Goal: Communication & Community: Answer question/provide support

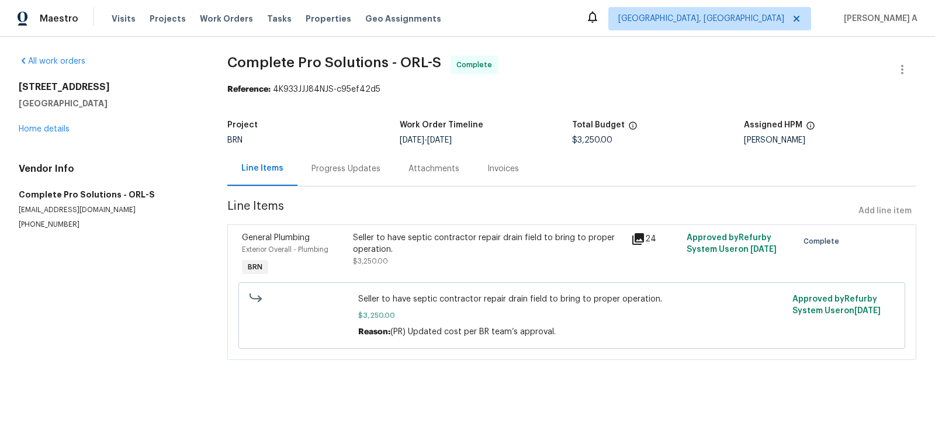
click at [349, 173] on div "Progress Updates" at bounding box center [345, 169] width 69 height 12
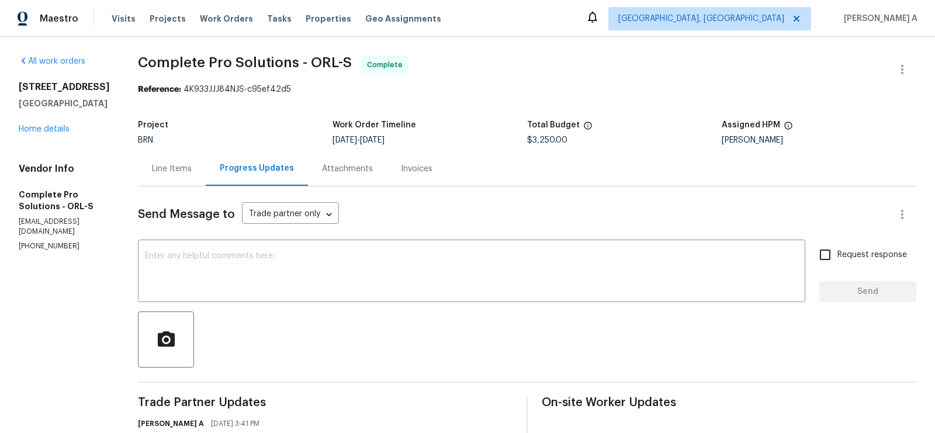
click at [192, 165] on div "Line Items" at bounding box center [172, 169] width 40 height 12
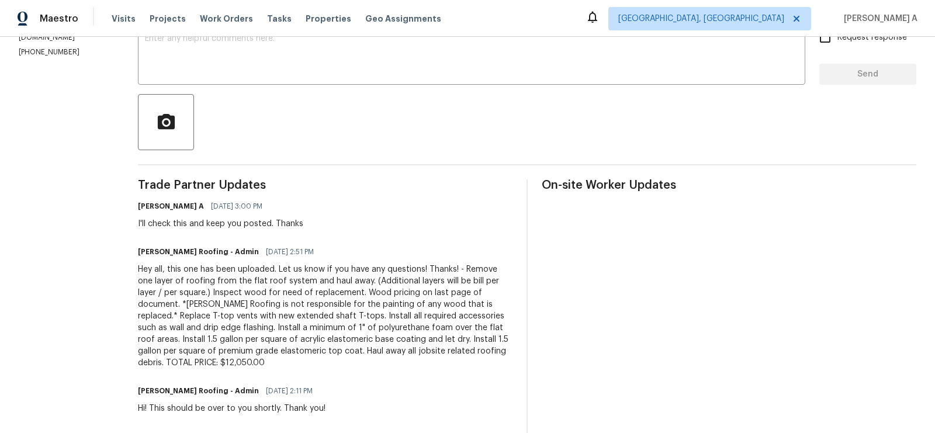
scroll to position [95, 0]
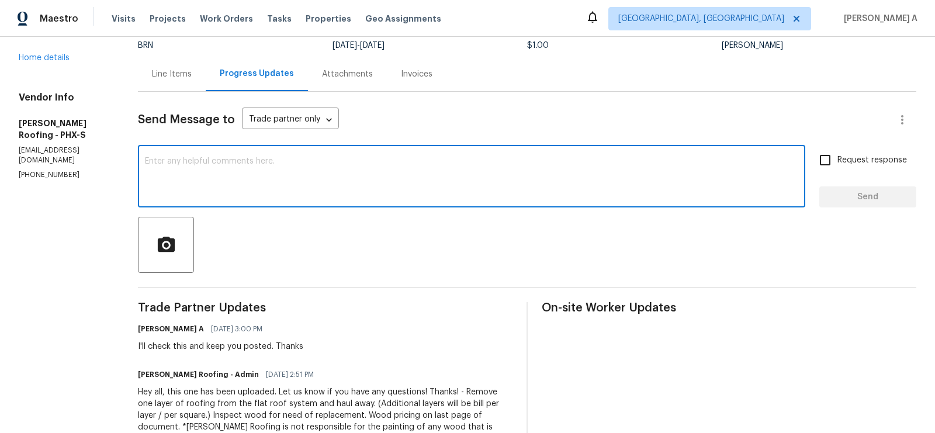
click at [258, 186] on textarea at bounding box center [471, 177] width 653 height 41
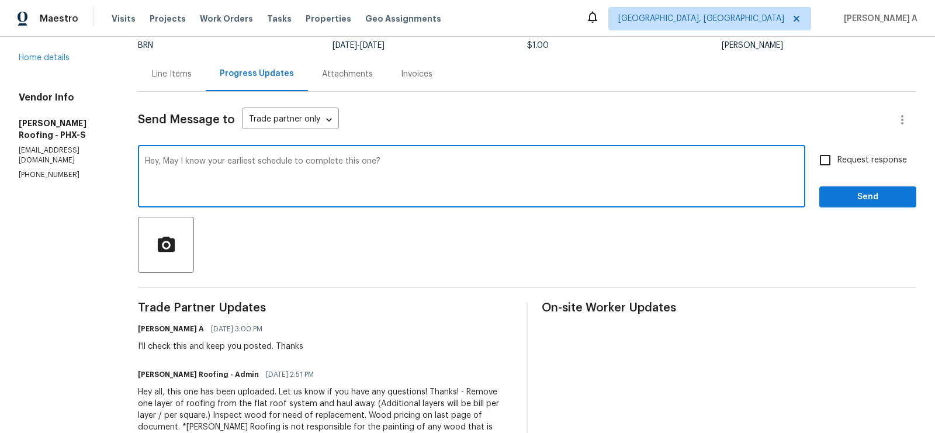
type textarea "Hey, May I know your earliest schedule to complete this one?"
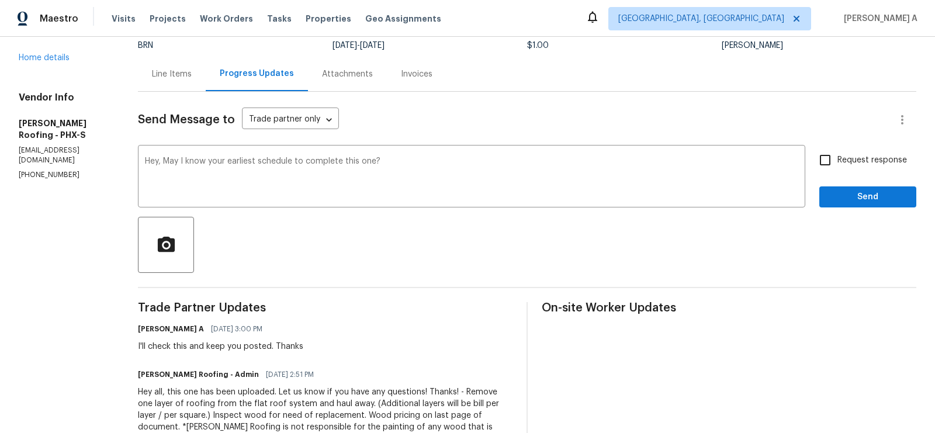
click at [852, 165] on span "Request response" at bounding box center [872, 160] width 70 height 12
click at [837, 165] on input "Request response" at bounding box center [825, 160] width 25 height 25
checkbox input "true"
click at [864, 197] on span "Send" at bounding box center [867, 197] width 78 height 15
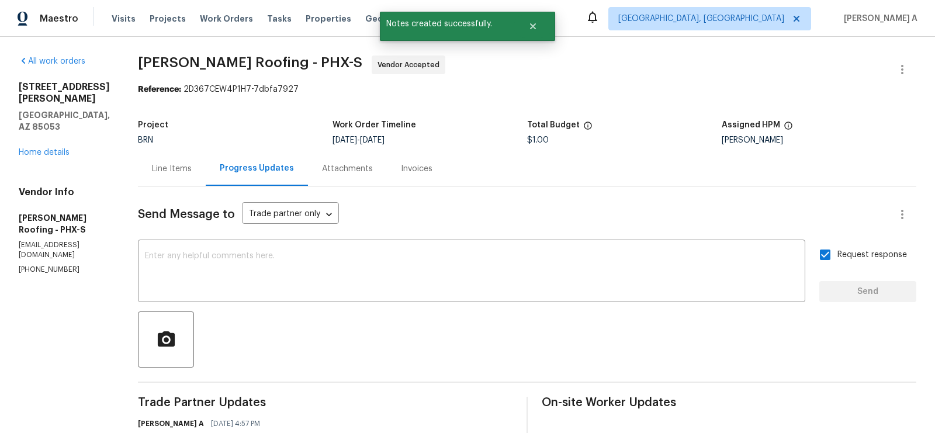
scroll to position [0, 0]
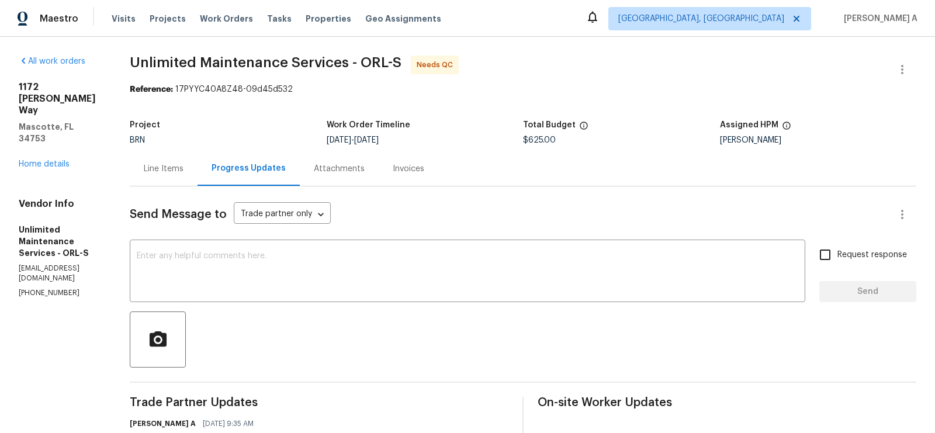
click at [163, 179] on div "Line Items" at bounding box center [164, 168] width 68 height 34
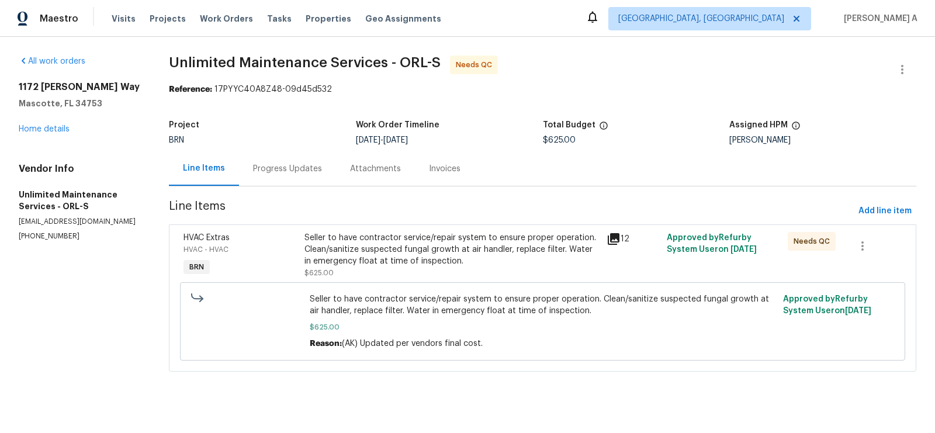
click at [297, 168] on div "Progress Updates" at bounding box center [287, 169] width 69 height 12
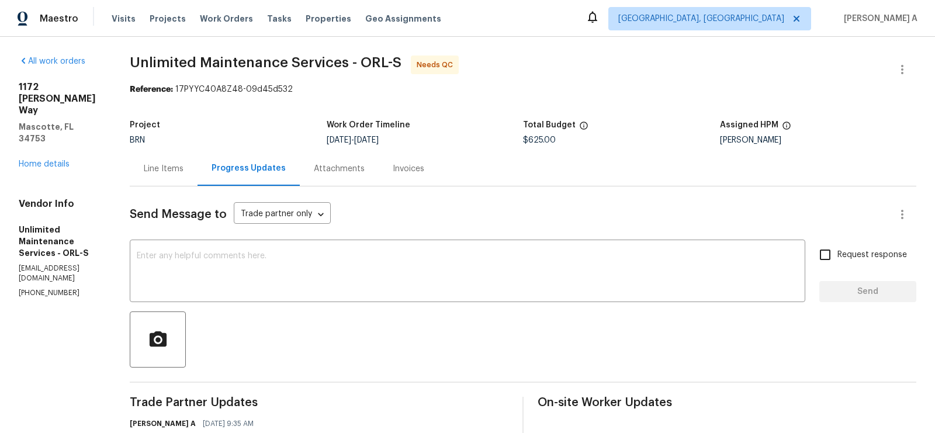
click at [182, 172] on div "Line Items" at bounding box center [164, 169] width 40 height 12
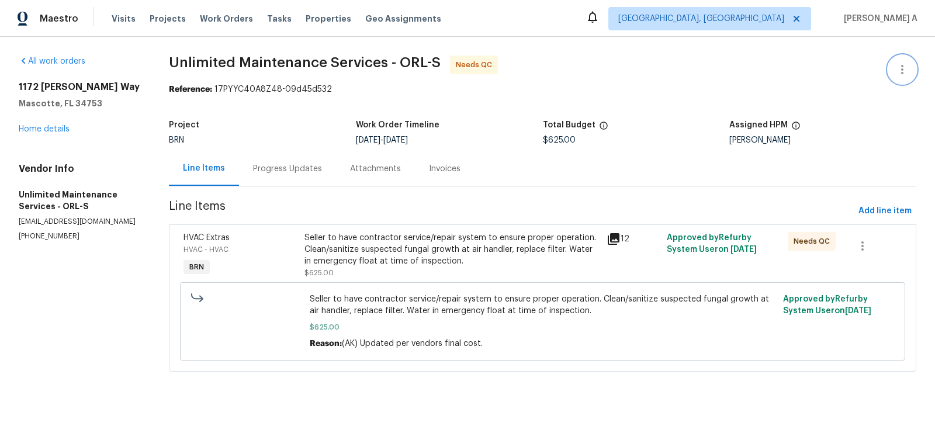
click at [907, 65] on icon "button" at bounding box center [902, 70] width 14 height 14
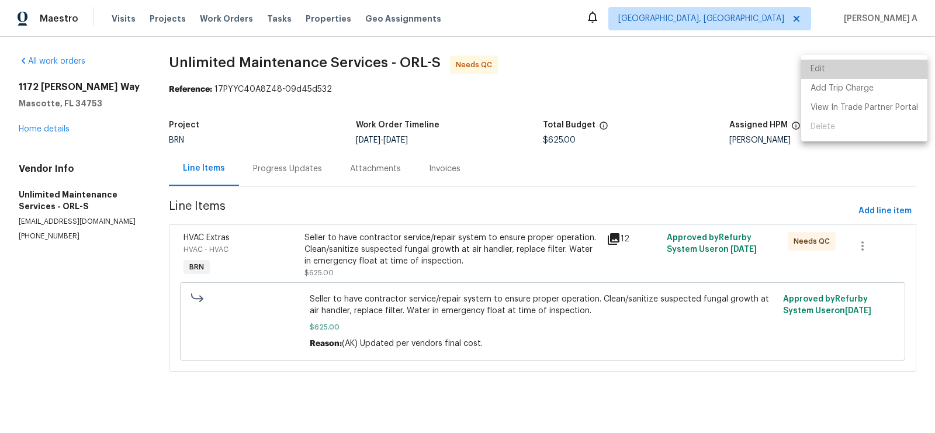
click at [880, 67] on li "Edit" at bounding box center [864, 69] width 126 height 19
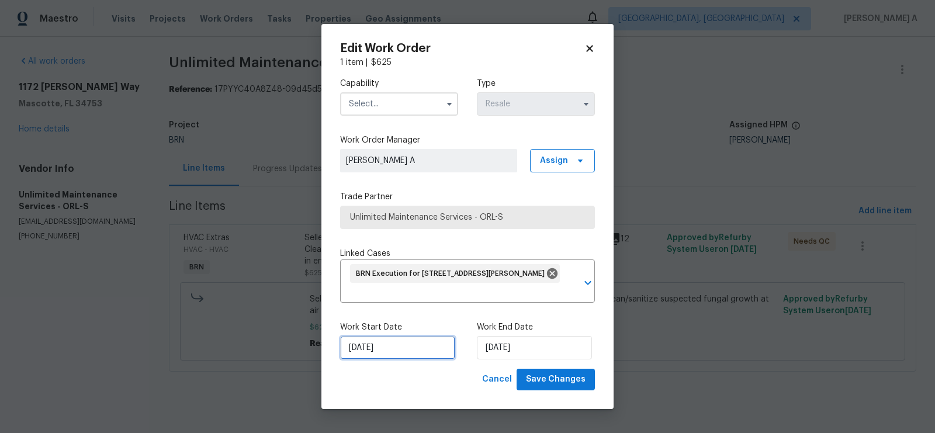
click at [411, 358] on input "[DATE]" at bounding box center [397, 347] width 115 height 23
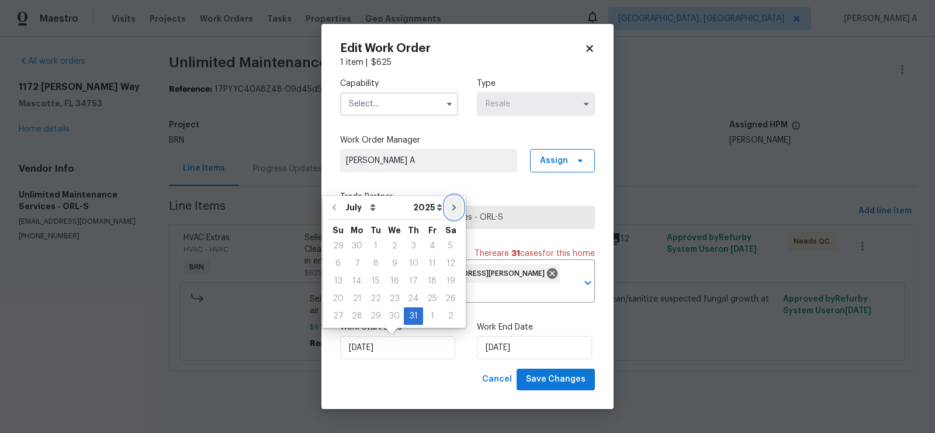
click at [450, 206] on icon "Go to next month" at bounding box center [453, 207] width 9 height 9
type input "8/31/2025"
select select "7"
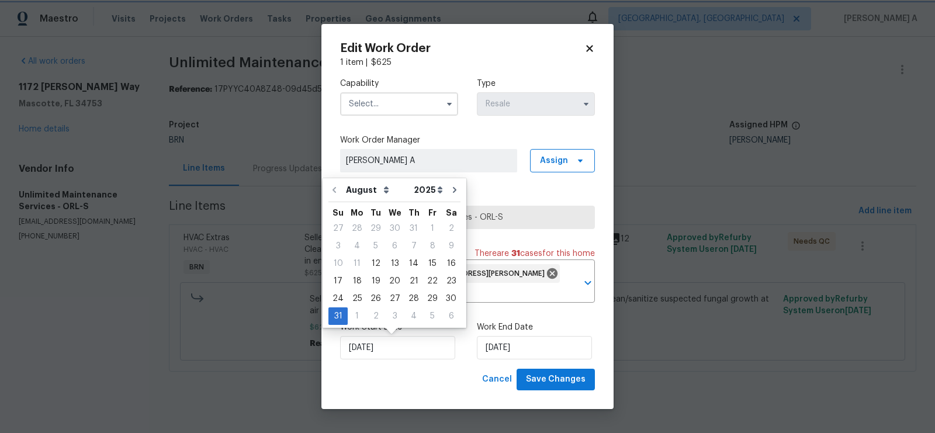
click at [593, 61] on div "1 item | $ 625" at bounding box center [467, 63] width 255 height 12
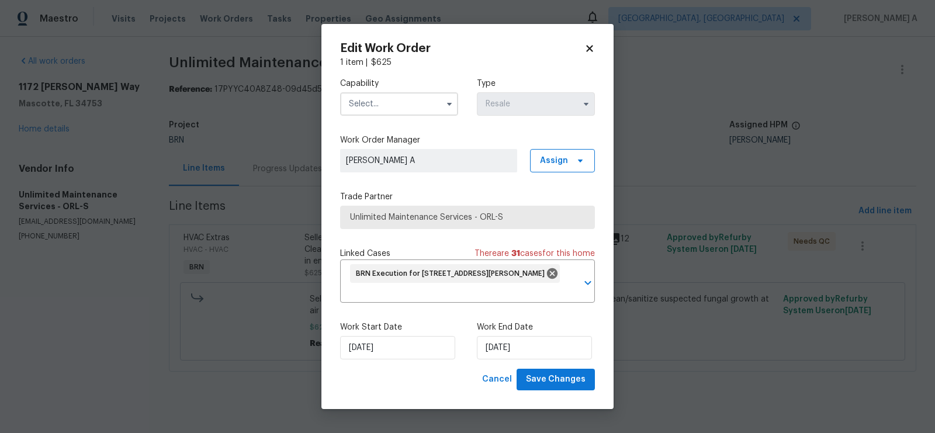
click at [590, 46] on icon at bounding box center [589, 48] width 11 height 11
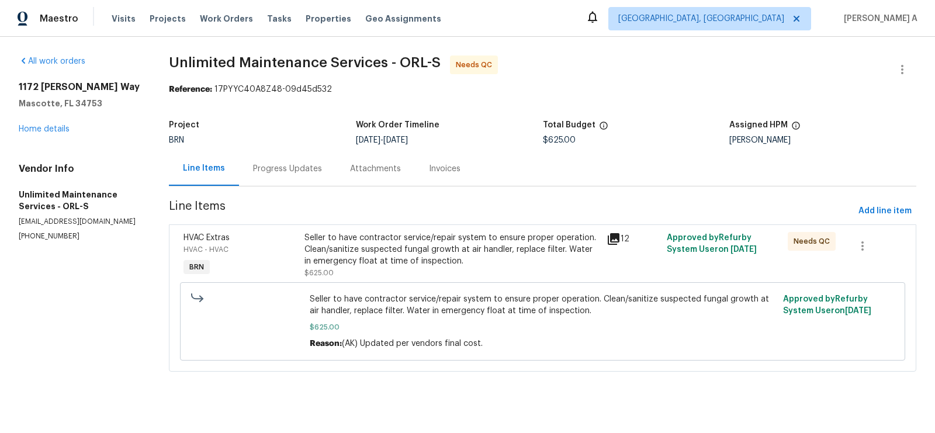
click at [285, 178] on div "Progress Updates" at bounding box center [287, 168] width 97 height 34
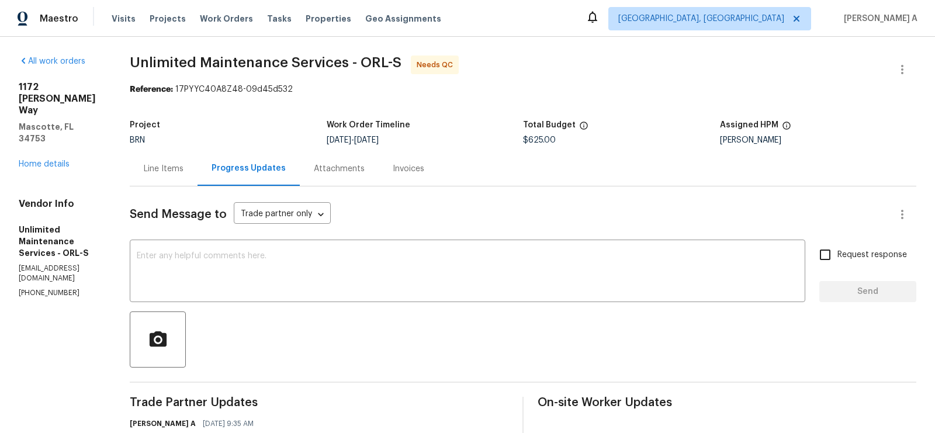
click at [182, 167] on div "Line Items" at bounding box center [164, 169] width 40 height 12
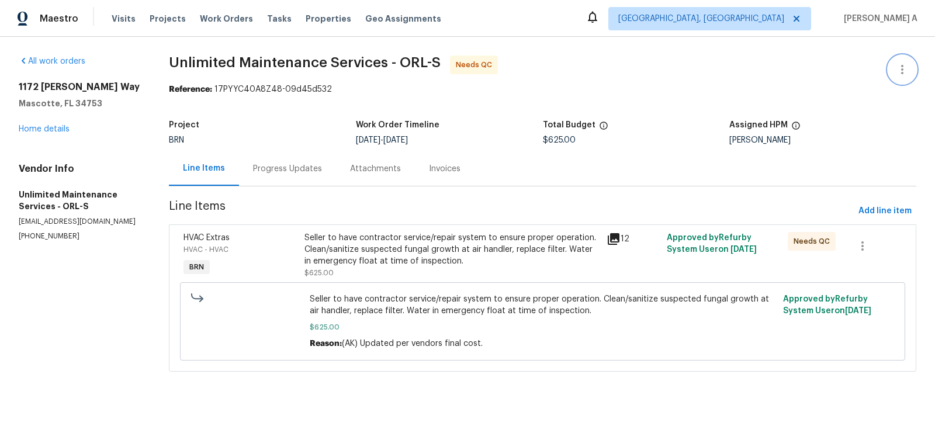
click at [909, 65] on button "button" at bounding box center [902, 70] width 28 height 28
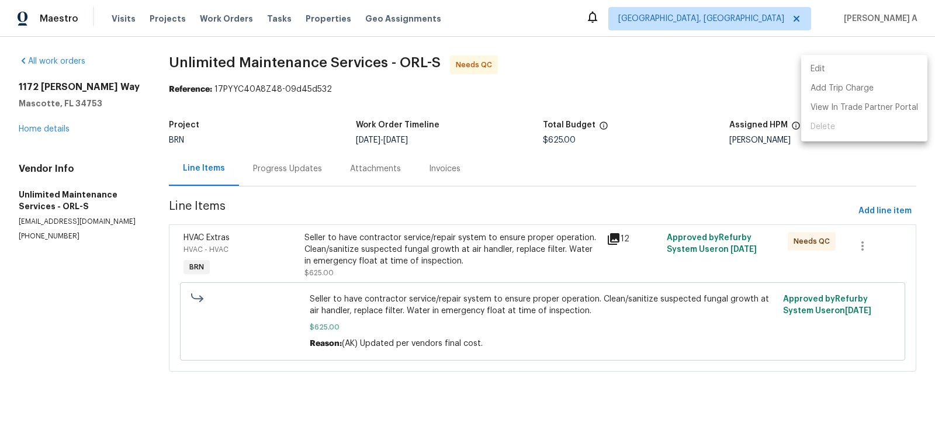
click at [887, 65] on li "Edit" at bounding box center [864, 69] width 126 height 19
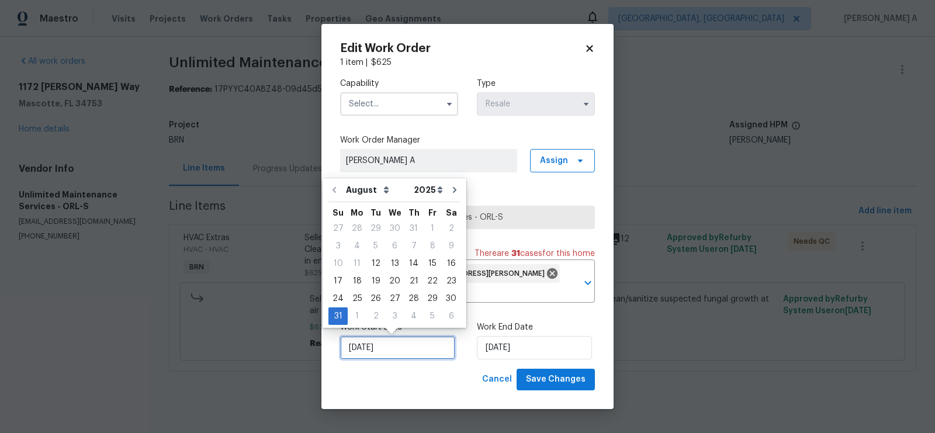
click at [380, 347] on input "8/31/2025" at bounding box center [397, 347] width 115 height 23
click at [425, 317] on div "5" at bounding box center [432, 316] width 19 height 16
type input "9/5/2025"
select select "8"
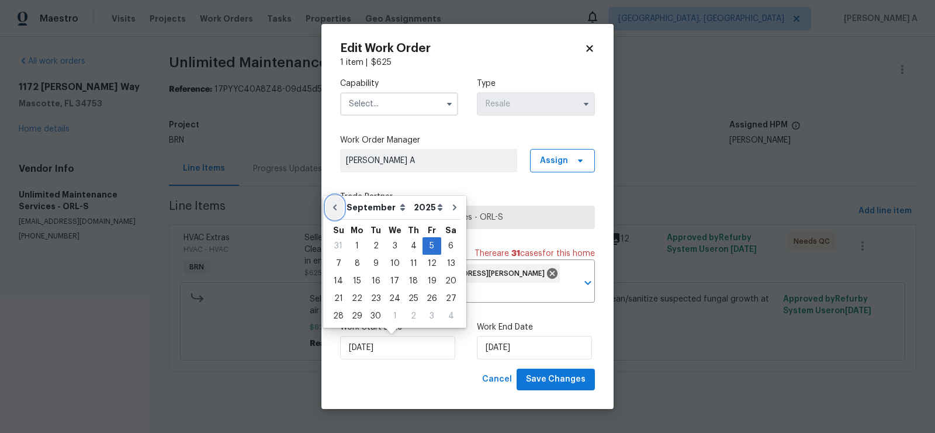
click at [335, 207] on icon "Go to previous month" at bounding box center [334, 207] width 9 height 9
type input "8/12/2025"
select select "7"
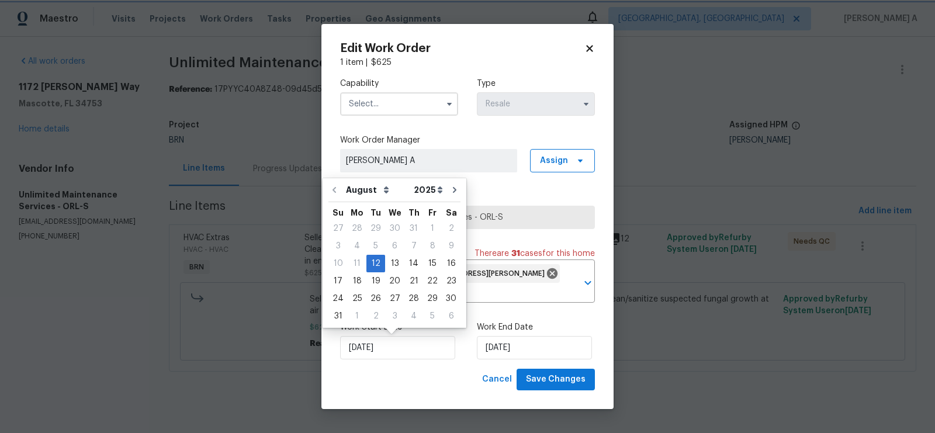
click at [589, 44] on icon at bounding box center [589, 48] width 11 height 11
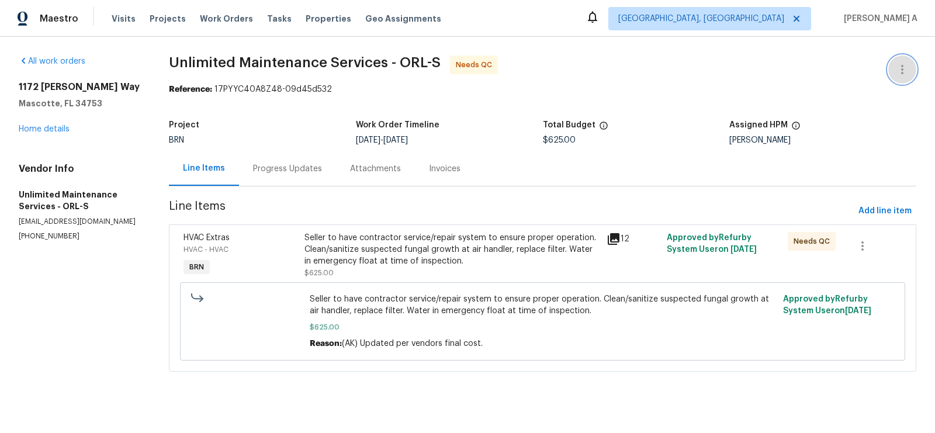
click at [906, 71] on icon "button" at bounding box center [902, 70] width 14 height 14
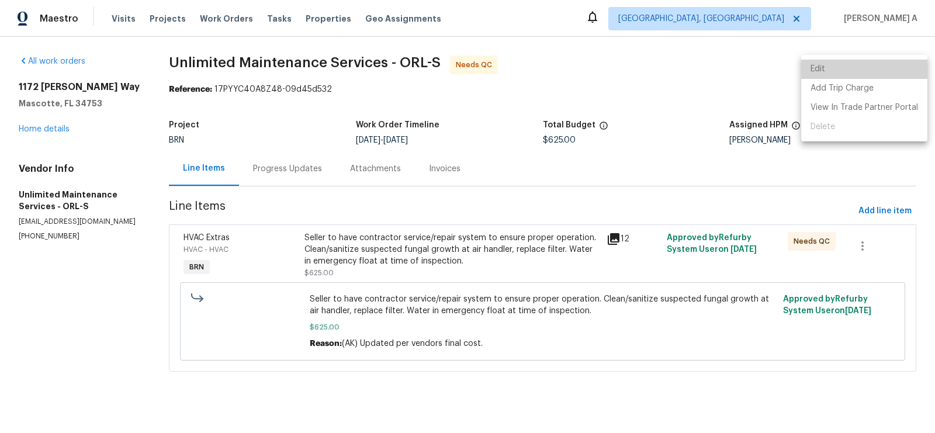
click at [876, 70] on li "Edit" at bounding box center [864, 69] width 126 height 19
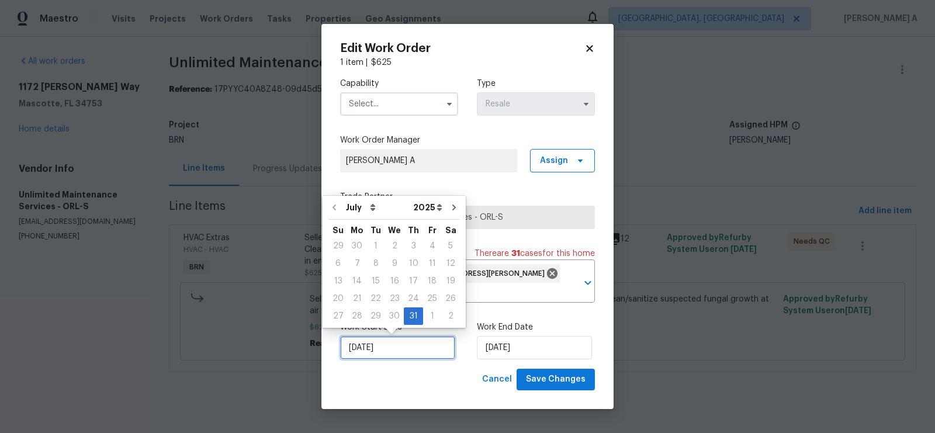
click at [412, 349] on input "7/31/2025" at bounding box center [397, 347] width 115 height 23
click at [428, 318] on div "1" at bounding box center [432, 316] width 18 height 16
type input "8/1/2025"
select select "7"
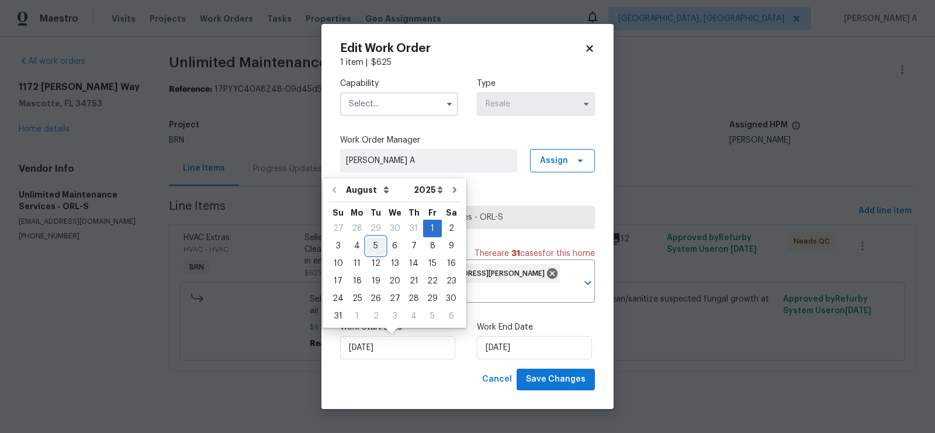
click at [370, 242] on div "5" at bounding box center [375, 246] width 19 height 16
type input "[DATE]"
type input "8/5/2025"
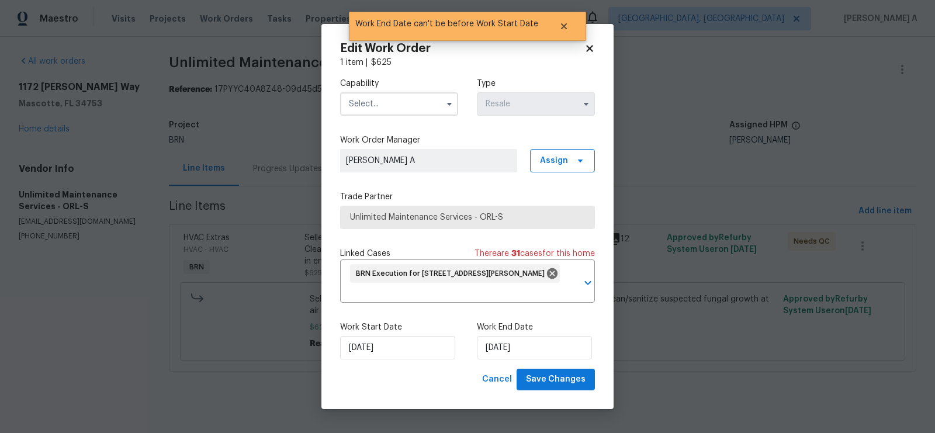
click at [389, 105] on input "text" at bounding box center [399, 103] width 118 height 23
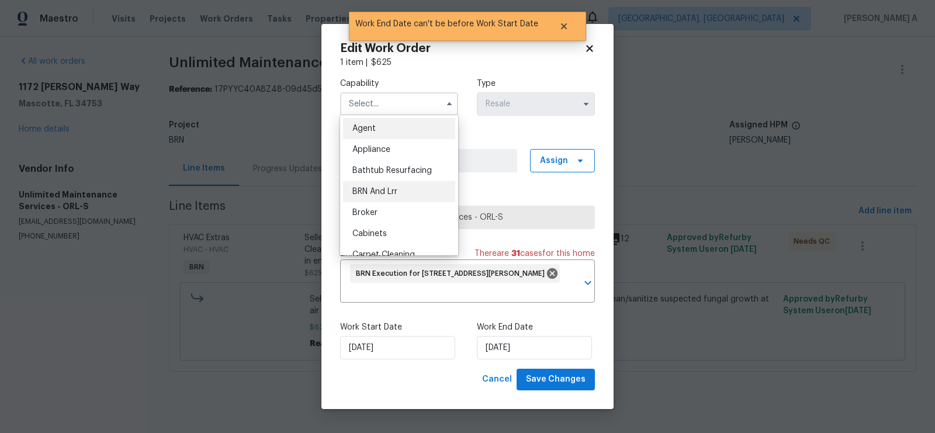
click at [400, 200] on div "BRN And Lrr" at bounding box center [399, 191] width 112 height 21
type input "BRN And Lrr"
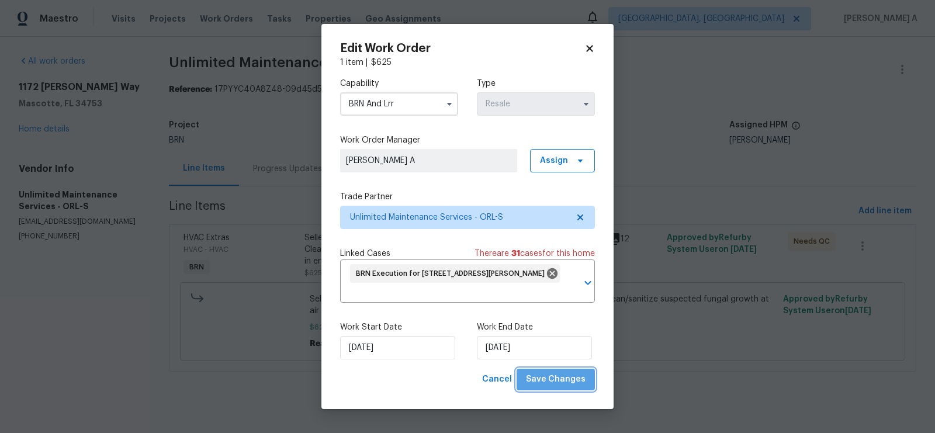
click at [572, 381] on span "Save Changes" at bounding box center [556, 379] width 60 height 15
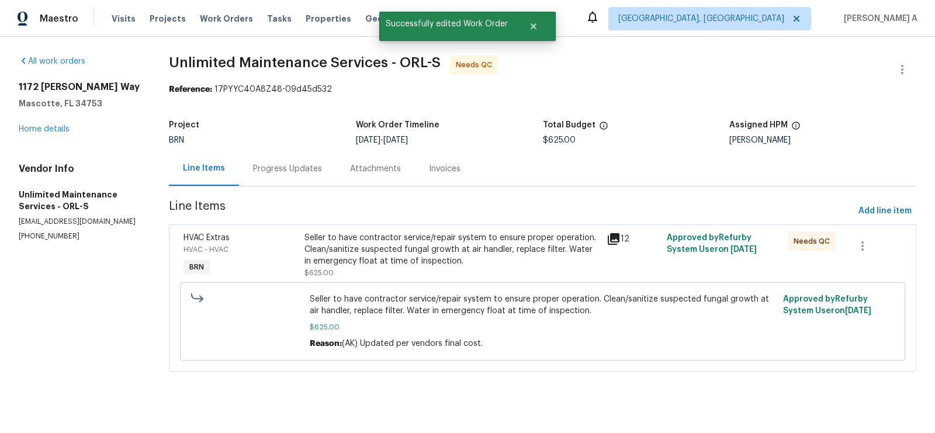
click at [420, 256] on div "Seller to have contractor service/repair system to ensure proper operation. Cle…" at bounding box center [451, 249] width 295 height 35
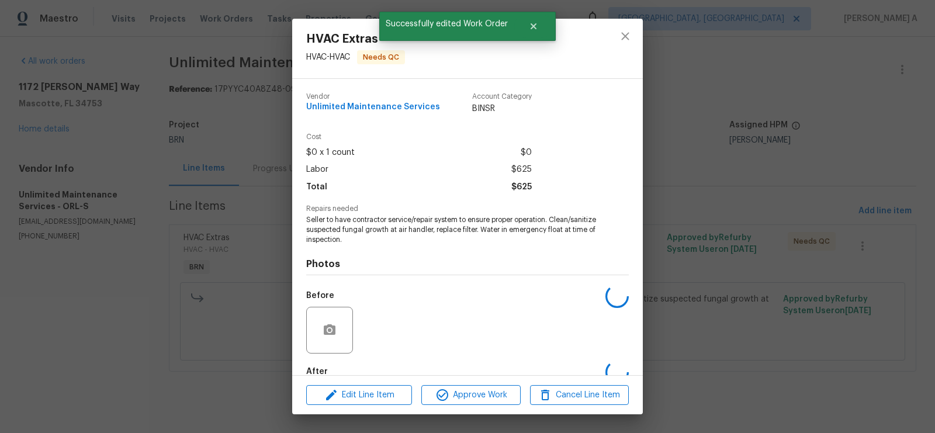
scroll to position [66, 0]
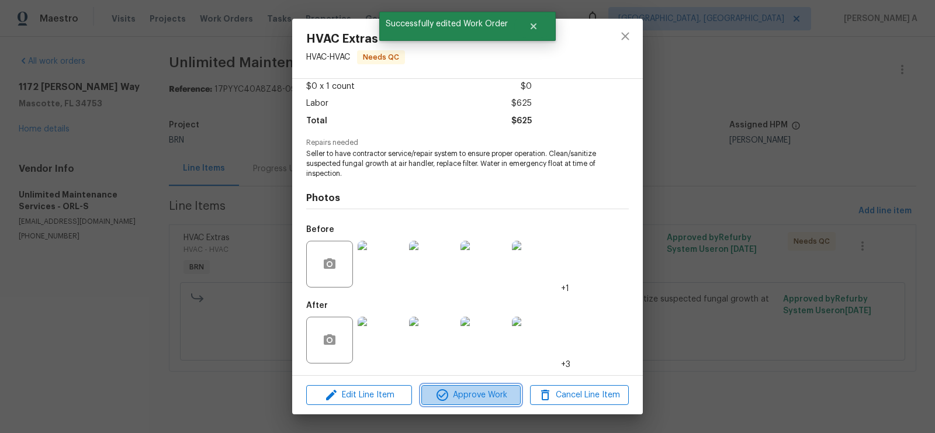
click at [475, 392] on span "Approve Work" at bounding box center [471, 395] width 92 height 15
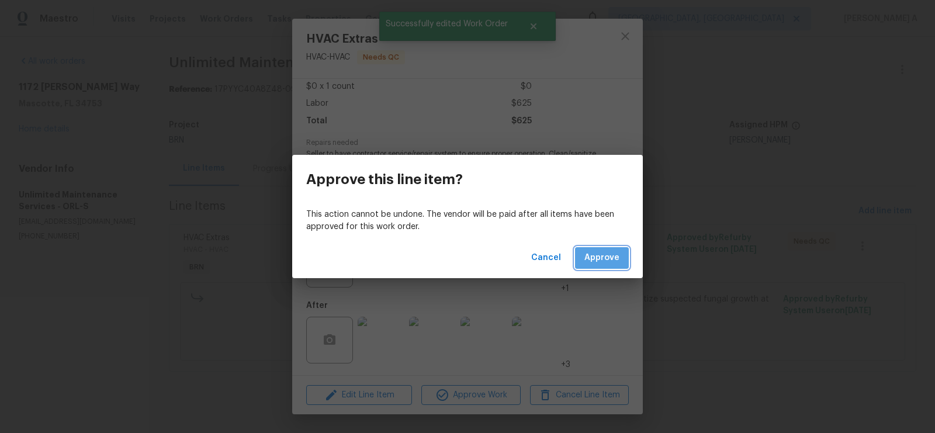
click at [606, 254] on span "Approve" at bounding box center [601, 258] width 35 height 15
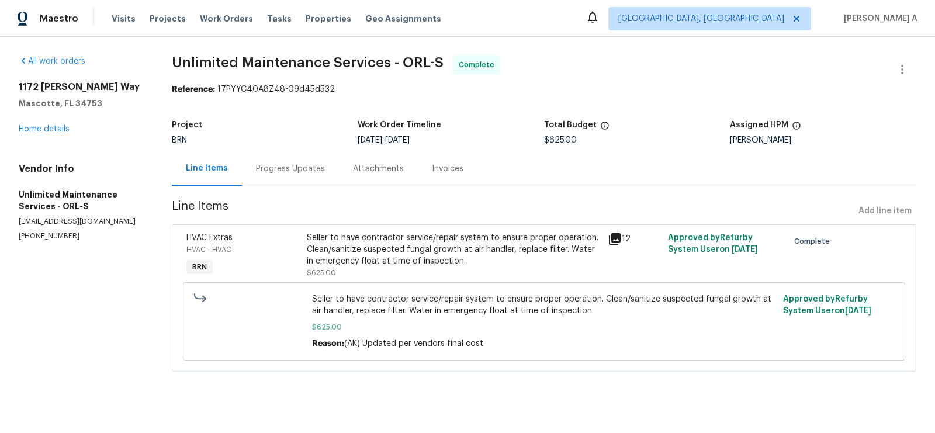
click at [289, 157] on div "Progress Updates" at bounding box center [290, 168] width 97 height 34
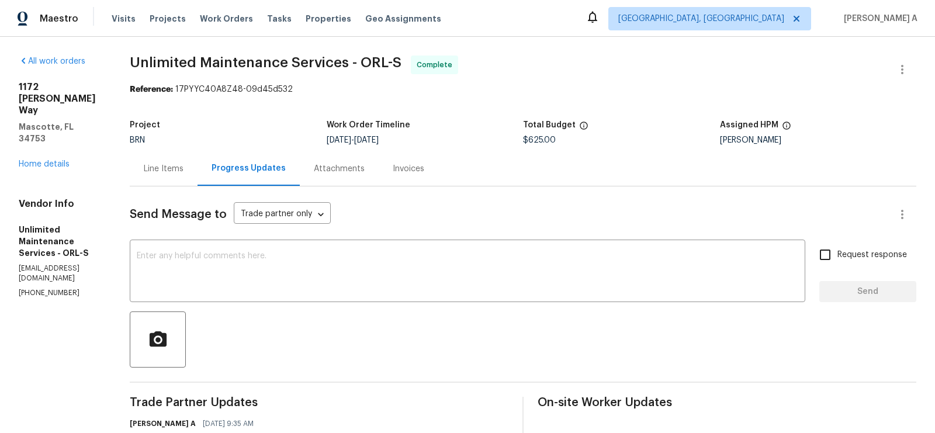
click at [138, 176] on div "Line Items" at bounding box center [164, 168] width 68 height 34
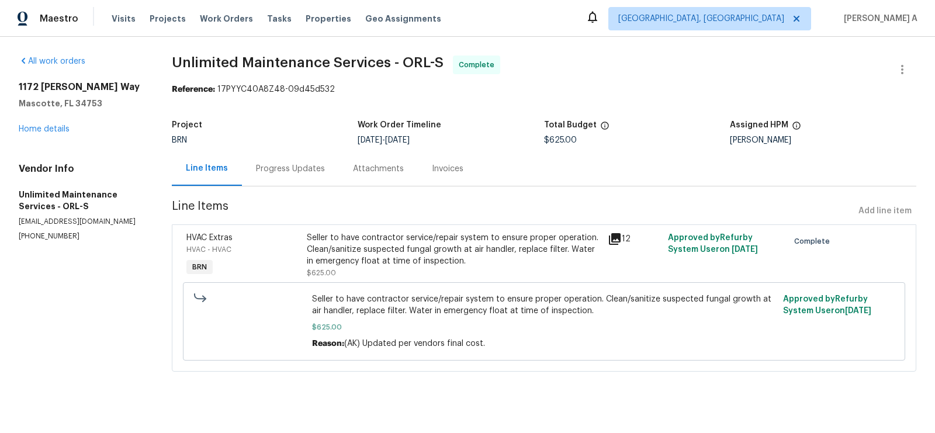
click at [398, 258] on div "Seller to have contractor service/repair system to ensure proper operation. Cle…" at bounding box center [454, 249] width 294 height 35
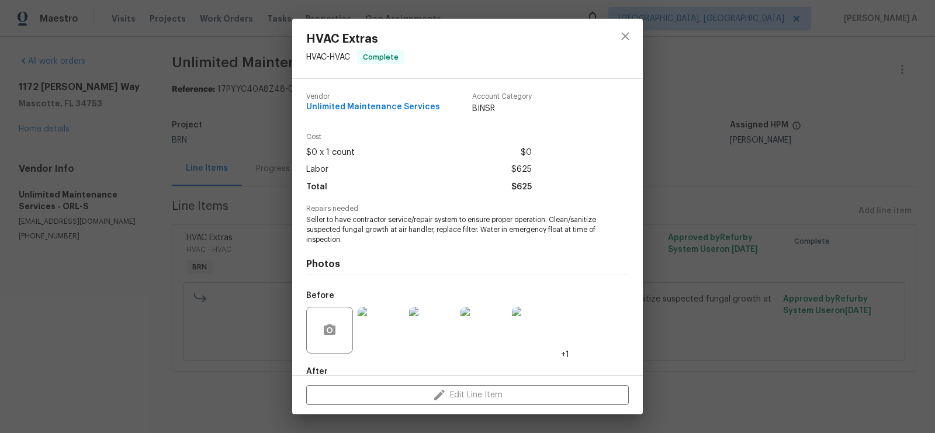
click at [406, 229] on span "Seller to have contractor service/repair system to ensure proper operation. Cle…" at bounding box center [451, 229] width 290 height 29
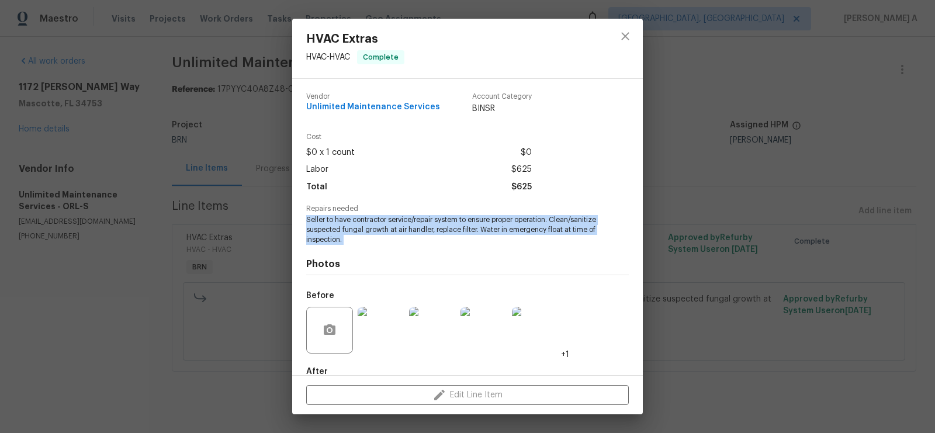
click at [406, 229] on span "Seller to have contractor service/repair system to ensure proper operation. Cle…" at bounding box center [451, 229] width 290 height 29
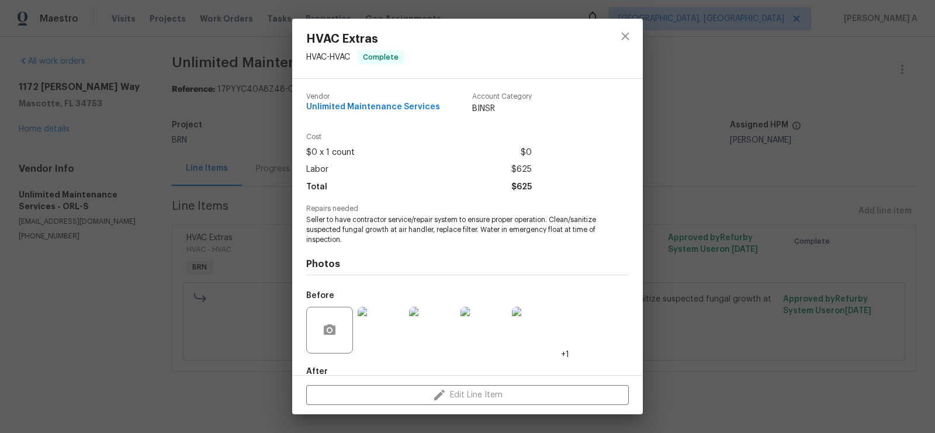
click at [365, 111] on span "Unlimited Maintenance Services" at bounding box center [373, 107] width 134 height 9
copy span "Unlimited Maintenance Services"
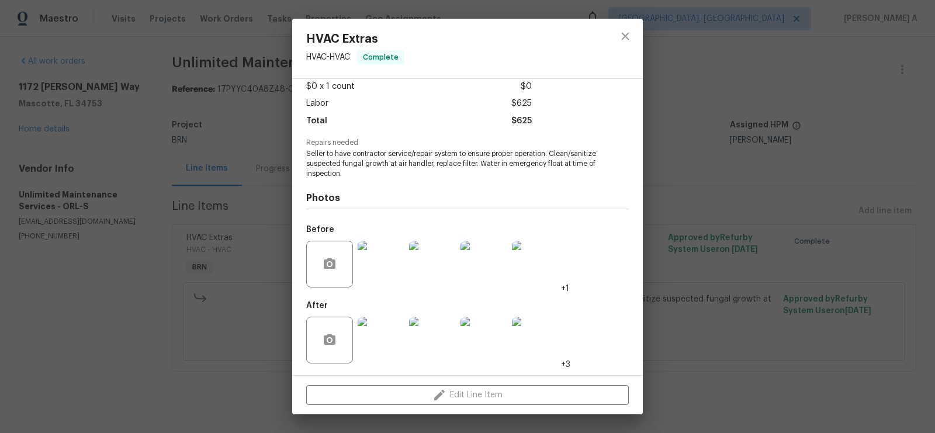
click at [385, 270] on img at bounding box center [381, 264] width 47 height 47
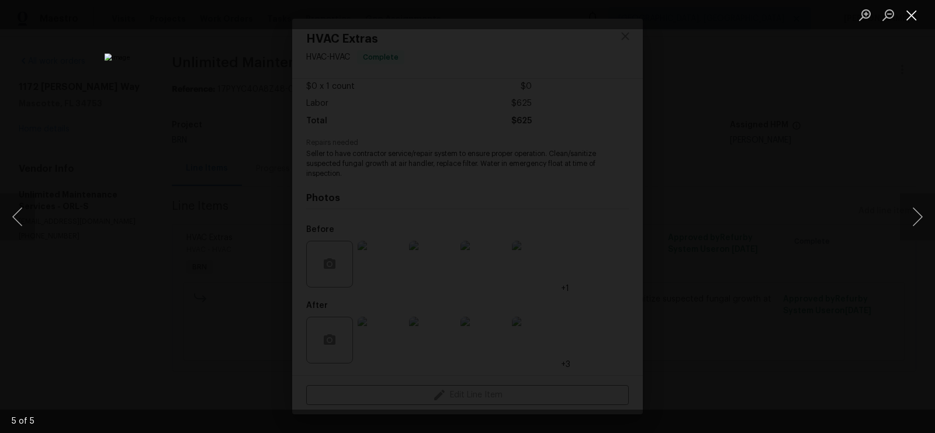
click at [916, 12] on button "Close lightbox" at bounding box center [911, 15] width 23 height 20
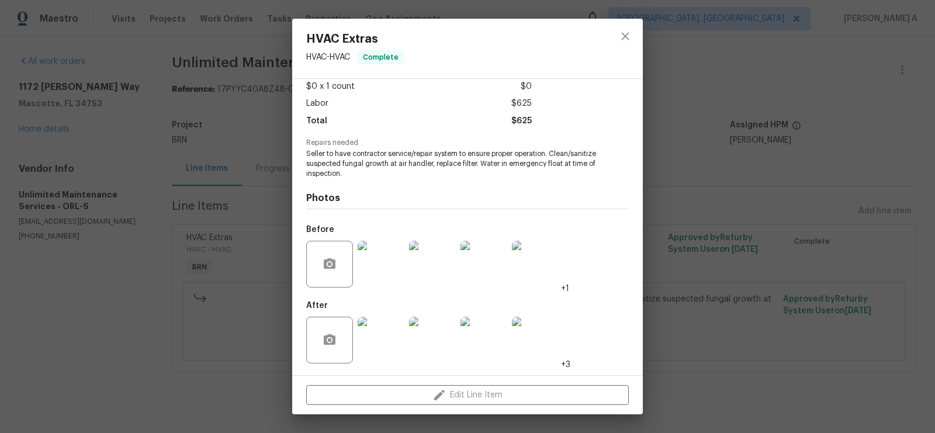
click at [373, 353] on img at bounding box center [381, 340] width 47 height 47
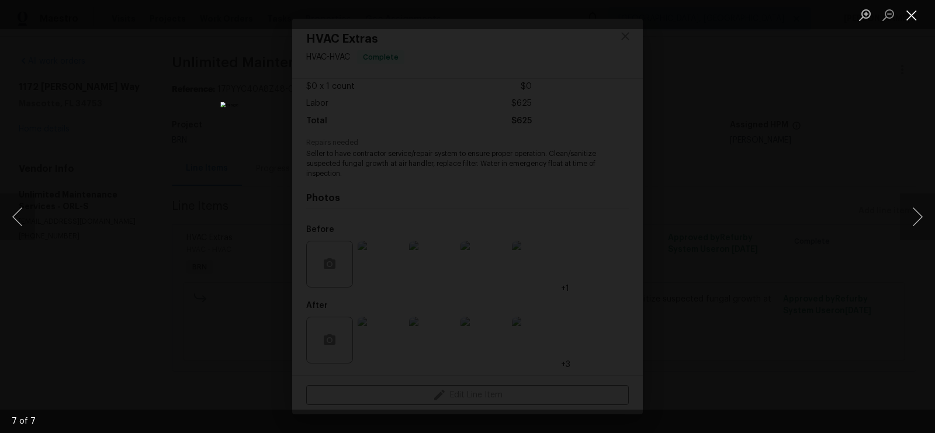
click at [908, 9] on button "Close lightbox" at bounding box center [911, 15] width 23 height 20
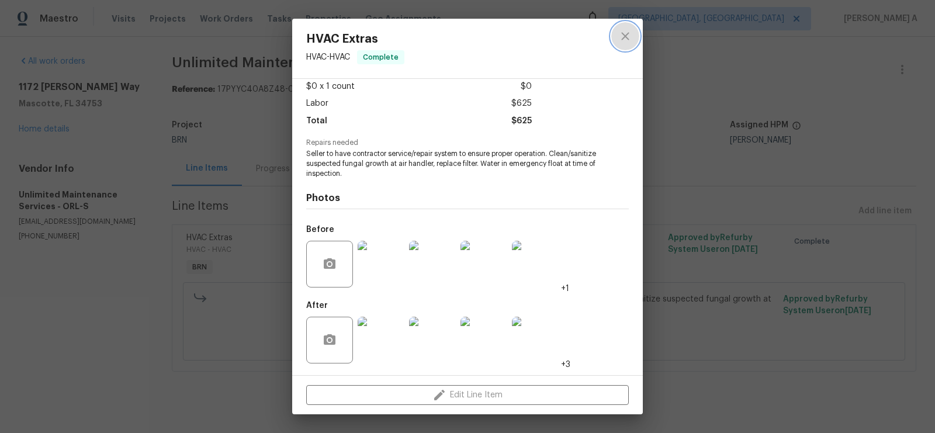
click at [631, 40] on icon "close" at bounding box center [625, 36] width 14 height 14
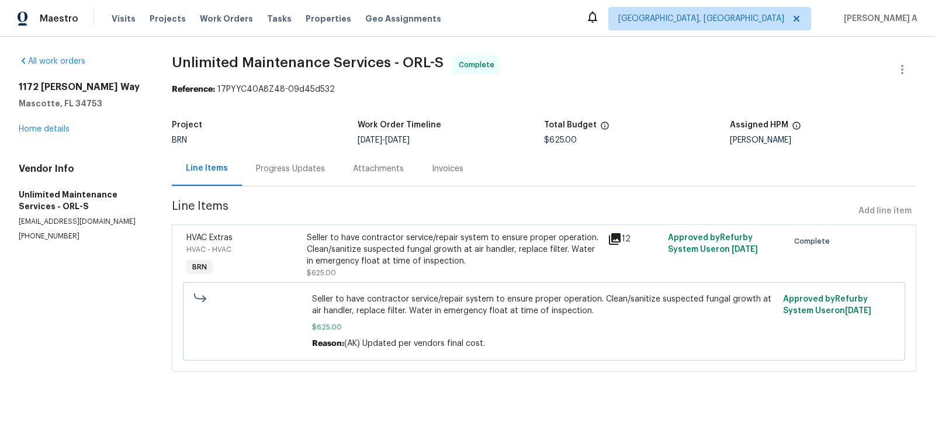
click at [290, 155] on div "Progress Updates" at bounding box center [290, 168] width 97 height 34
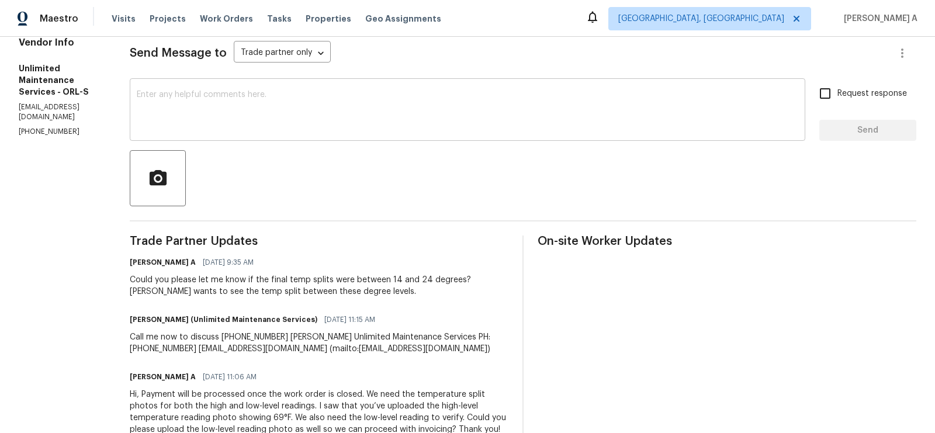
scroll to position [164, 0]
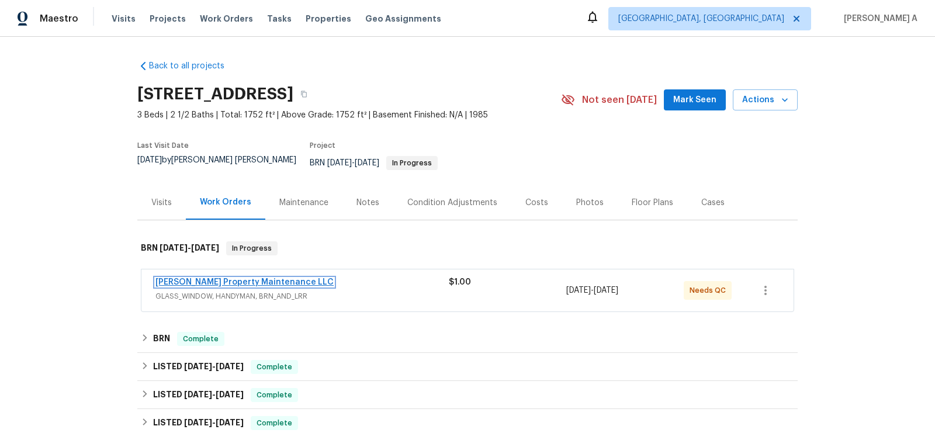
click at [206, 278] on link "[PERSON_NAME] Property Maintenance LLC" at bounding box center [244, 282] width 178 height 8
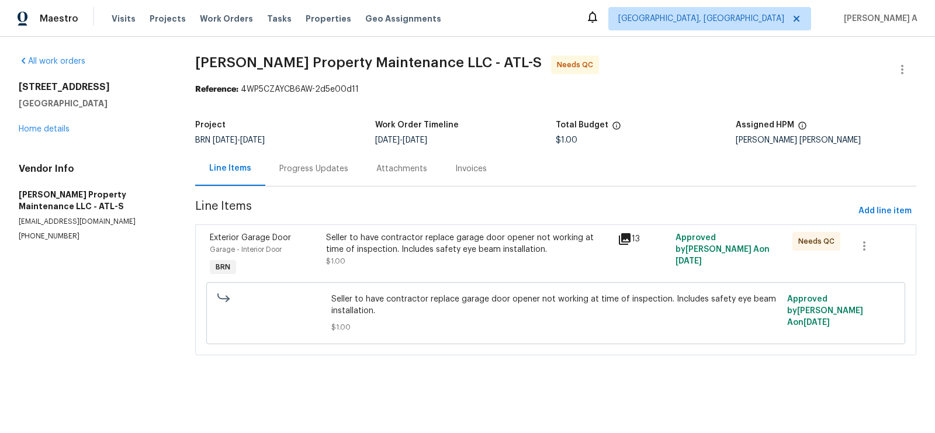
click at [310, 166] on div "Progress Updates" at bounding box center [313, 169] width 69 height 12
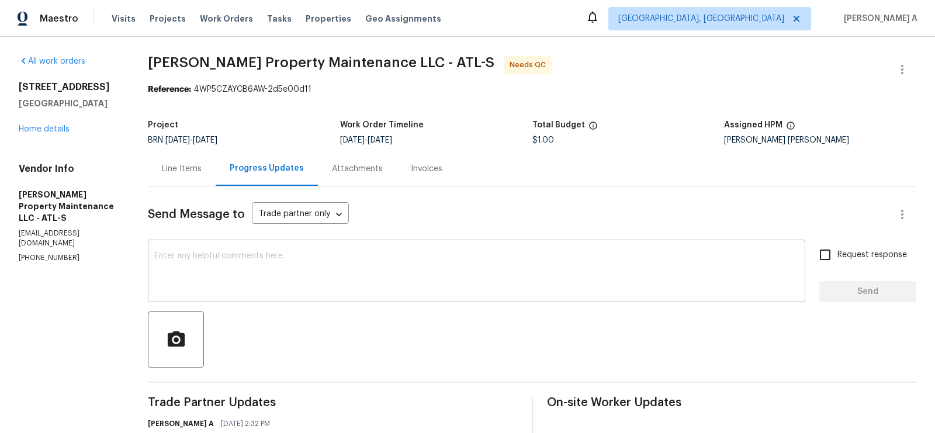
click at [441, 251] on div "x ​" at bounding box center [476, 272] width 657 height 60
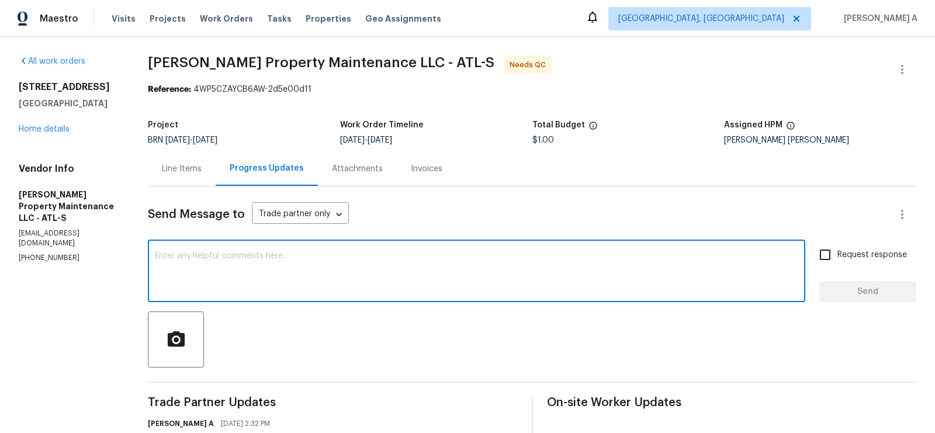
paste textarea "Approved, but please advise the TP that future large COs like this will not be …"
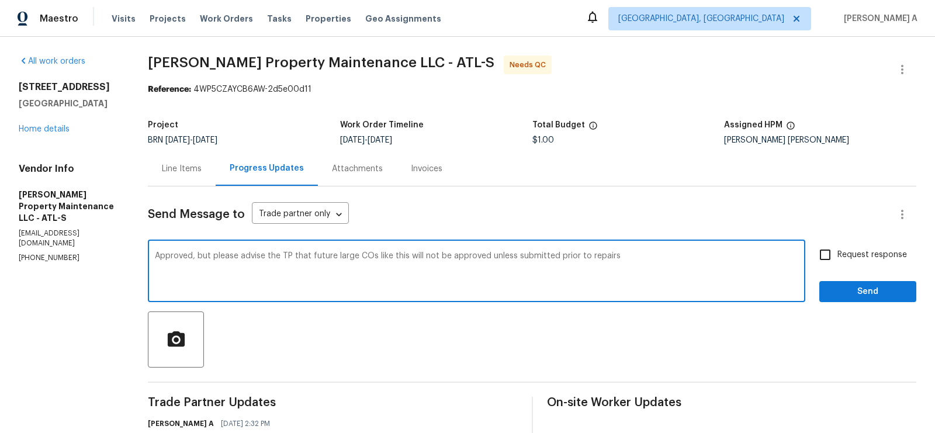
type textarea "Approved, but please advise the TP that future large COs like this will not be …"
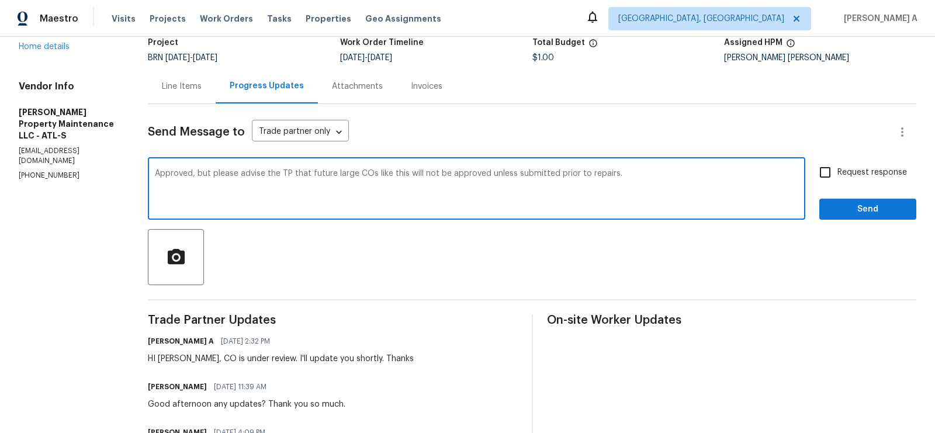
scroll to position [78, 0]
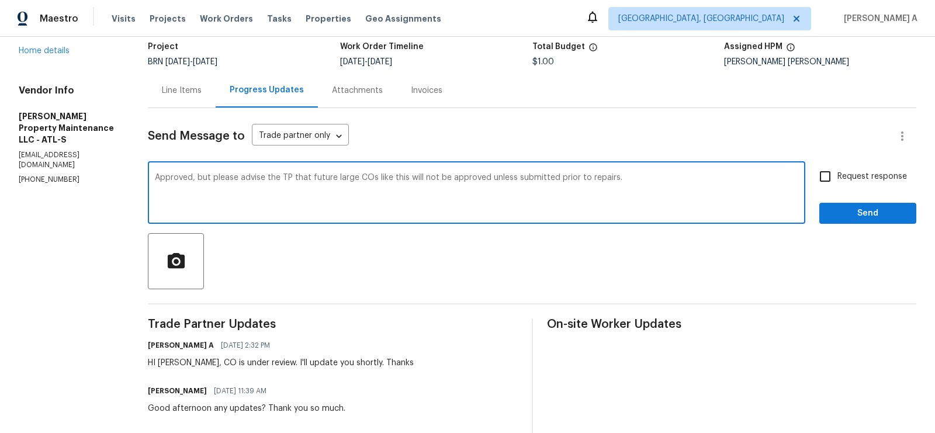
click at [401, 175] on textarea "Approved, but please advise the TP that future large COs like this will not be …" at bounding box center [476, 194] width 643 height 41
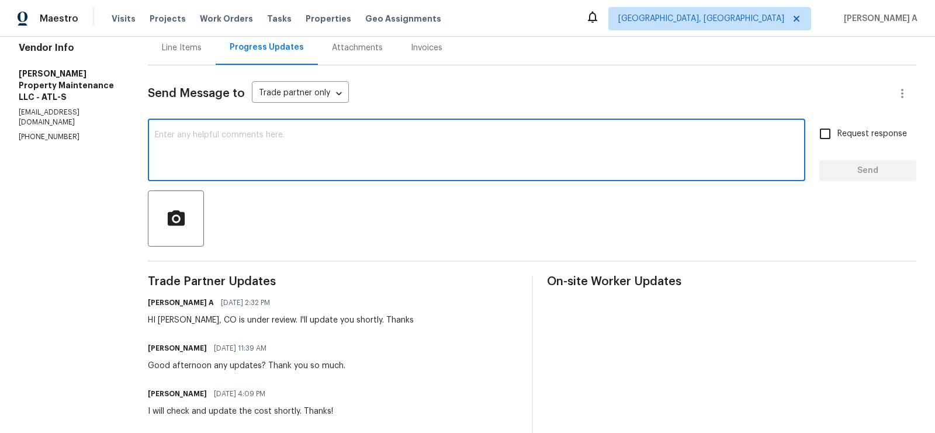
scroll to position [0, 0]
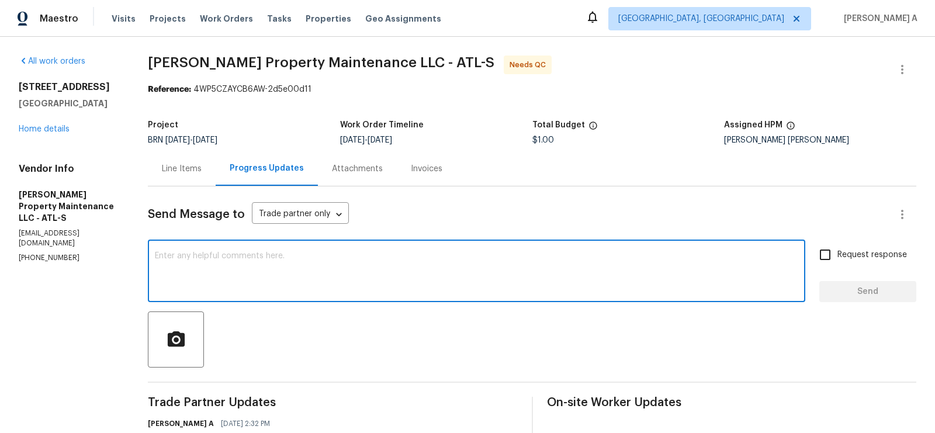
click at [207, 163] on div "Line Items" at bounding box center [182, 168] width 68 height 34
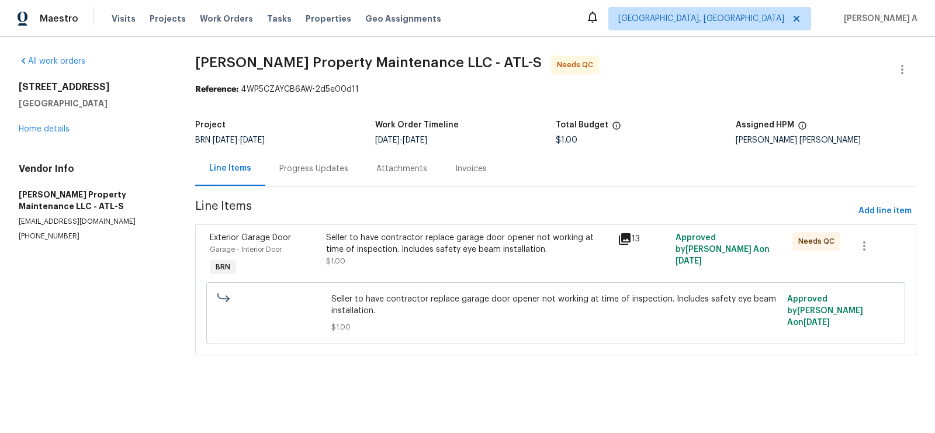
click at [488, 247] on div "Seller to have contractor replace garage door opener not working at time of ins…" at bounding box center [468, 243] width 284 height 23
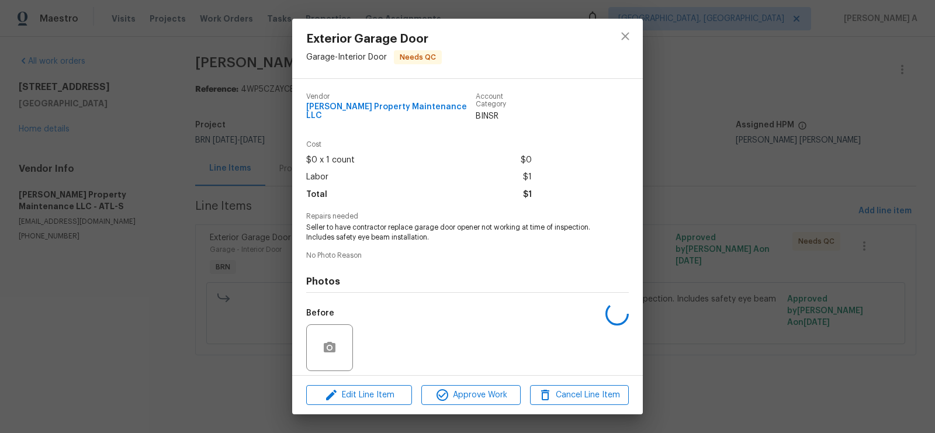
scroll to position [76, 0]
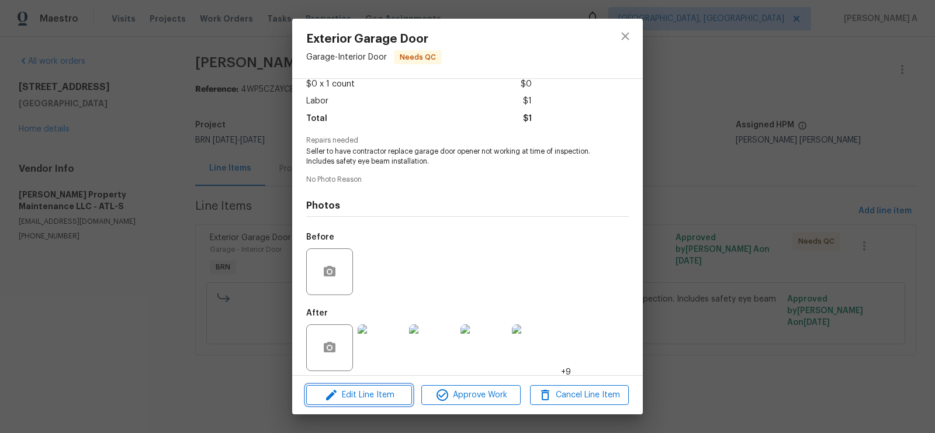
click at [376, 391] on span "Edit Line Item" at bounding box center [359, 395] width 99 height 15
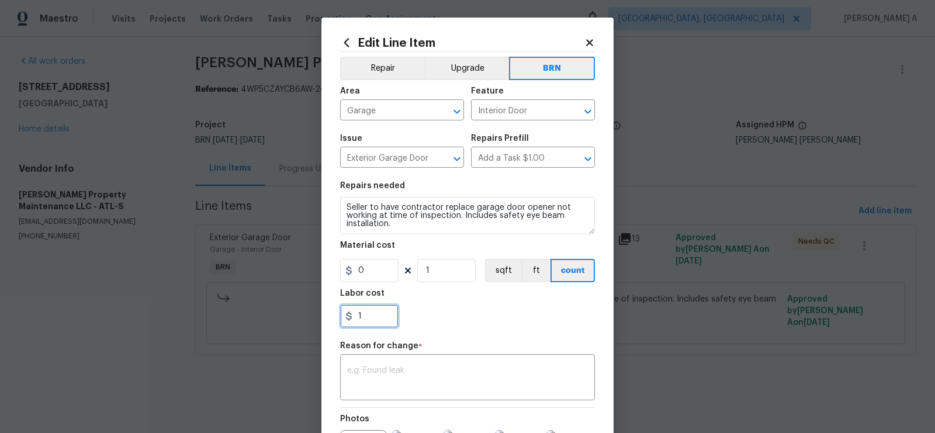
drag, startPoint x: 373, startPoint y: 325, endPoint x: 338, endPoint y: 325, distance: 34.5
click at [338, 325] on div "Edit Line Item Repair Upgrade BRN Area Garage ​ Feature Interior Door ​ Issue E…" at bounding box center [467, 294] width 292 height 552
paste input "850"
type input "1850"
click at [419, 358] on div "x ​" at bounding box center [467, 378] width 255 height 43
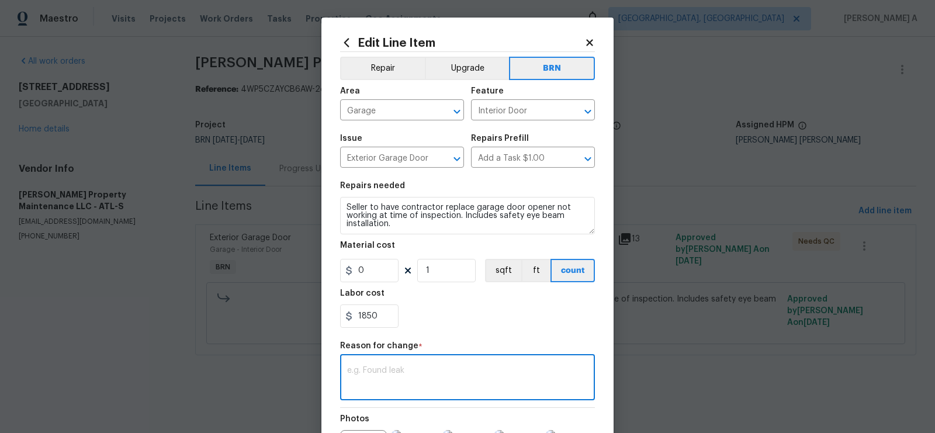
click at [478, 370] on textarea at bounding box center [467, 378] width 241 height 25
click at [478, 371] on textarea at bounding box center [467, 378] width 241 height 25
paste textarea "(AK) Updated cost per BR team’s approval."
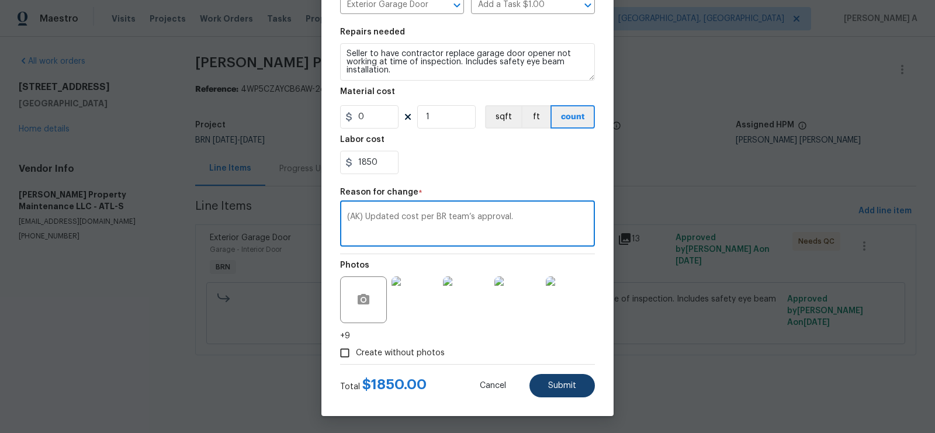
type textarea "(AK) Updated cost per BR team’s approval."
click at [569, 390] on button "Submit" at bounding box center [561, 385] width 65 height 23
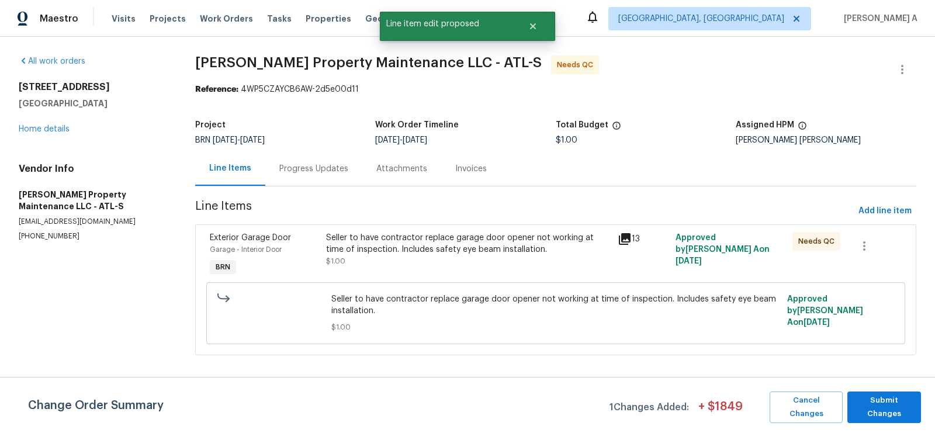
scroll to position [0, 0]
click at [910, 405] on span "Submit Changes" at bounding box center [884, 407] width 62 height 27
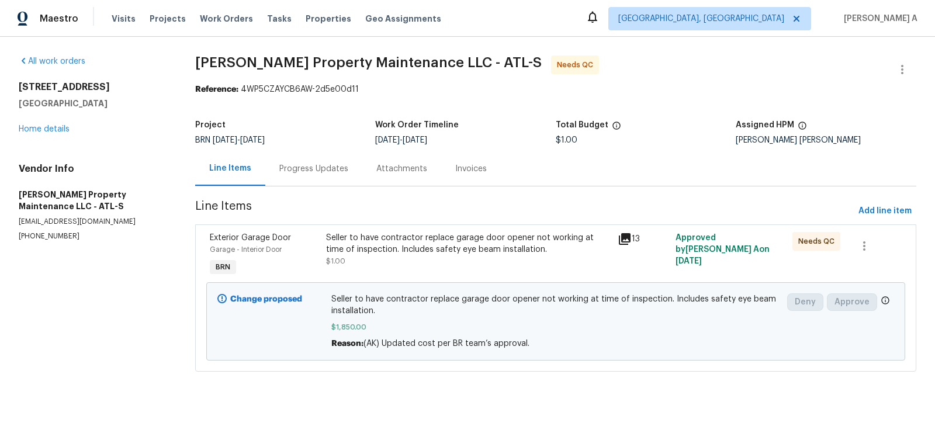
click at [328, 163] on div "Progress Updates" at bounding box center [313, 169] width 69 height 12
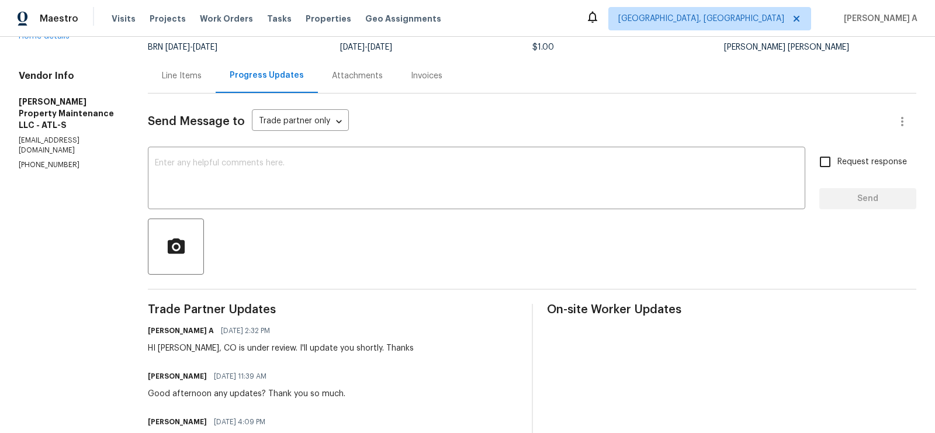
scroll to position [31, 0]
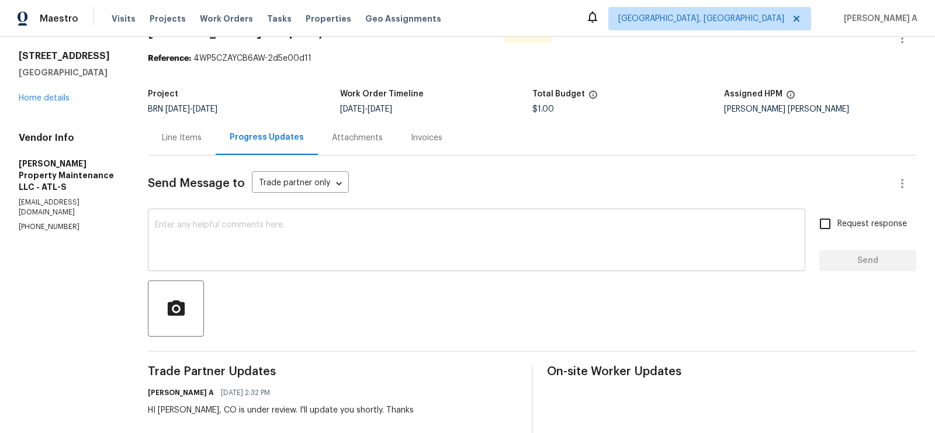
click at [375, 238] on textarea at bounding box center [476, 241] width 643 height 41
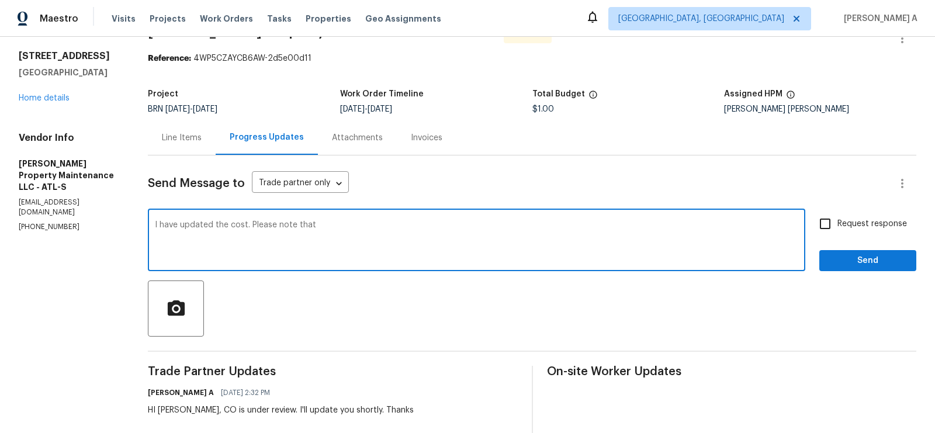
paste textarea "future large COs like this will not be approved unless submitted prior to repai…"
type textarea "I have updated the cost. Please note that future large COs like this will not b…"
click at [518, 224] on textarea "I have updated the cost. Please note that future large COs like this will not b…" at bounding box center [476, 241] width 643 height 41
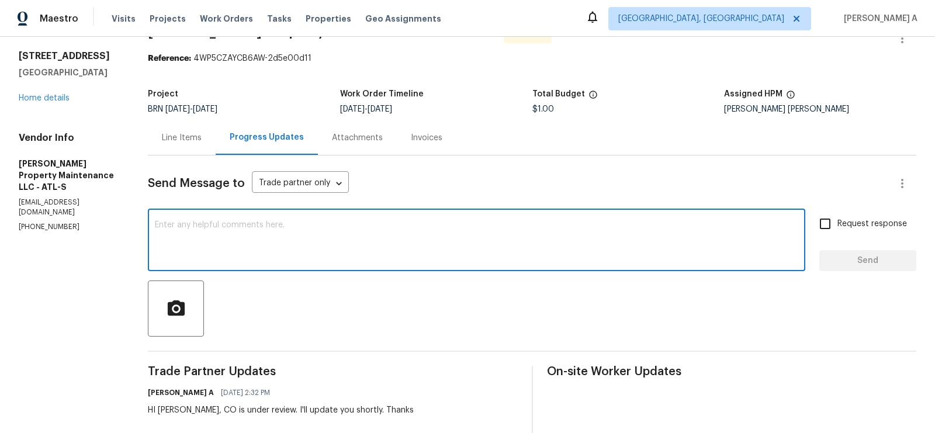
paste textarea "ChatGPT said: I have updated the cost. Please note that for future large COs, a…"
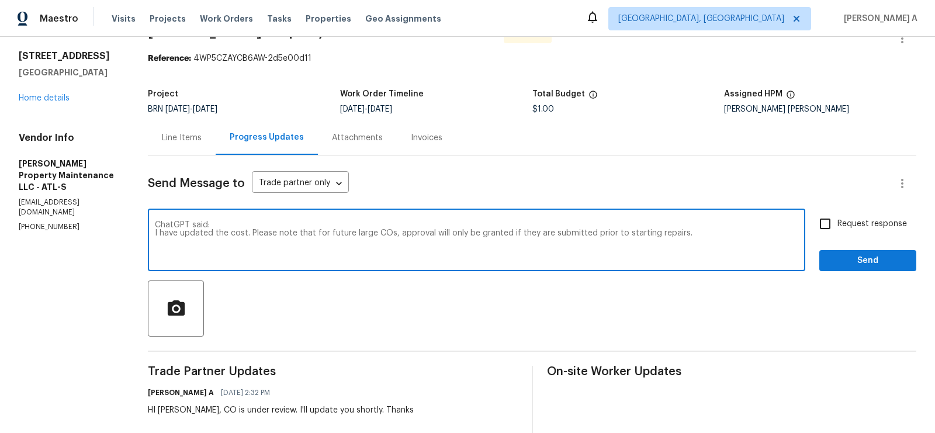
drag, startPoint x: 219, startPoint y: 224, endPoint x: 89, endPoint y: 225, distance: 129.1
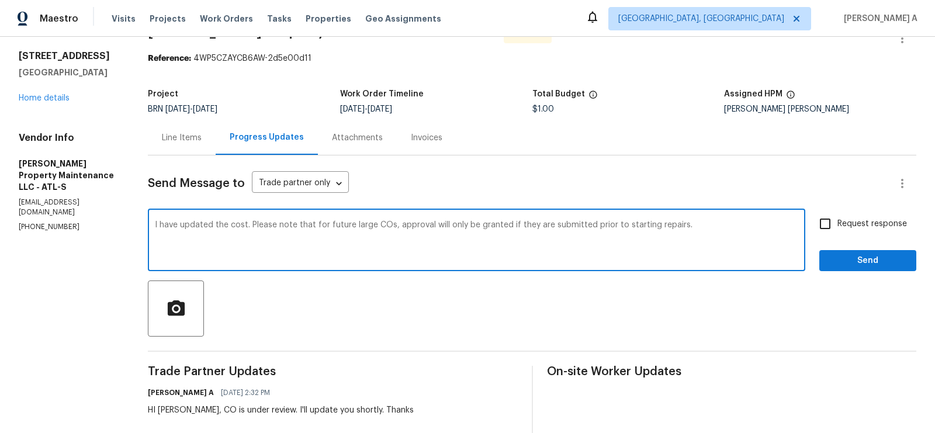
click at [157, 232] on textarea "I have updated the cost. Please note that for future large COs, approval will o…" at bounding box center [476, 241] width 643 height 41
type textarea "I have updated the cost. Please note that for future large COs, approval will o…"
click at [830, 226] on input "Request response" at bounding box center [825, 224] width 25 height 25
checkbox input "true"
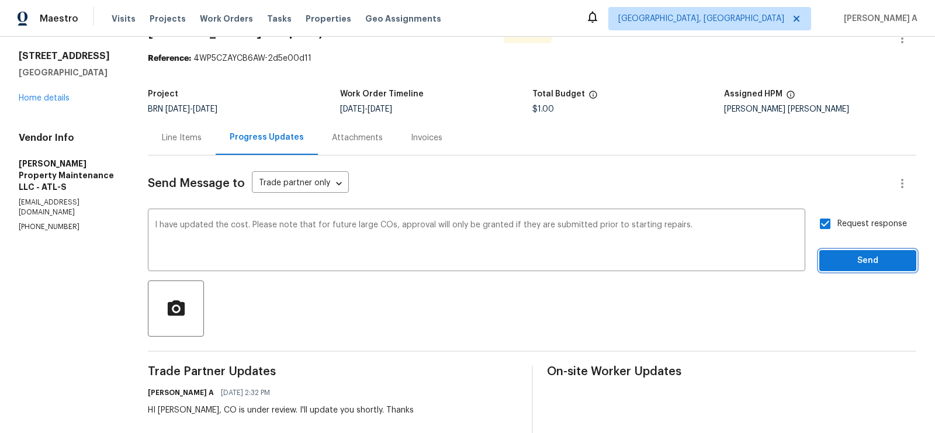
click at [868, 264] on span "Send" at bounding box center [867, 261] width 78 height 15
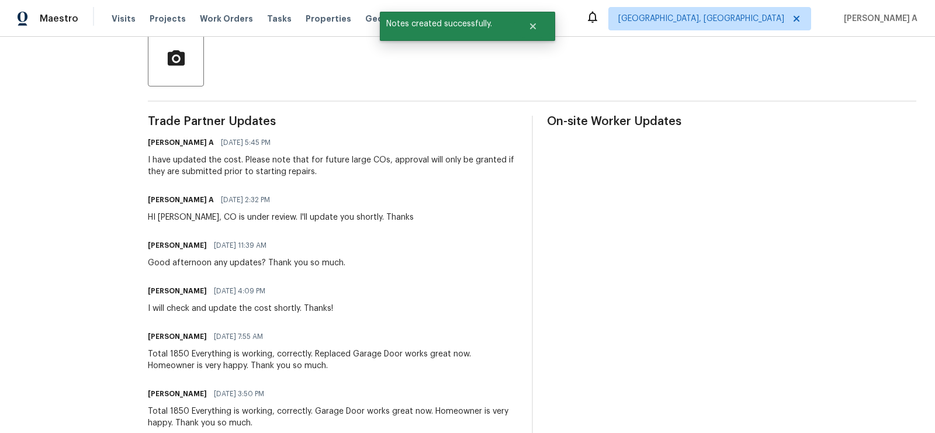
scroll to position [0, 0]
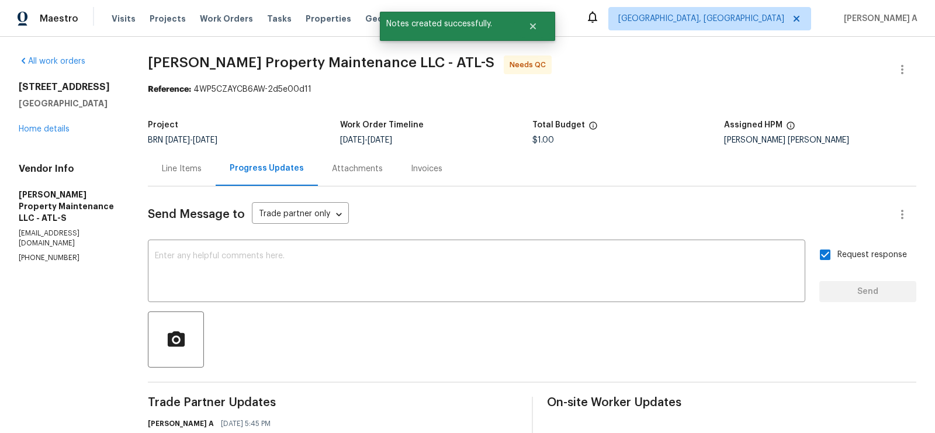
click at [193, 159] on div "Line Items" at bounding box center [182, 168] width 68 height 34
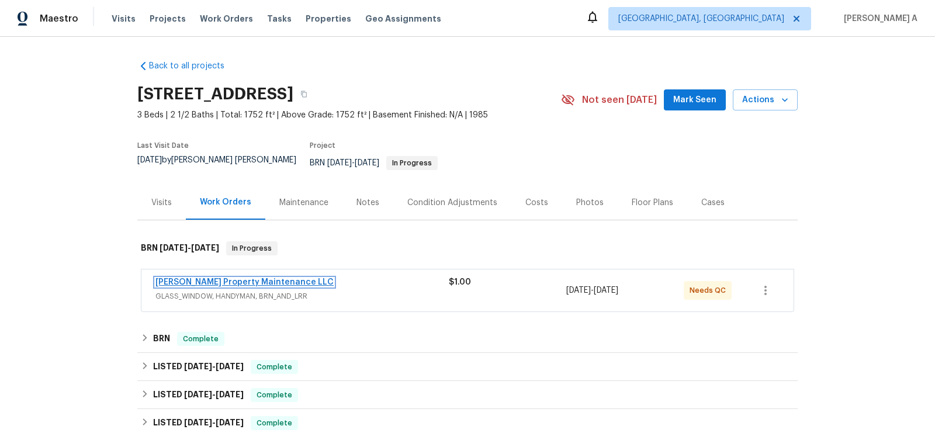
click at [221, 278] on link "[PERSON_NAME] Property Maintenance LLC" at bounding box center [244, 282] width 178 height 8
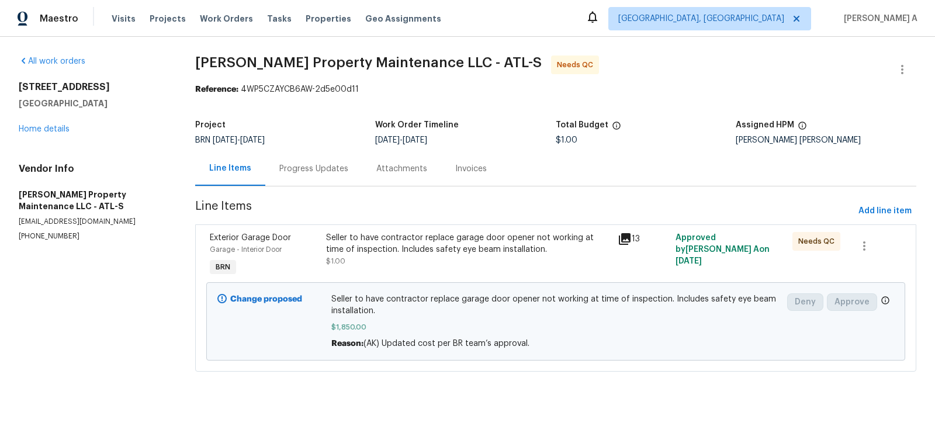
click at [438, 248] on div "Seller to have contractor replace garage door opener not working at time of ins…" at bounding box center [468, 243] width 284 height 23
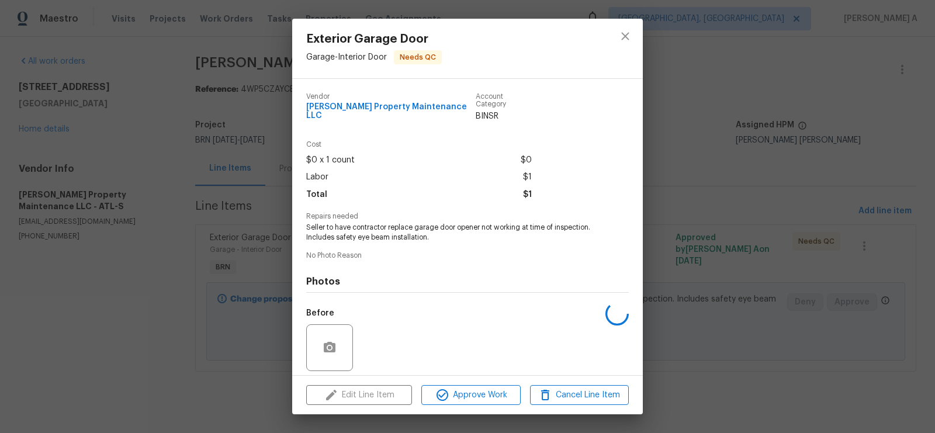
scroll to position [76, 0]
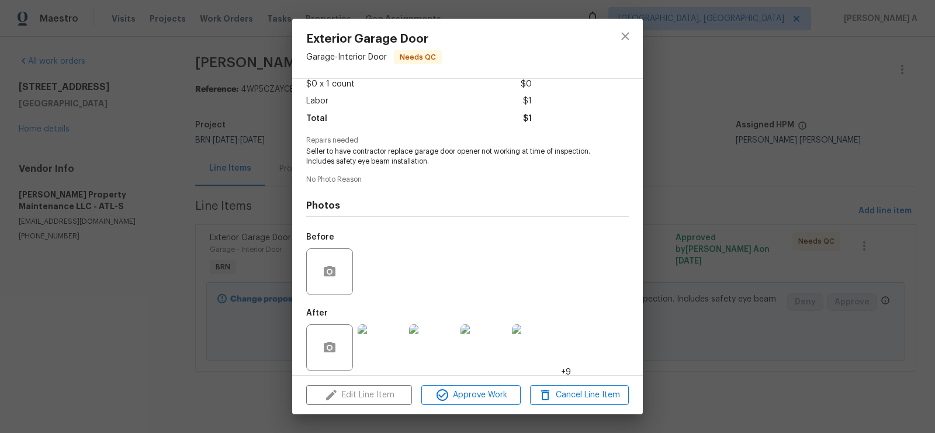
click at [376, 342] on img at bounding box center [381, 347] width 47 height 47
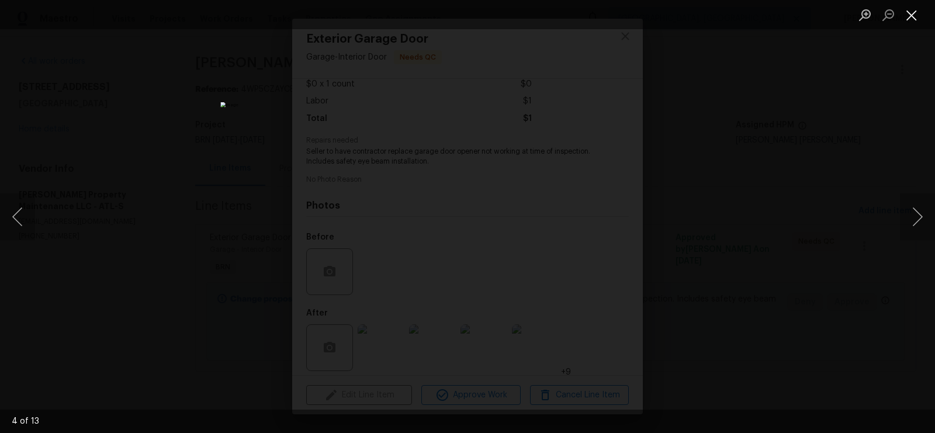
click at [906, 10] on button "Close lightbox" at bounding box center [911, 15] width 23 height 20
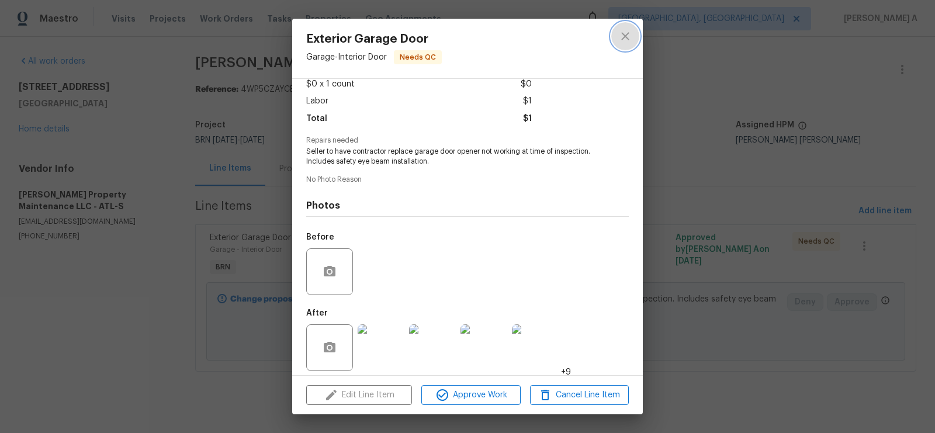
click at [624, 37] on icon "close" at bounding box center [625, 36] width 8 height 8
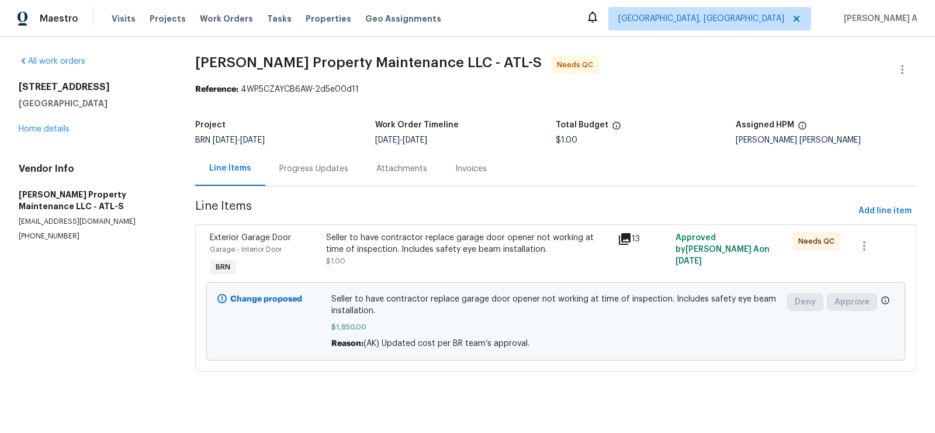
click at [920, 83] on div "All work orders [STREET_ADDRESS] Home details Vendor Info [PERSON_NAME] Propert…" at bounding box center [467, 221] width 935 height 368
click at [893, 64] on button "button" at bounding box center [902, 70] width 28 height 28
click at [883, 64] on li "Edit" at bounding box center [864, 69] width 126 height 19
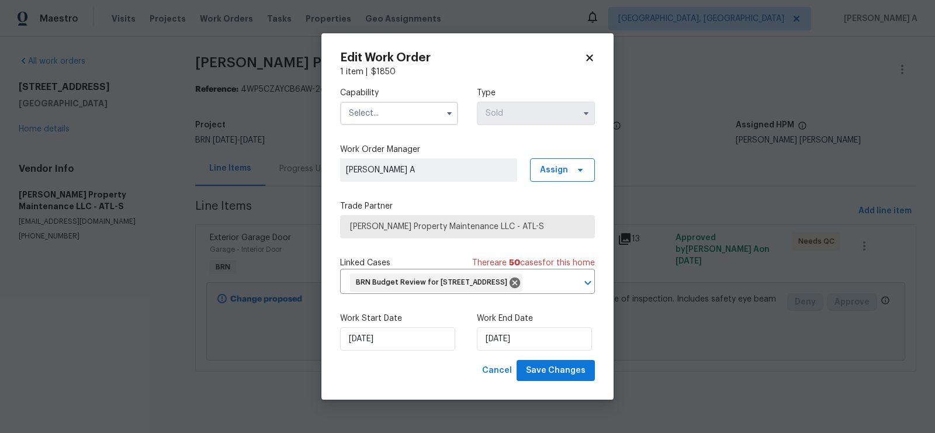
click at [588, 54] on icon at bounding box center [589, 57] width 6 height 6
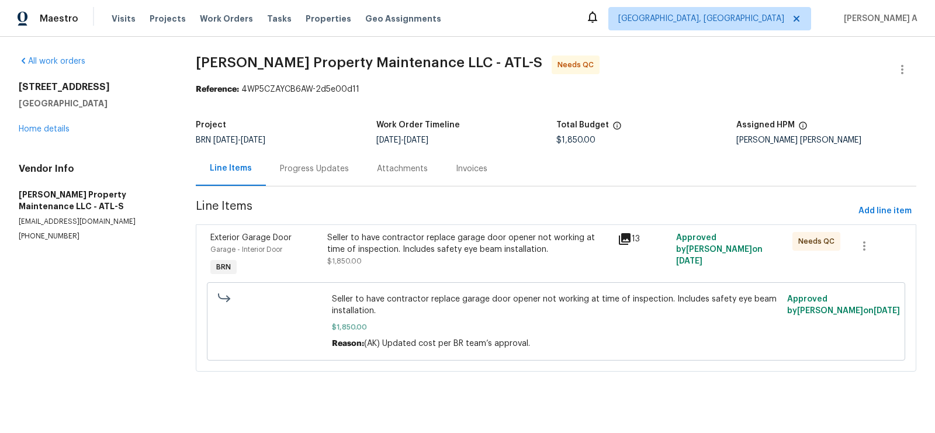
click at [509, 269] on div "Seller to have contractor replace garage door opener not working at time of ins…" at bounding box center [469, 255] width 291 height 54
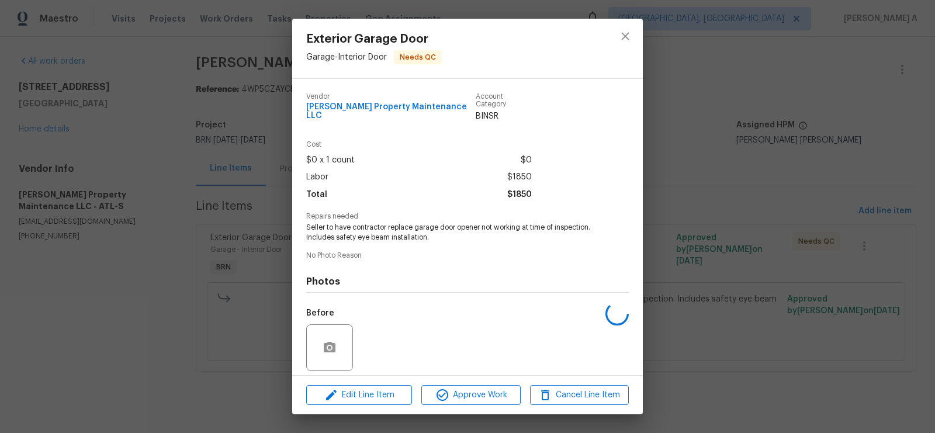
scroll to position [76, 0]
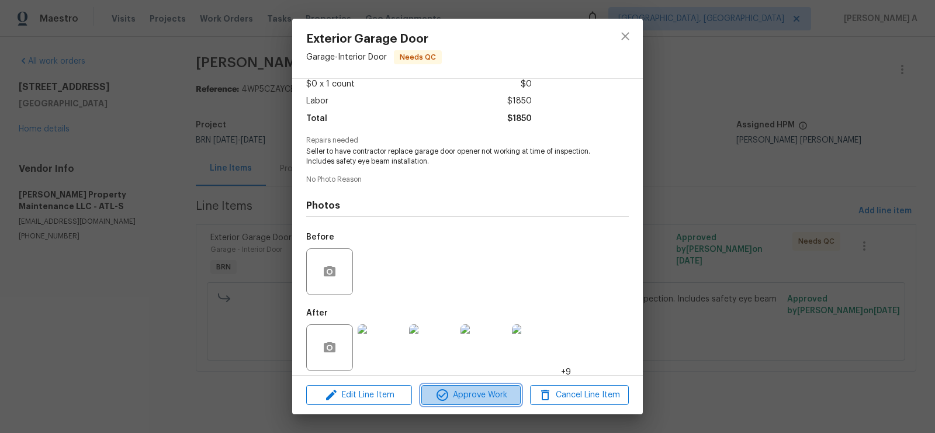
click at [486, 401] on span "Approve Work" at bounding box center [471, 395] width 92 height 15
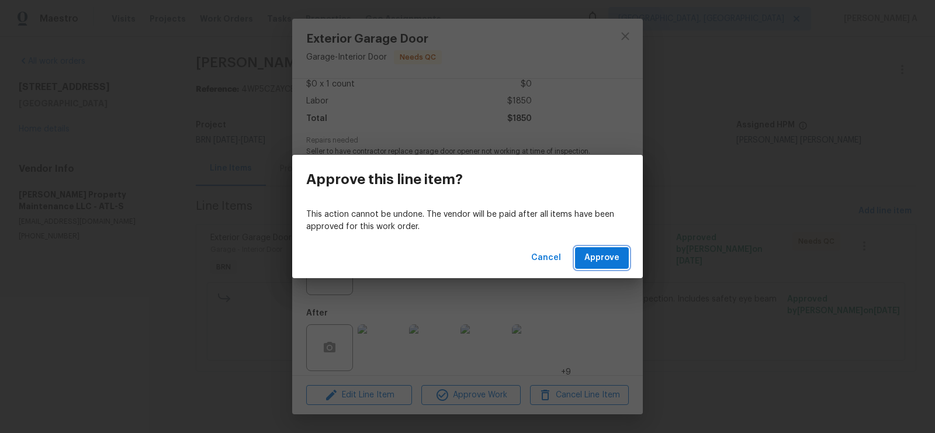
click at [601, 259] on span "Approve" at bounding box center [601, 258] width 35 height 15
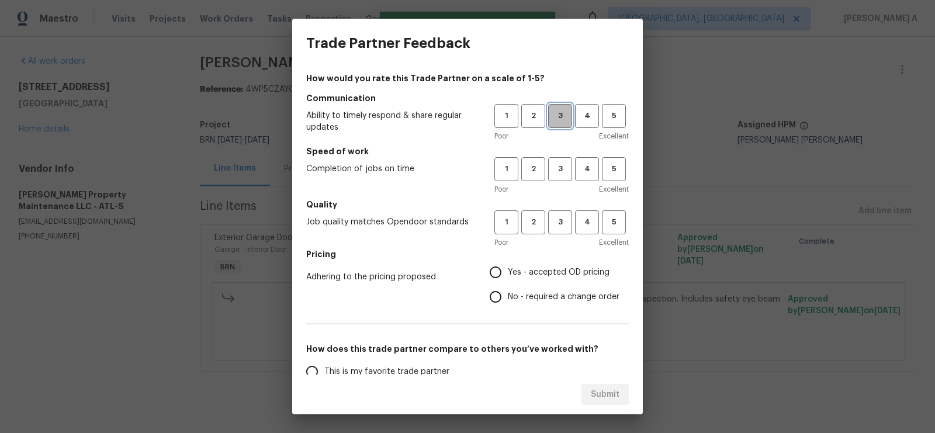
click at [563, 123] on button "3" at bounding box center [560, 116] width 24 height 24
click at [559, 176] on button "3" at bounding box center [560, 169] width 24 height 24
click at [555, 218] on span "3" at bounding box center [560, 222] width 22 height 13
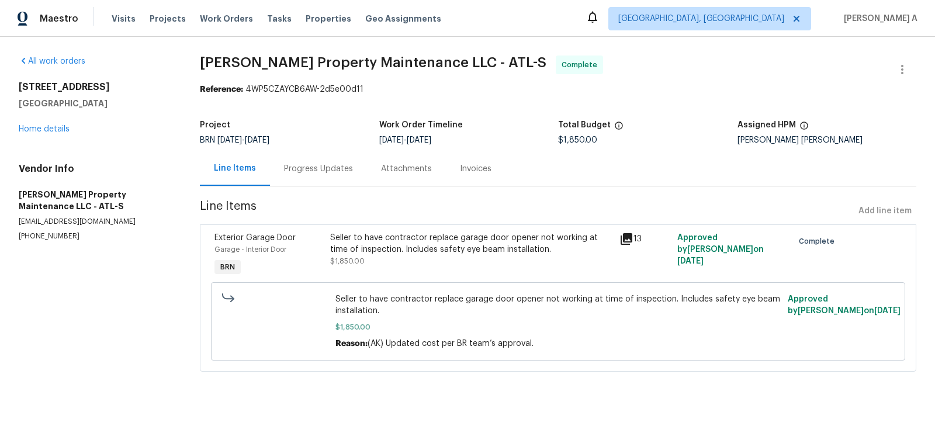
click at [331, 171] on div "Progress Updates" at bounding box center [318, 169] width 69 height 12
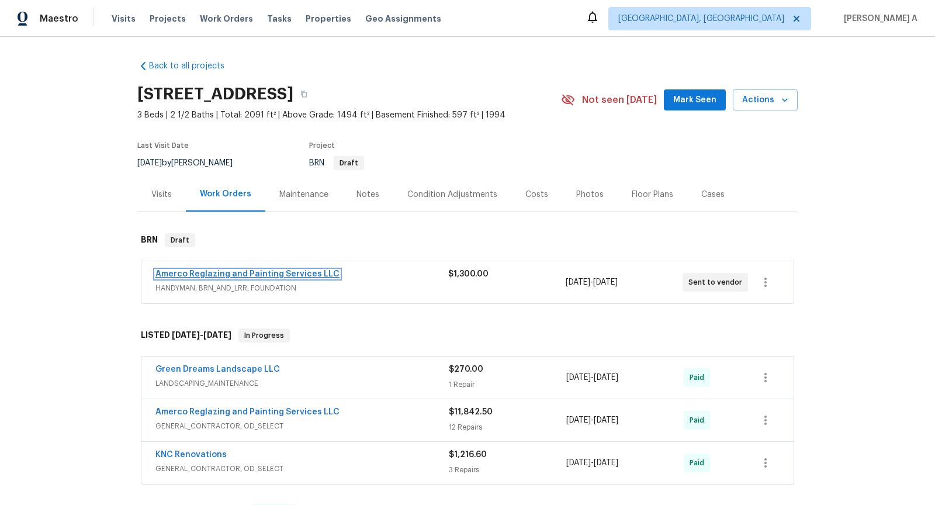
click at [243, 274] on link "Amerco Reglazing and Painting Services LLC" at bounding box center [247, 274] width 184 height 8
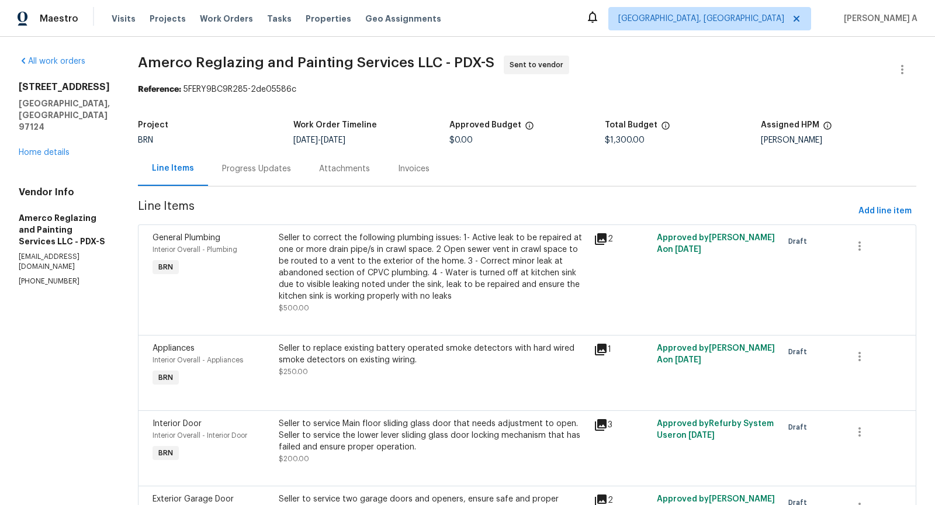
click at [280, 167] on div "Progress Updates" at bounding box center [256, 169] width 69 height 12
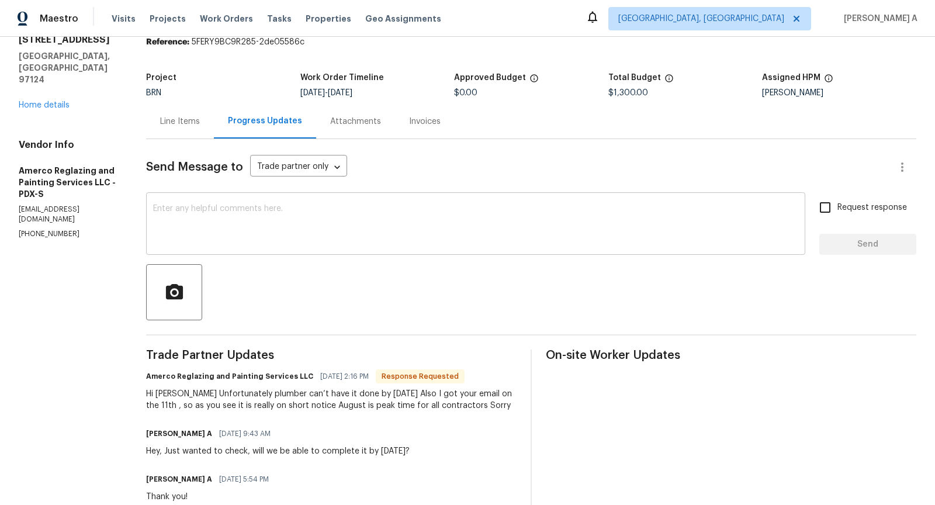
scroll to position [41, 0]
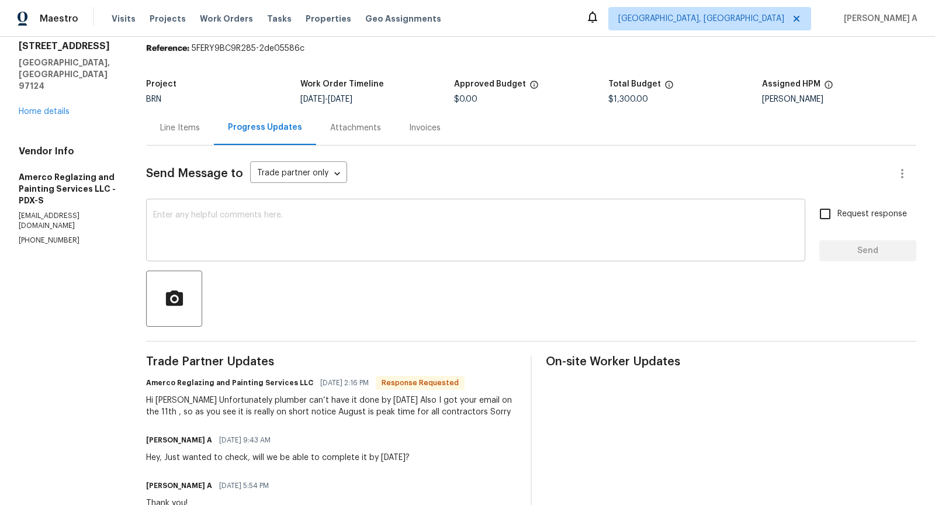
click at [302, 220] on textarea at bounding box center [475, 231] width 645 height 41
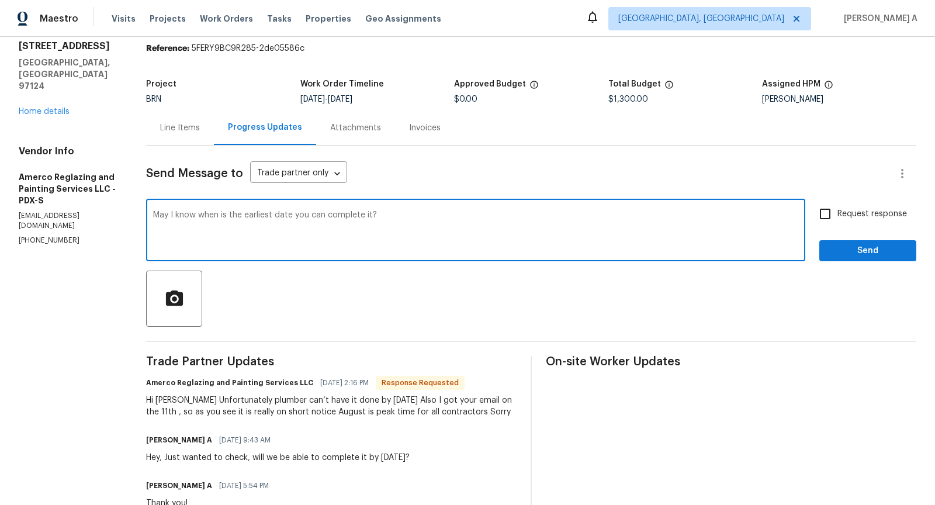
click at [0, 0] on div "is" at bounding box center [0, 0] width 0 height 0
click at [0, 0] on qb-div "Add it is ?" at bounding box center [0, 0] width 0 height 0
click at [345, 217] on textarea "May I know when the earliest date you can complete it is?" at bounding box center [475, 231] width 645 height 41
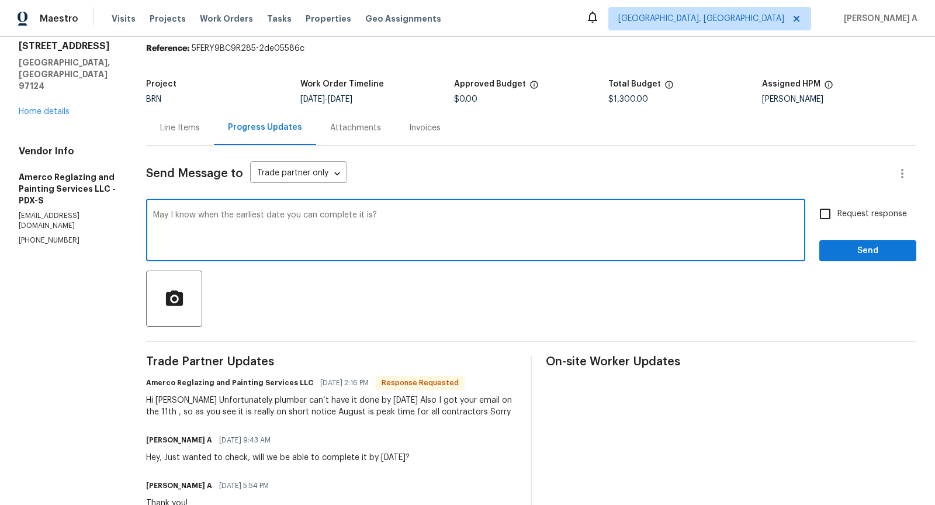
click at [0, 0] on icon "Please click to verify you’re human" at bounding box center [0, 0] width 0 height 0
click at [0, 0] on icon "Paraphrase text" at bounding box center [0, 0] width 0 height 0
click at [0, 0] on li "Could you please tell me the earliest date you can complete it?" at bounding box center [0, 0] width 0 height 0
type textarea "Could you please tell me the earliest date you can complete it?"
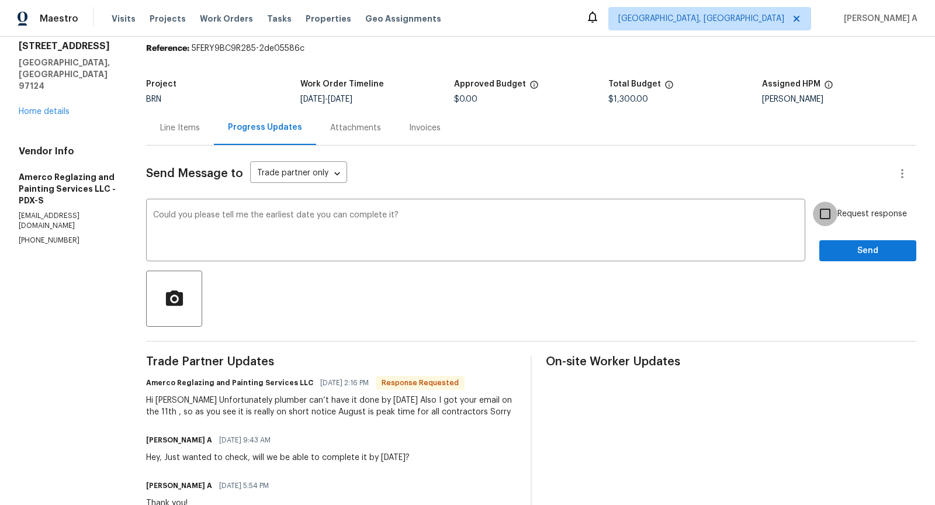
click at [836, 213] on input "Request response" at bounding box center [825, 214] width 25 height 25
checkbox input "true"
click at [861, 251] on span "Send" at bounding box center [867, 251] width 78 height 15
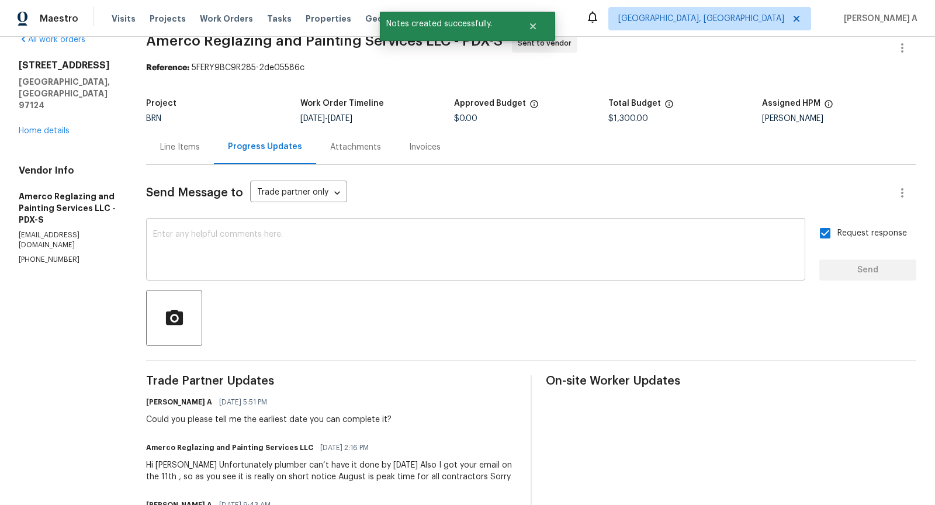
scroll to position [26, 0]
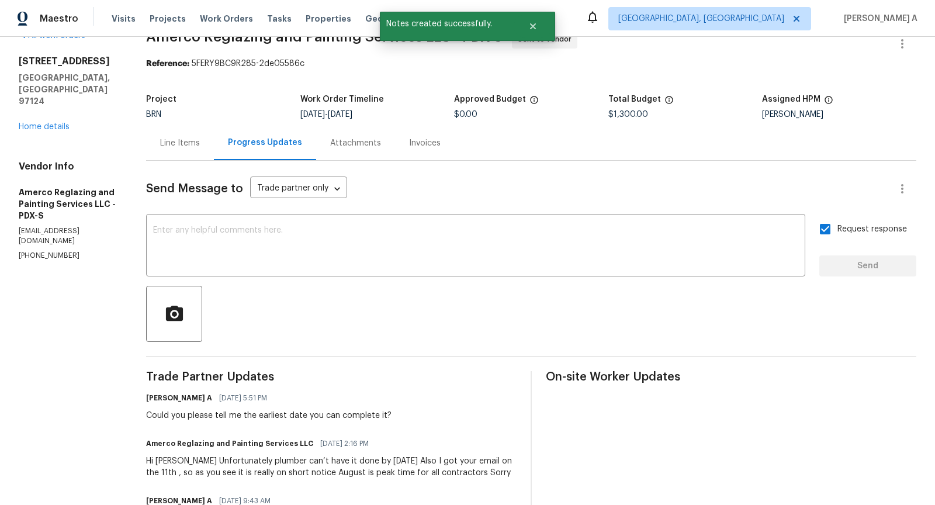
click at [47, 251] on p "(503) 449-0490" at bounding box center [68, 256] width 99 height 10
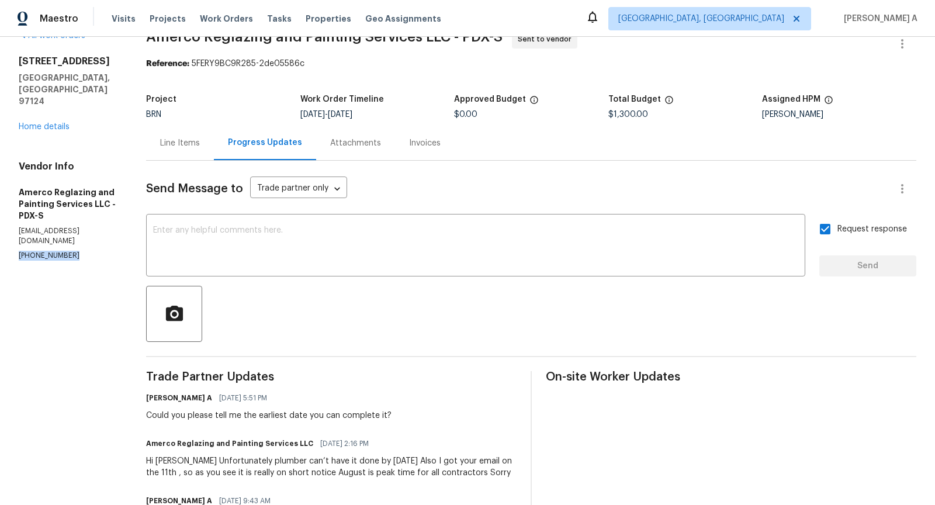
copy p "(503) 449-0490"
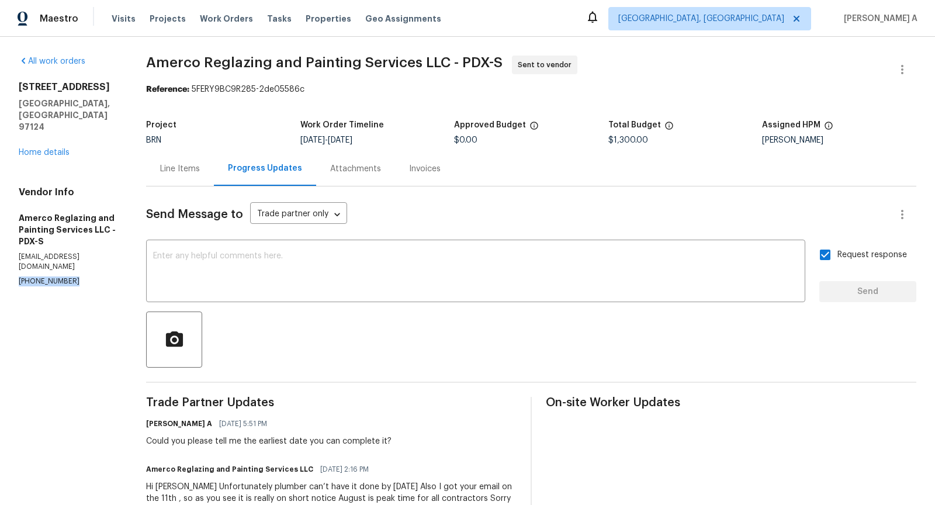
scroll to position [37, 0]
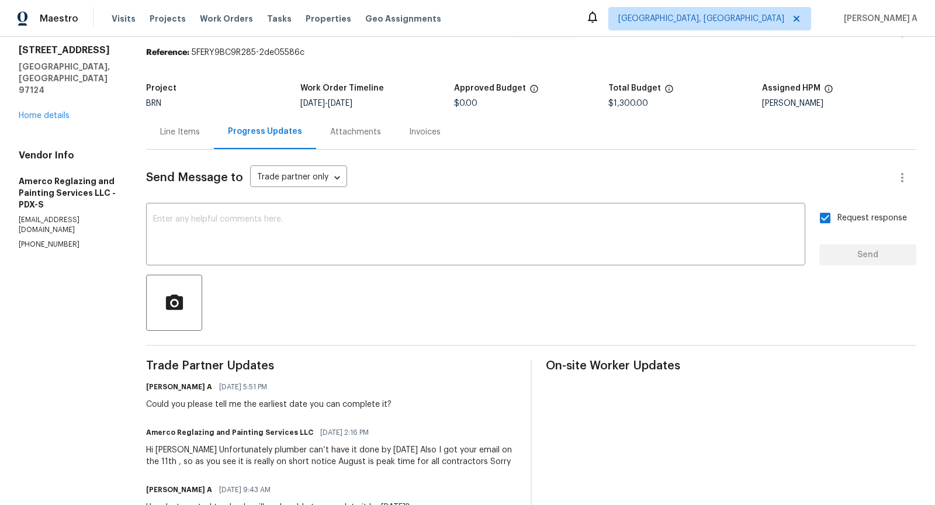
click at [278, 407] on div "Could you please tell me the earliest date you can complete it?" at bounding box center [268, 404] width 245 height 12
copy div "Could you please tell me the earliest date you can complete it?"
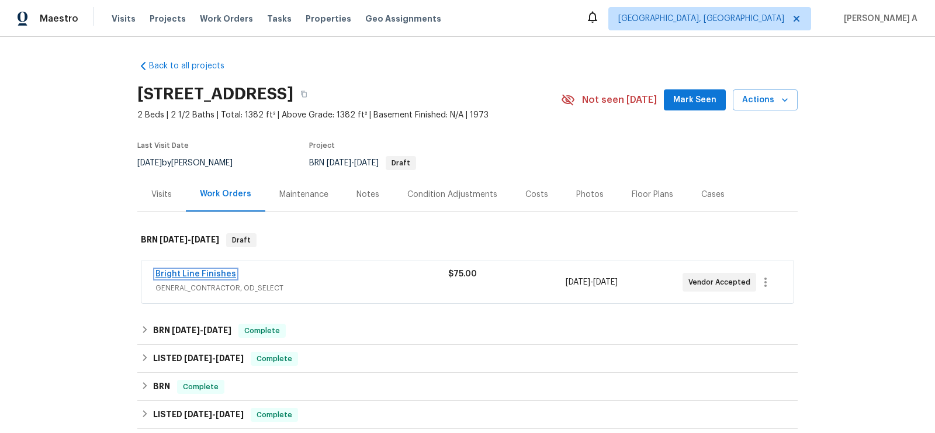
click at [202, 271] on link "Bright Line Finishes" at bounding box center [195, 274] width 81 height 8
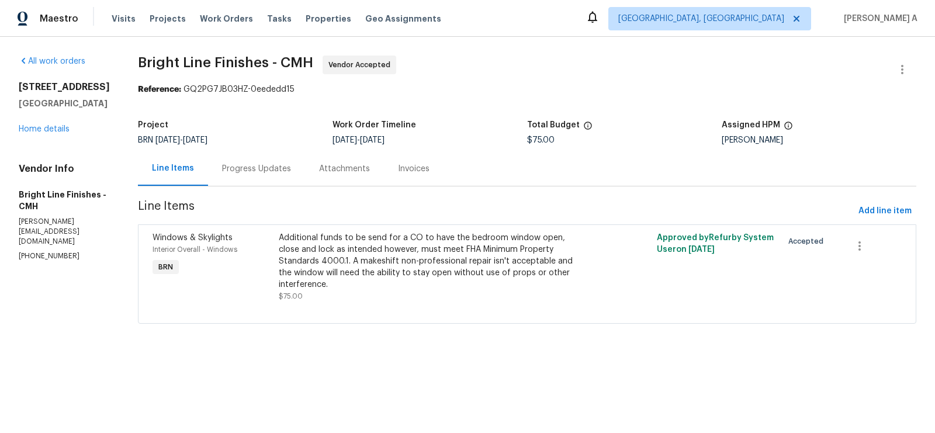
click at [280, 165] on div "Progress Updates" at bounding box center [256, 169] width 69 height 12
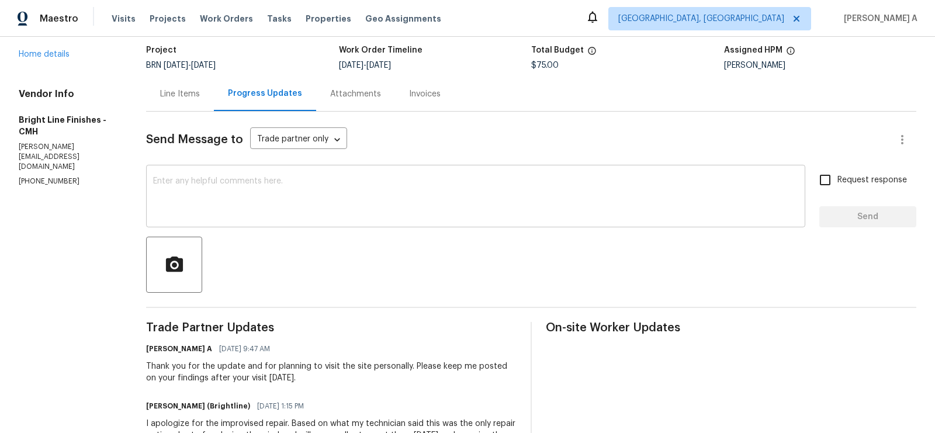
scroll to position [77, 0]
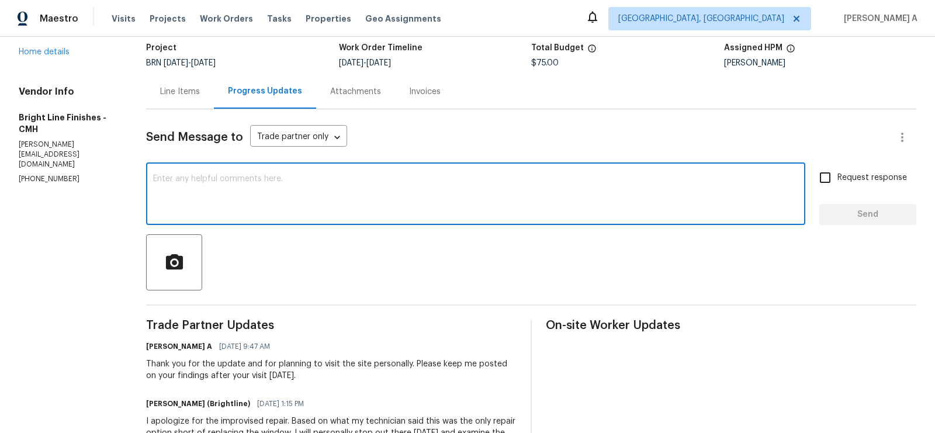
click at [339, 188] on textarea at bounding box center [475, 195] width 645 height 41
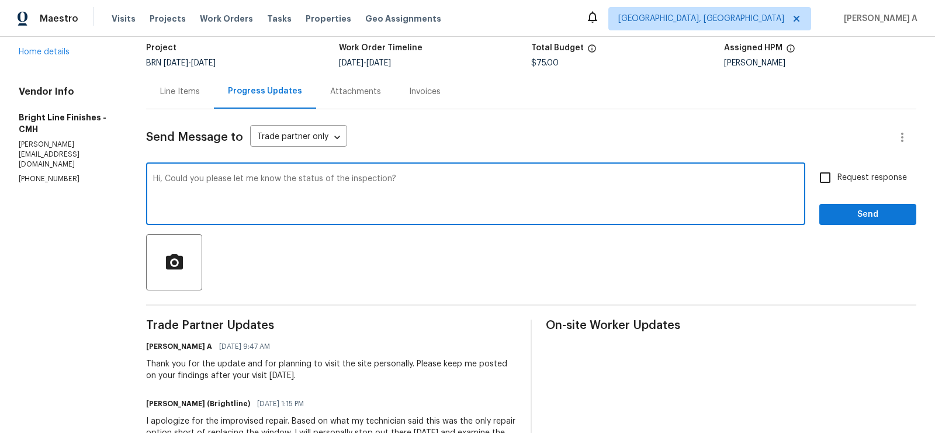
type textarea "Hi, Could you please let me know the status of the inspection?"
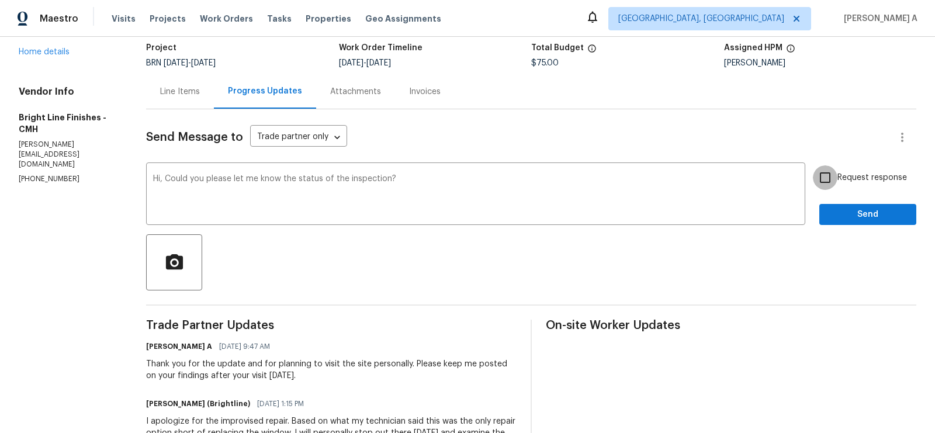
click at [835, 178] on input "Request response" at bounding box center [825, 177] width 25 height 25
checkbox input "true"
click at [867, 221] on span "Send" at bounding box center [867, 214] width 78 height 15
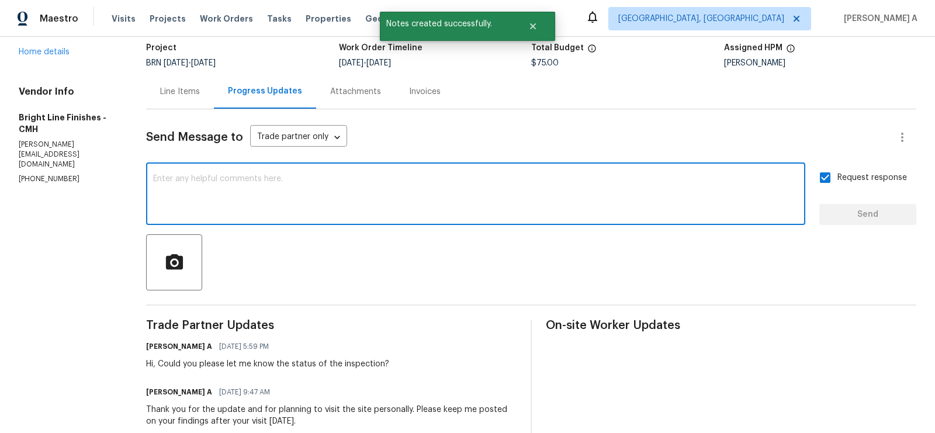
click at [408, 192] on textarea at bounding box center [475, 195] width 645 height 41
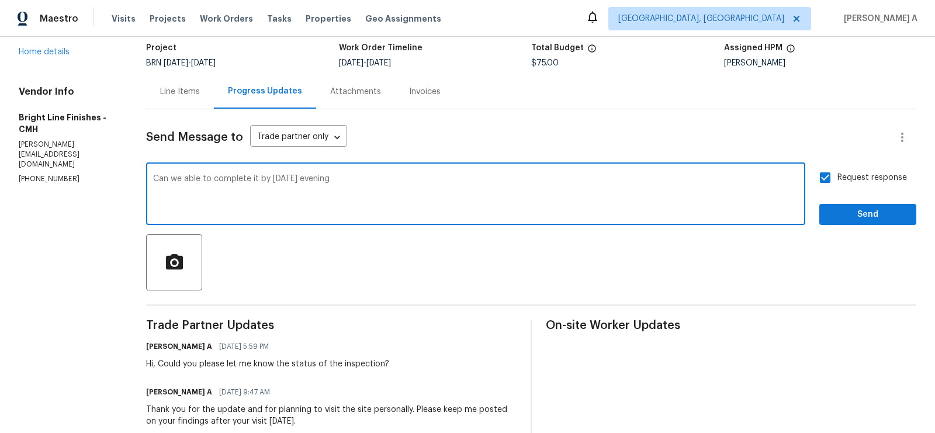
click at [155, 176] on textarea "Can we able to complete it by [DATE] evening" at bounding box center [475, 195] width 645 height 41
click at [394, 173] on div "Also, Can we able to complete it by [DATE] evening x ​" at bounding box center [475, 195] width 659 height 60
click at [393, 179] on textarea "Also, Can we able to complete it by [DATE] evening" at bounding box center [475, 195] width 645 height 41
click at [244, 180] on textarea "Also, Can we able to complete it by [DATE] evening? [PERSON_NAME] wants to clos…" at bounding box center [475, 195] width 645 height 41
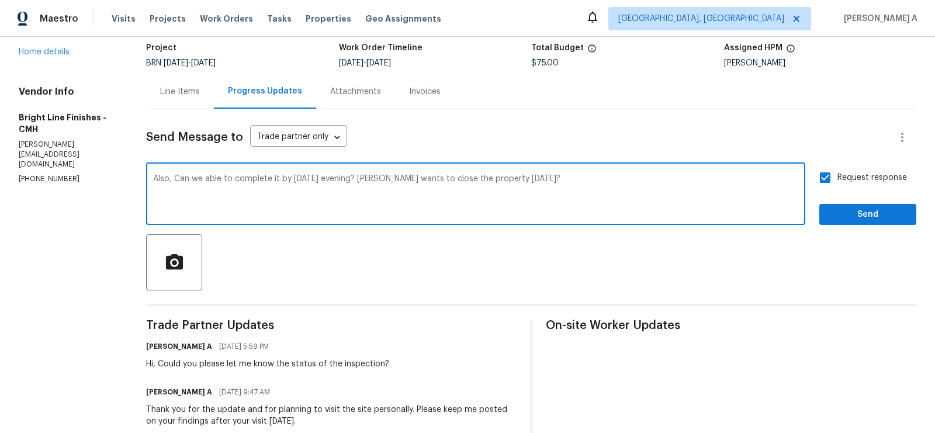
click at [244, 180] on textarea "Also, Can we able to complete it by [DATE] evening? [PERSON_NAME] wants to clos…" at bounding box center [475, 195] width 645 height 41
click at [0, 0] on icon "Paraphrase text" at bounding box center [0, 0] width 0 height 0
click at [0, 0] on span "evening?" at bounding box center [0, 0] width 0 height 0
click at [0, 0] on span "close" at bounding box center [0, 0] width 0 height 0
type textarea "Also, can we complete it by [DATE] evening? The buyer wants to close [DATE]."
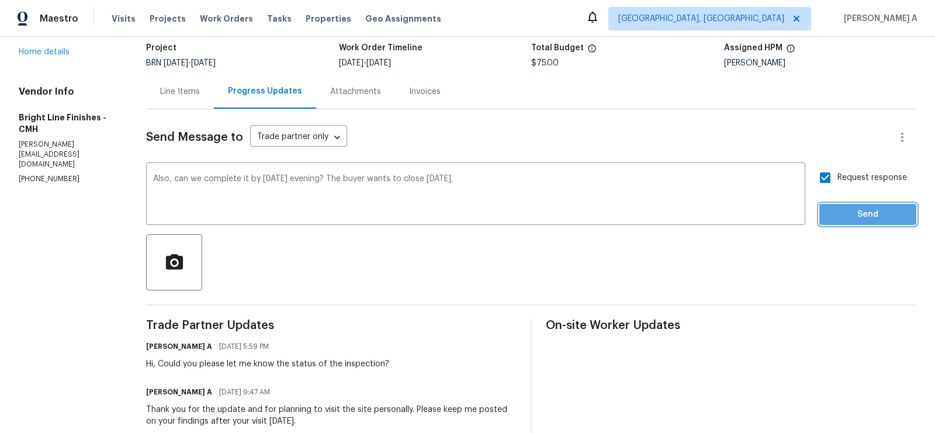
click at [866, 220] on span "Send" at bounding box center [867, 214] width 78 height 15
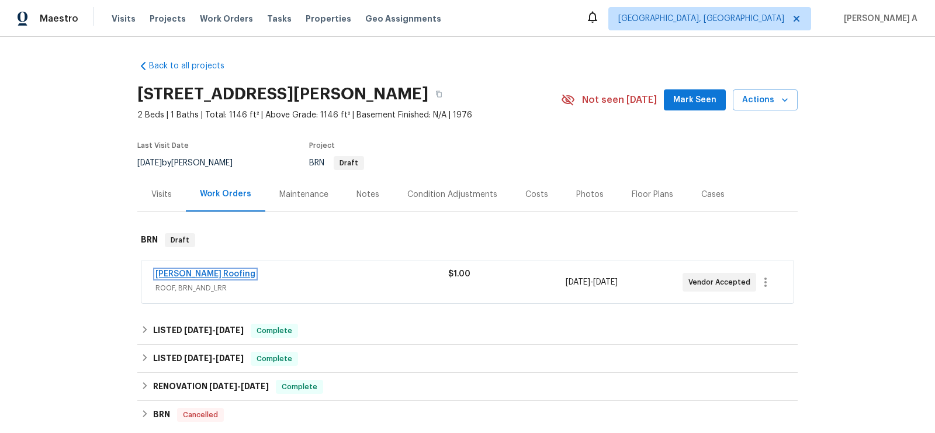
click at [179, 275] on link "[PERSON_NAME] Roofing" at bounding box center [205, 274] width 100 height 8
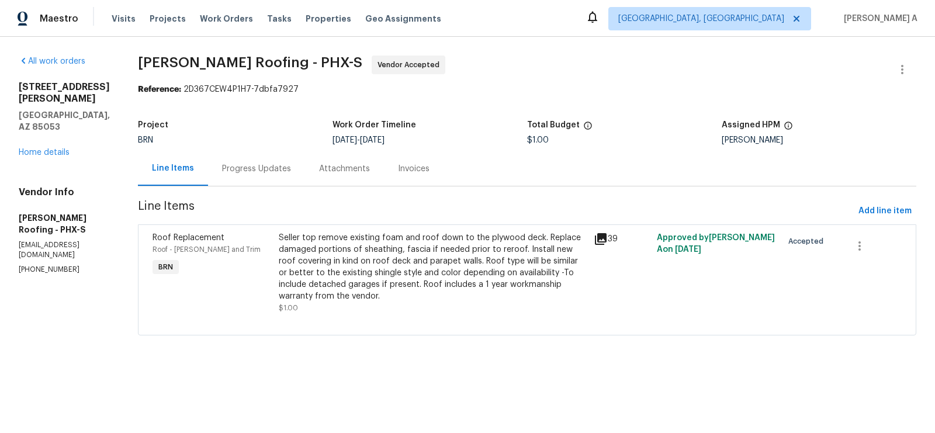
click at [240, 153] on div "Progress Updates" at bounding box center [256, 168] width 97 height 34
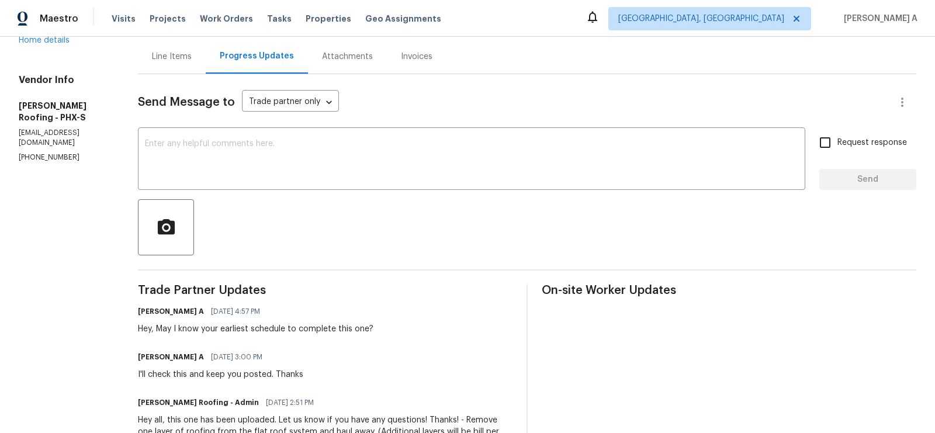
scroll to position [74, 0]
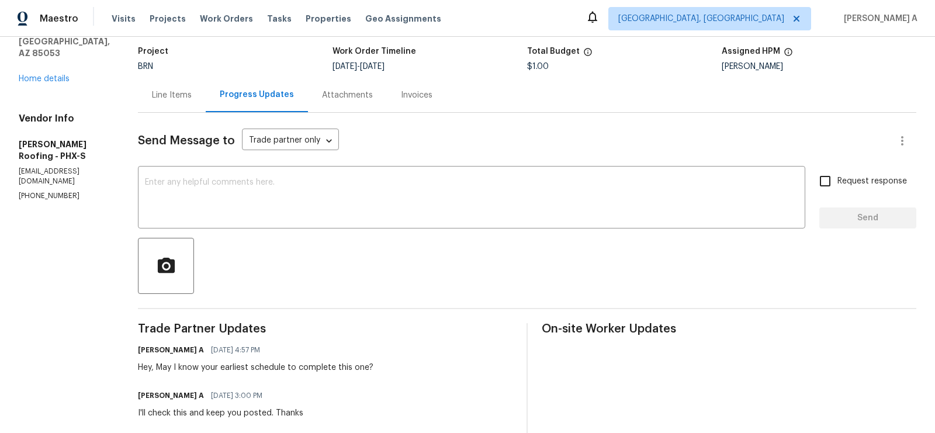
click at [39, 144] on div "Vendor Info [PERSON_NAME] Roofing - PHX-S [EMAIL_ADDRESS][DOMAIN_NAME] [PHONE_N…" at bounding box center [64, 157] width 91 height 88
copy p "[PHONE_NUMBER]"
click at [422, 256] on div at bounding box center [527, 266] width 778 height 56
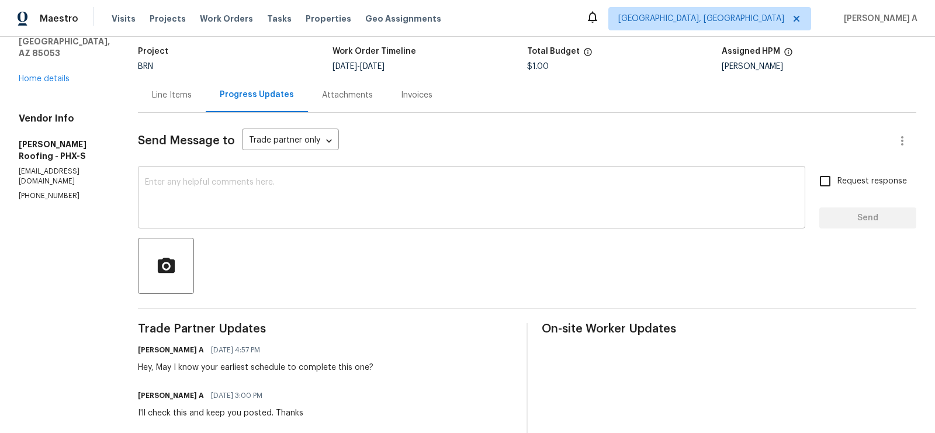
scroll to position [0, 0]
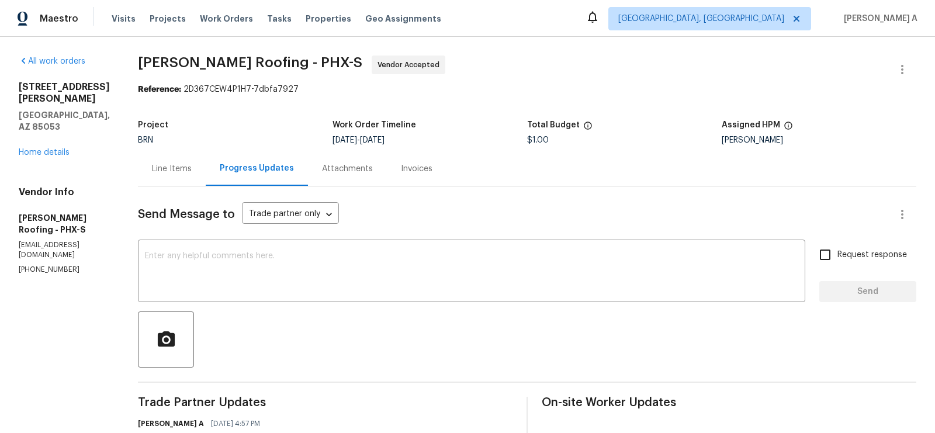
click at [181, 174] on div "Line Items" at bounding box center [172, 169] width 40 height 12
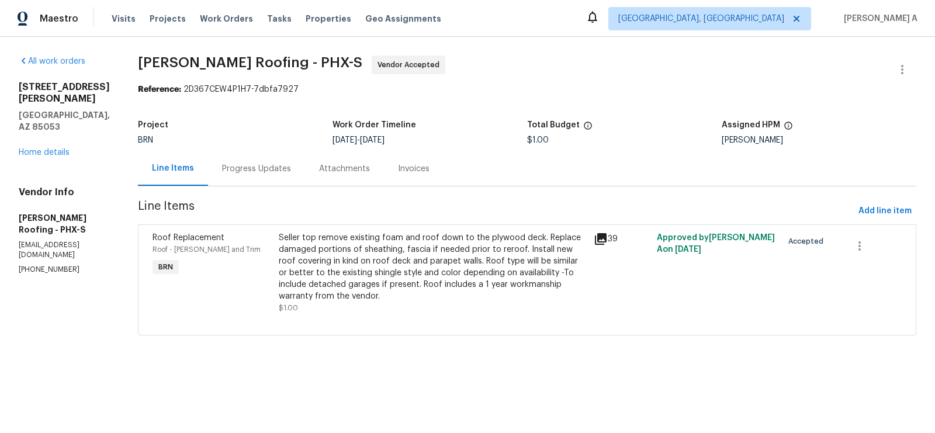
click at [236, 178] on div "Progress Updates" at bounding box center [256, 168] width 97 height 34
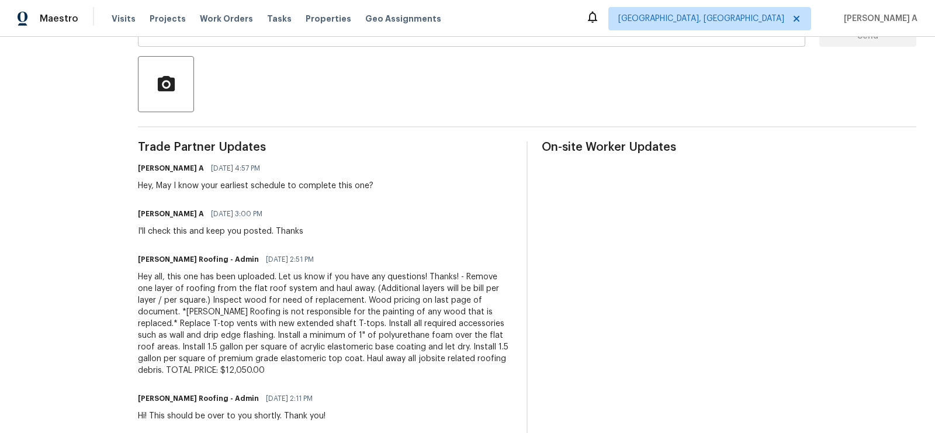
scroll to position [317, 0]
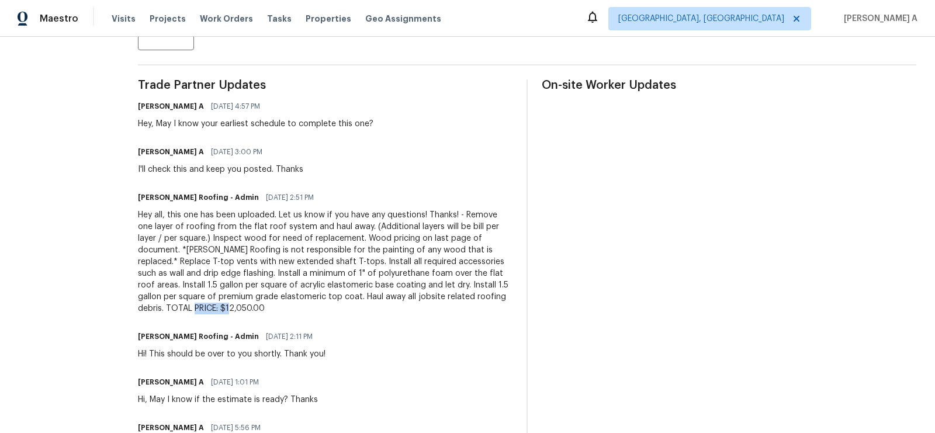
copy div "12,050.00"
drag, startPoint x: 470, startPoint y: 297, endPoint x: 516, endPoint y: 294, distance: 45.7
click at [516, 294] on div "Trade Partner Updates Akshay Ajaya Kumar A 08/12/2025 4:57 PM Hey, May I know y…" at bounding box center [527, 317] width 778 height 477
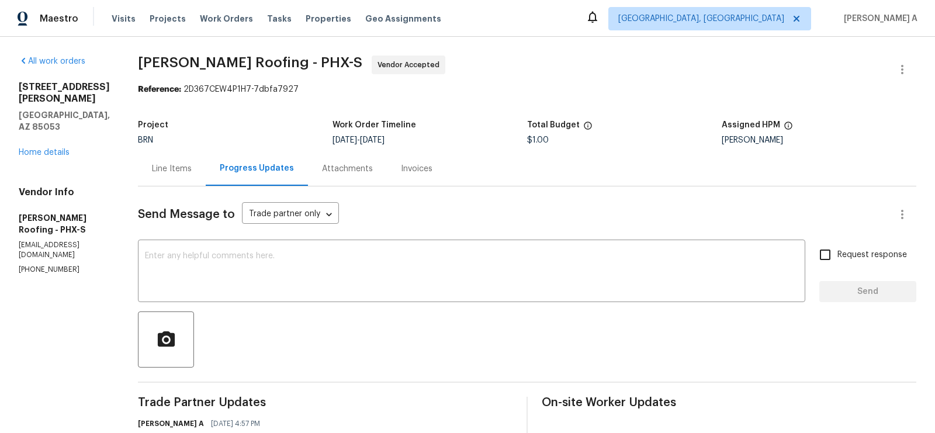
click at [165, 169] on div "Line Items" at bounding box center [172, 169] width 40 height 12
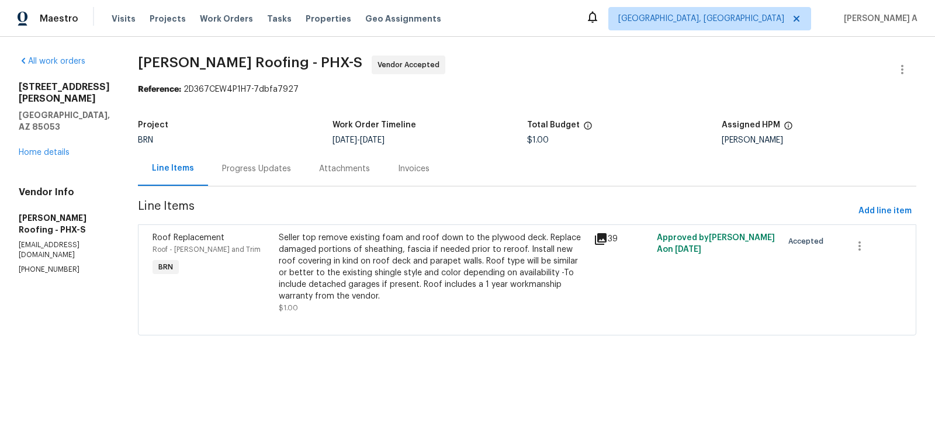
click at [443, 276] on div "Seller top remove existing foam and roof down to the plywood deck. Replace dama…" at bounding box center [433, 267] width 308 height 70
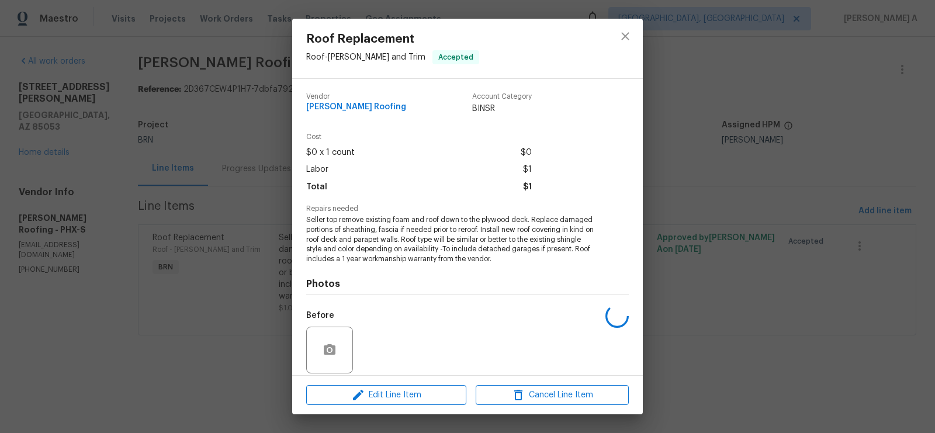
scroll to position [86, 0]
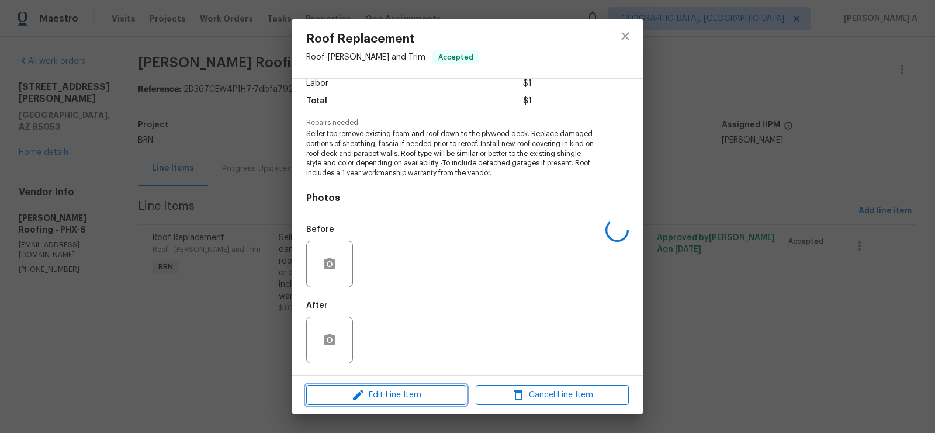
click at [398, 389] on span "Edit Line Item" at bounding box center [386, 395] width 153 height 15
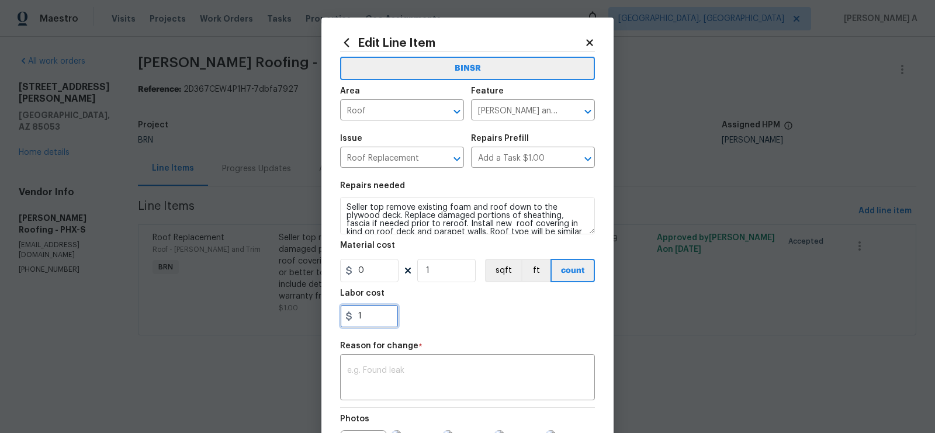
drag, startPoint x: 375, startPoint y: 325, endPoint x: 352, endPoint y: 325, distance: 22.2
click at [352, 325] on input "1" at bounding box center [369, 315] width 58 height 23
paste input "2050.00"
type input "12050"
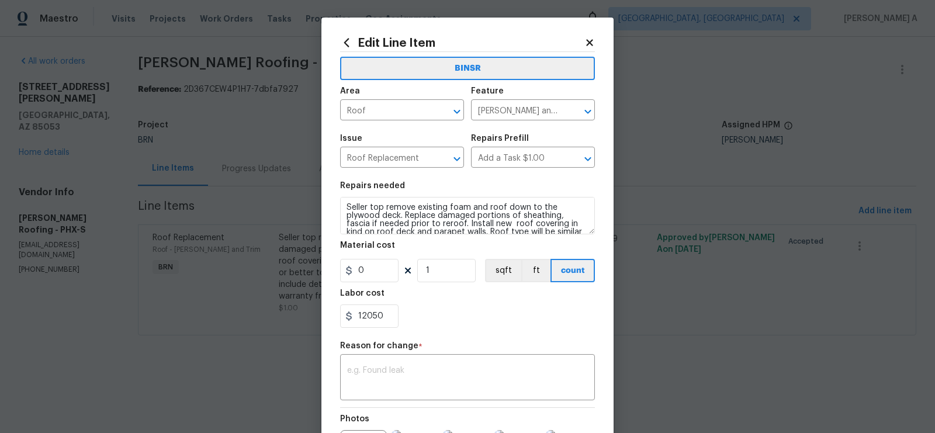
click at [495, 328] on div "12050" at bounding box center [467, 315] width 255 height 23
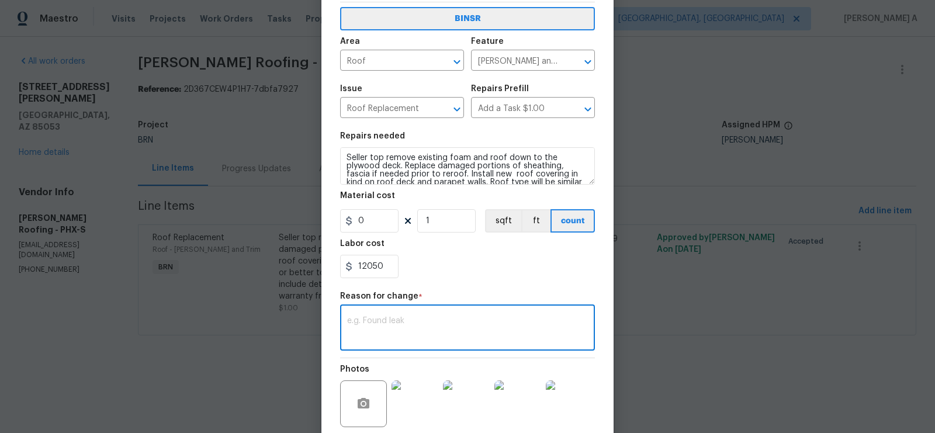
click at [438, 330] on textarea at bounding box center [467, 329] width 241 height 25
paste textarea "(AK) Updated cost per BR team’s approval."
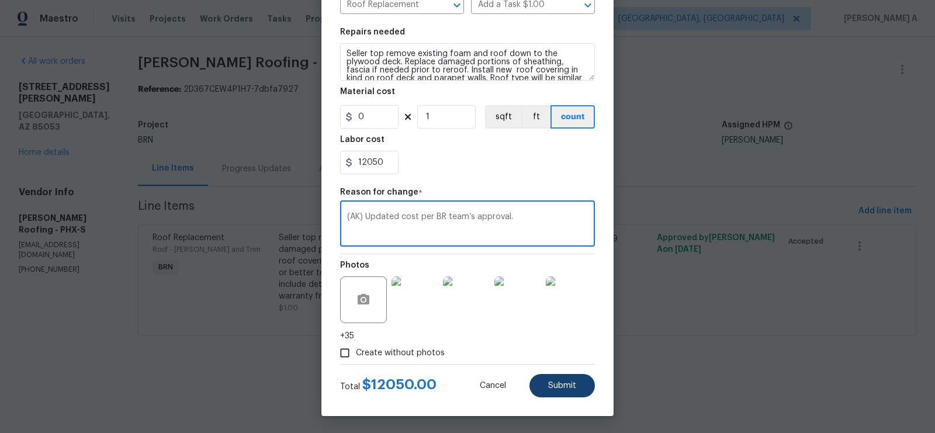
type textarea "(AK) Updated cost per BR team’s approval."
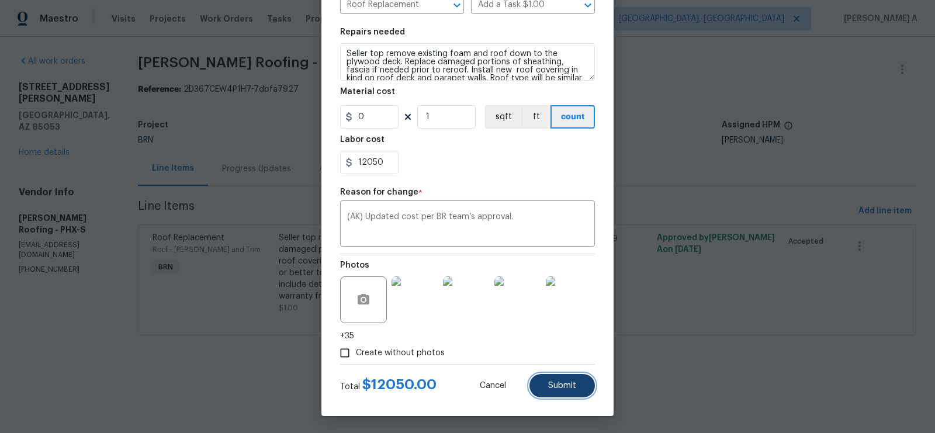
click at [549, 386] on span "Submit" at bounding box center [562, 386] width 28 height 9
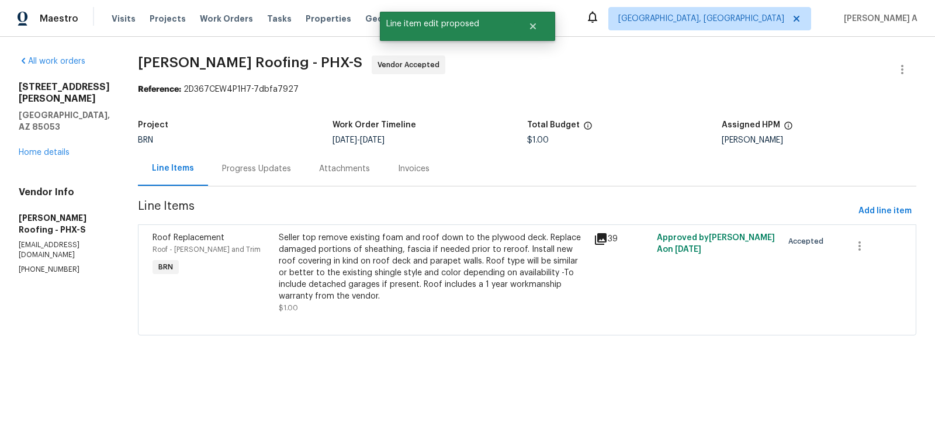
scroll to position [0, 0]
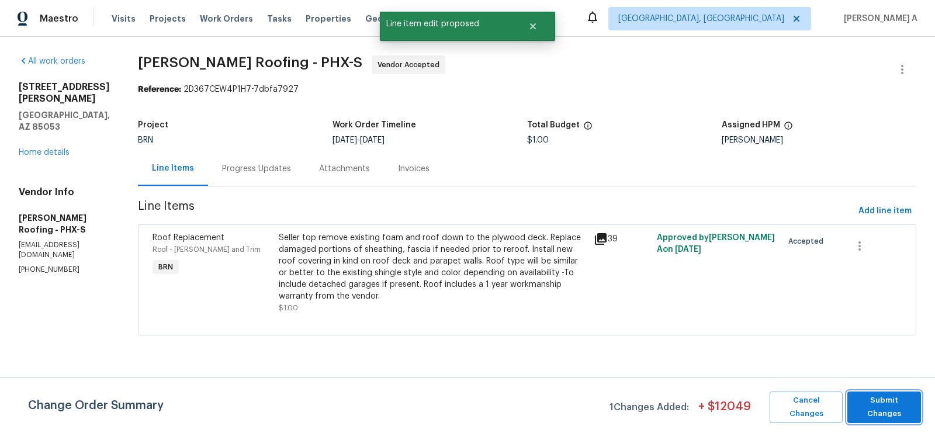
click at [870, 407] on span "Submit Changes" at bounding box center [884, 407] width 62 height 27
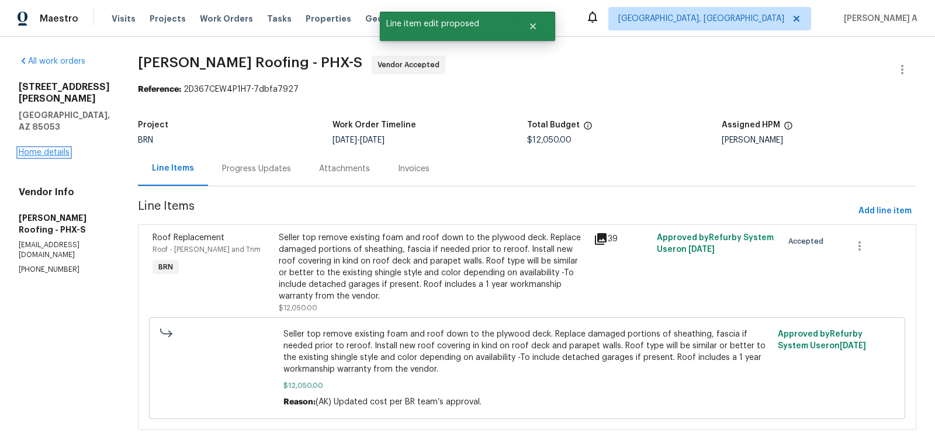
click at [58, 148] on link "Home details" at bounding box center [44, 152] width 51 height 8
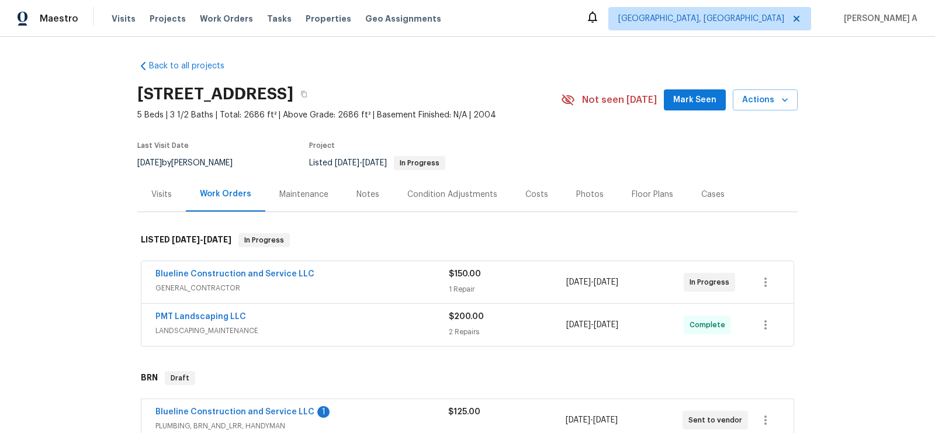
scroll to position [22, 0]
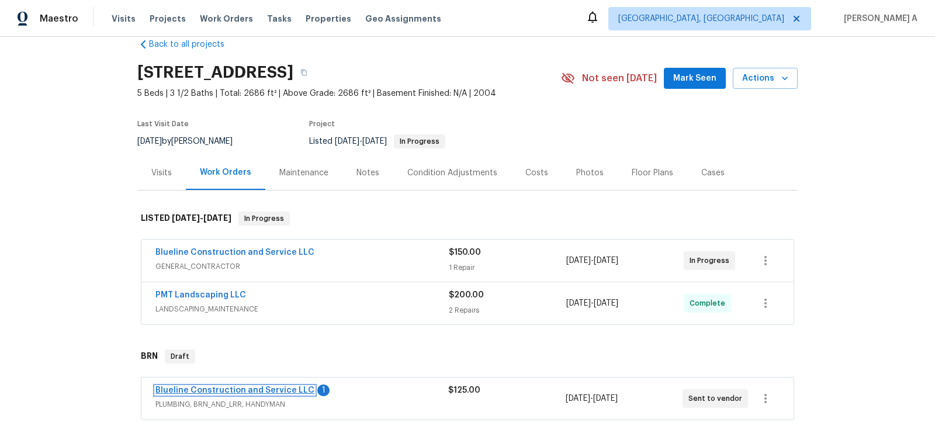
click at [273, 386] on link "Blueline Construction and Service LLC" at bounding box center [234, 390] width 159 height 8
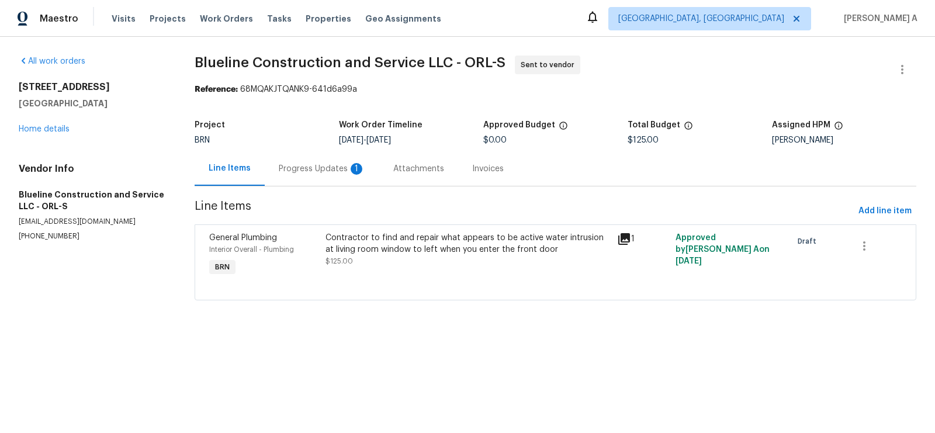
click at [336, 168] on div "Progress Updates 1" at bounding box center [322, 169] width 86 height 12
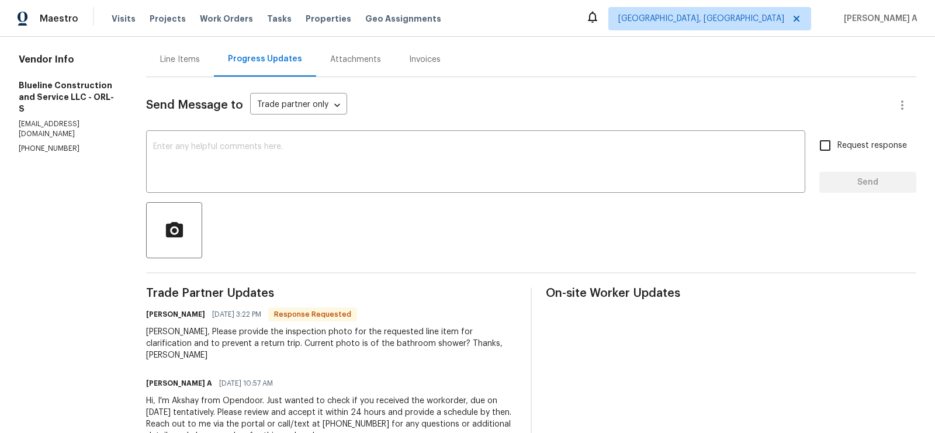
scroll to position [138, 0]
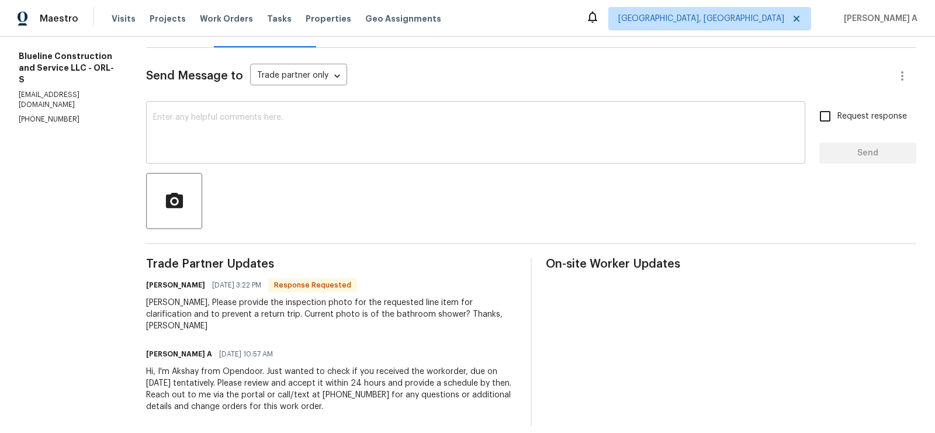
click at [310, 154] on div "x ​" at bounding box center [475, 134] width 659 height 60
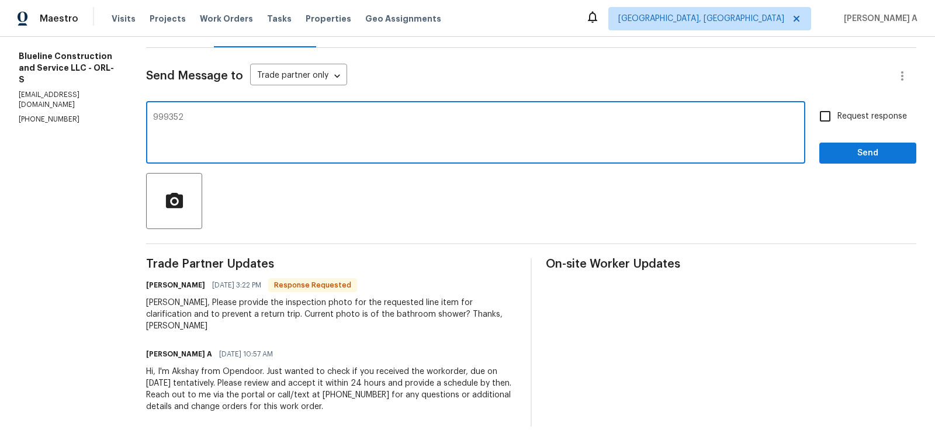
type textarea "9993525"
click at [183, 116] on textarea "9993525" at bounding box center [475, 133] width 645 height 41
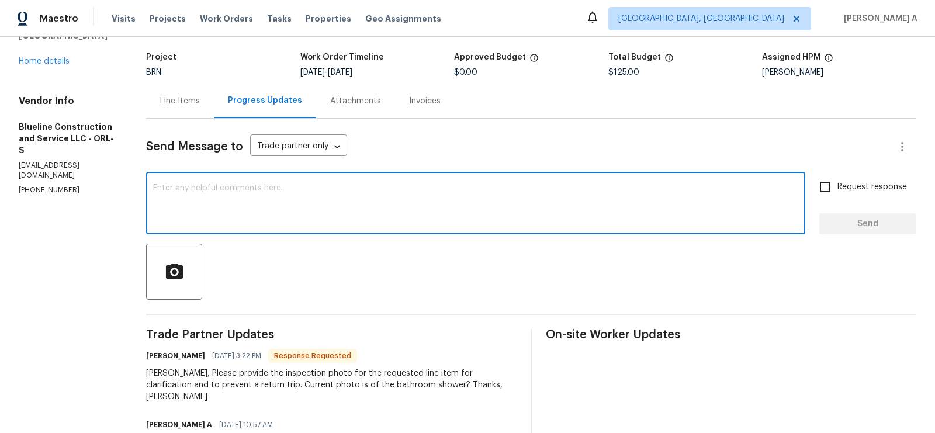
scroll to position [0, 0]
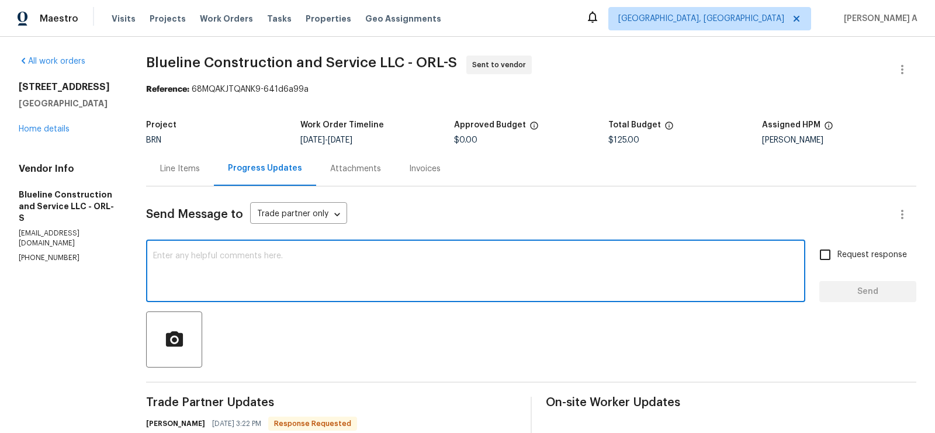
click at [175, 169] on div "Line Items" at bounding box center [180, 169] width 40 height 12
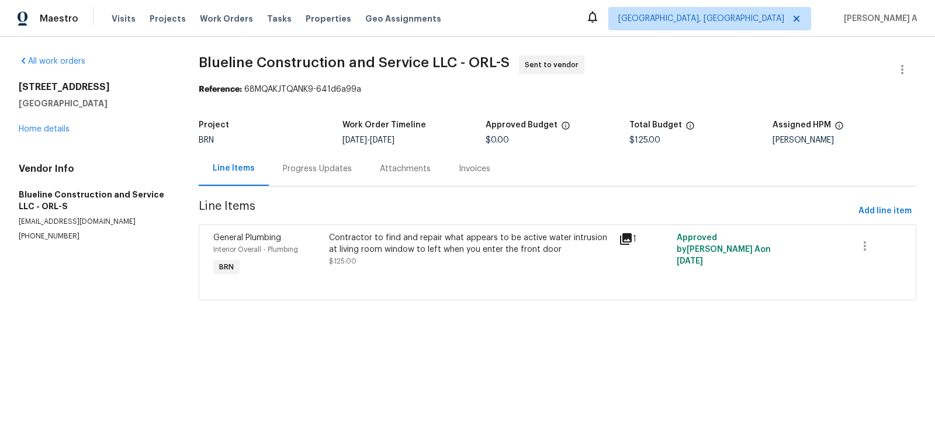
click at [442, 256] on div "Contractor to find and repair what appears to be active water intrusion at livi…" at bounding box center [470, 249] width 283 height 35
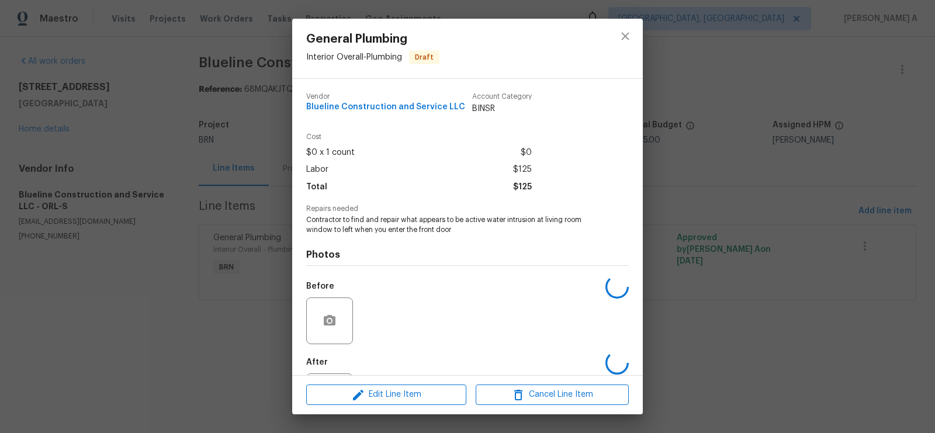
scroll to position [56, 0]
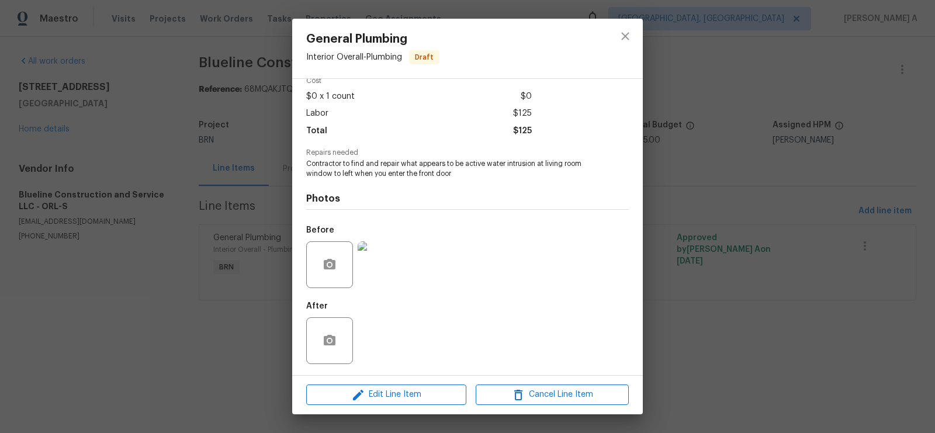
click at [389, 256] on img at bounding box center [381, 264] width 47 height 47
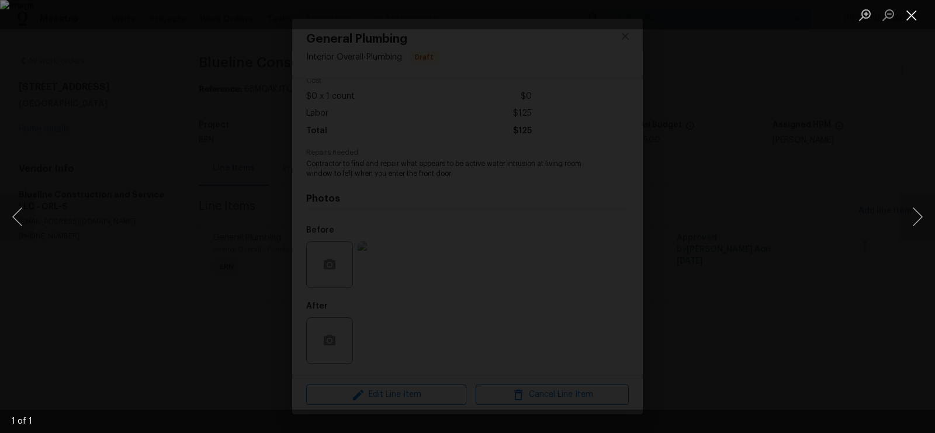
click at [907, 11] on button "Close lightbox" at bounding box center [911, 15] width 23 height 20
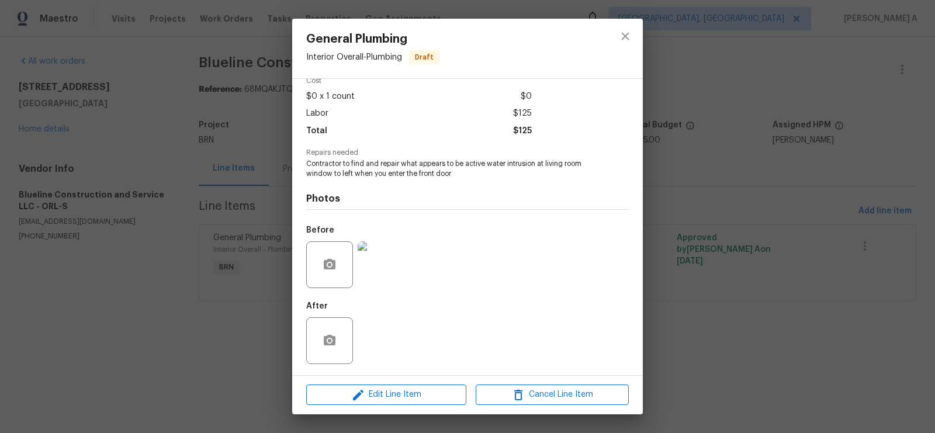
click at [380, 249] on img at bounding box center [381, 264] width 47 height 47
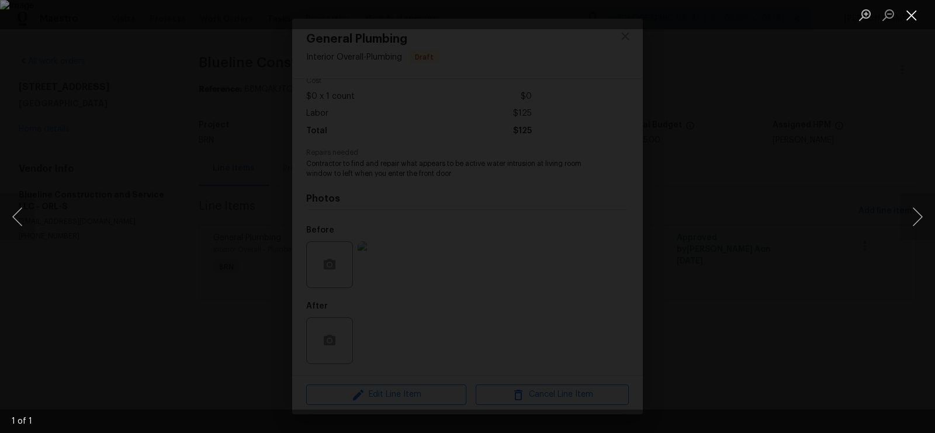
click at [907, 6] on button "Close lightbox" at bounding box center [911, 15] width 23 height 20
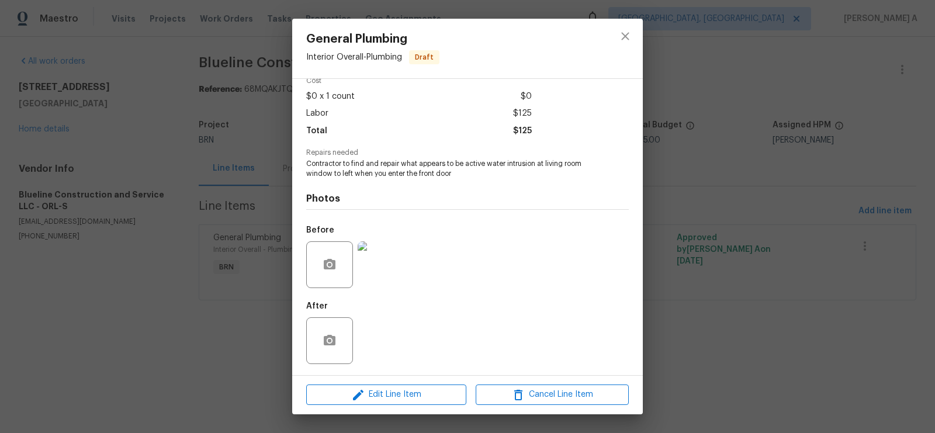
click at [329, 279] on div at bounding box center [329, 264] width 47 height 47
click at [327, 261] on icon "button" at bounding box center [330, 264] width 12 height 11
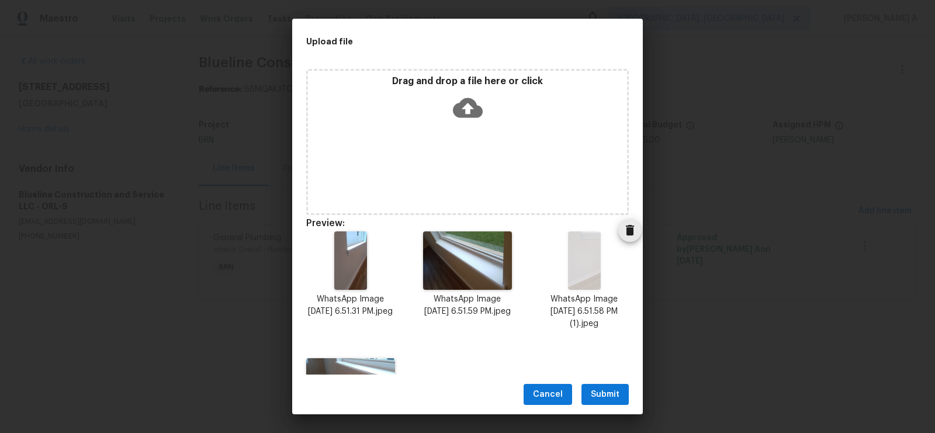
scroll to position [96, 0]
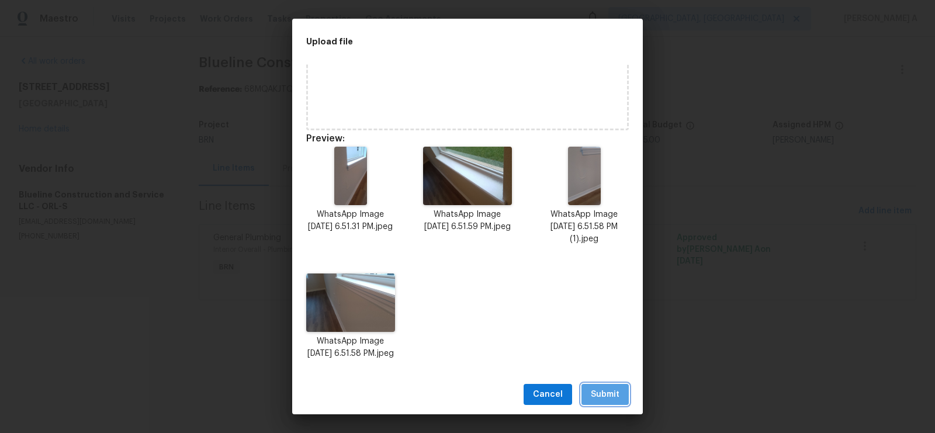
click at [598, 396] on span "Submit" at bounding box center [605, 394] width 29 height 15
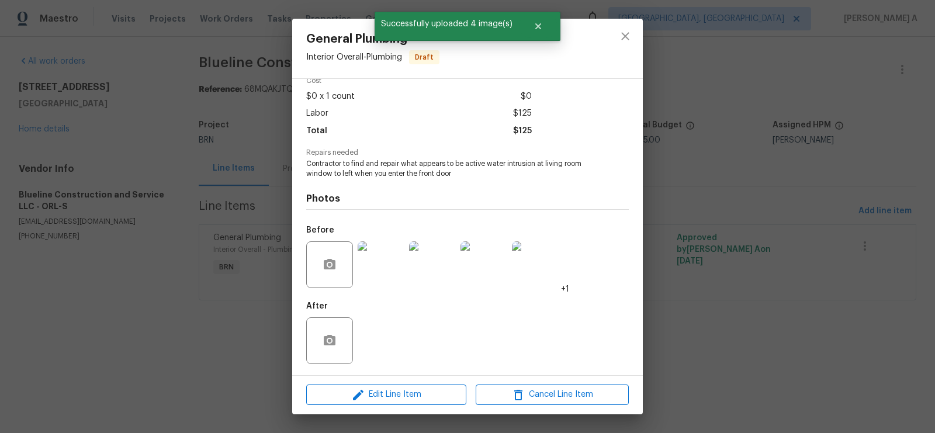
click at [378, 271] on img at bounding box center [381, 264] width 47 height 47
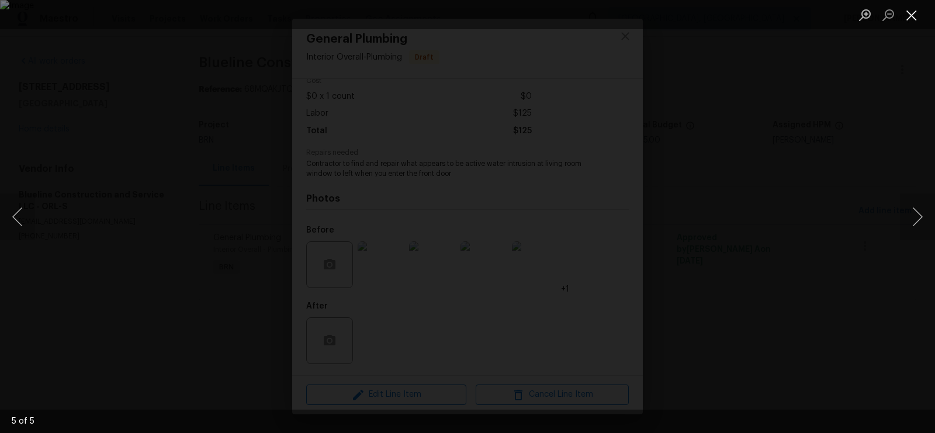
click at [907, 9] on button "Close lightbox" at bounding box center [911, 15] width 23 height 20
click at [909, 13] on button "Close lightbox" at bounding box center [911, 15] width 23 height 20
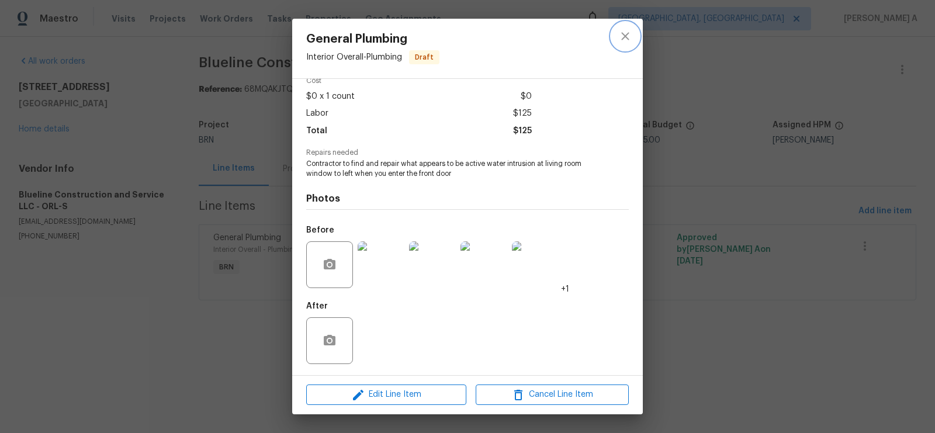
click at [636, 35] on button "close" at bounding box center [625, 36] width 28 height 28
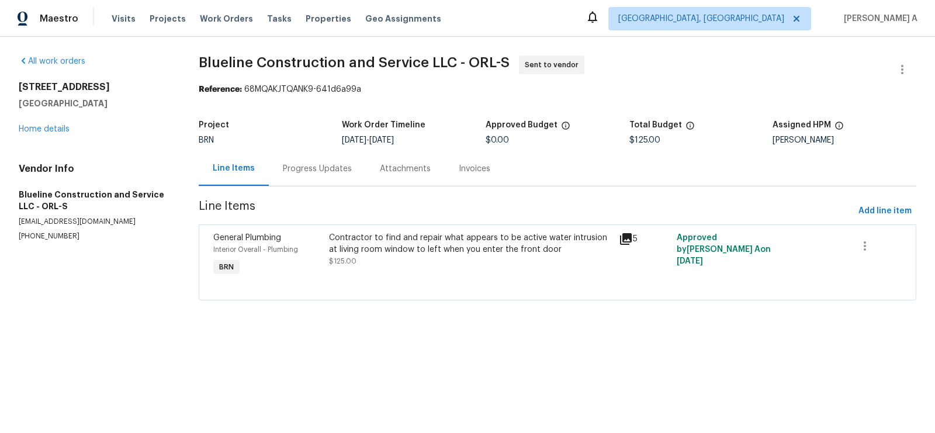
click at [279, 177] on div "Progress Updates" at bounding box center [317, 168] width 97 height 34
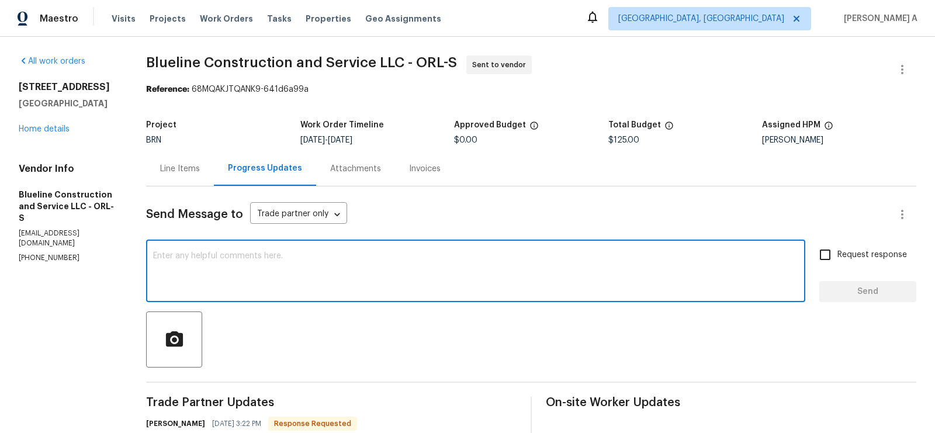
click at [300, 286] on textarea at bounding box center [475, 272] width 645 height 41
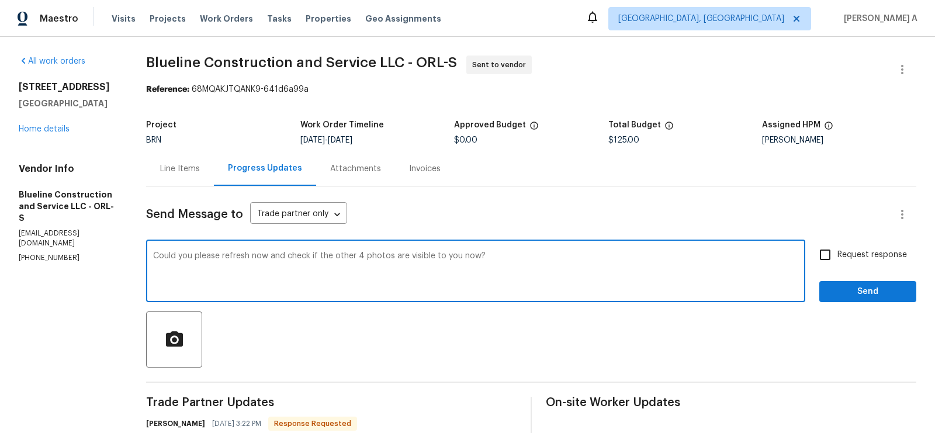
click at [477, 255] on textarea "Could you please refresh now and check if the other 4 photos are visible to you…" at bounding box center [475, 272] width 645 height 41
type textarea "Could you please refresh now and check if the other 4 photos are visible to you?"
click at [848, 252] on span "Request response" at bounding box center [872, 255] width 70 height 12
click at [837, 252] on input "Request response" at bounding box center [825, 254] width 25 height 25
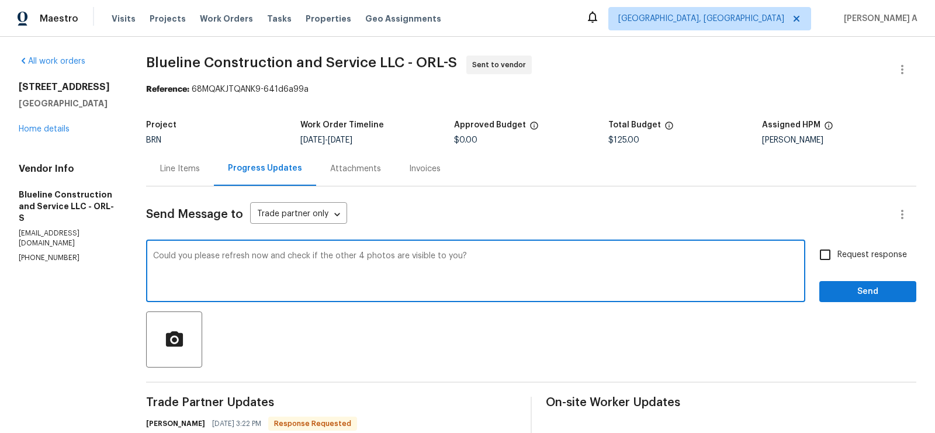
checkbox input "true"
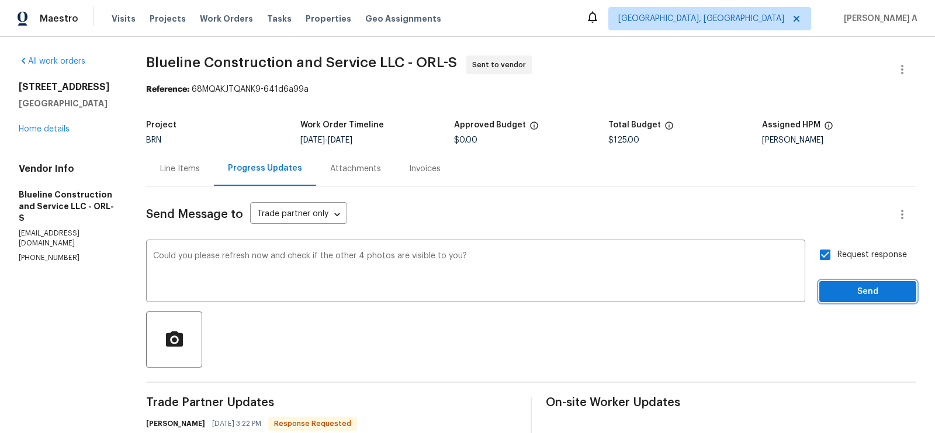
click at [894, 293] on span "Send" at bounding box center [867, 292] width 78 height 15
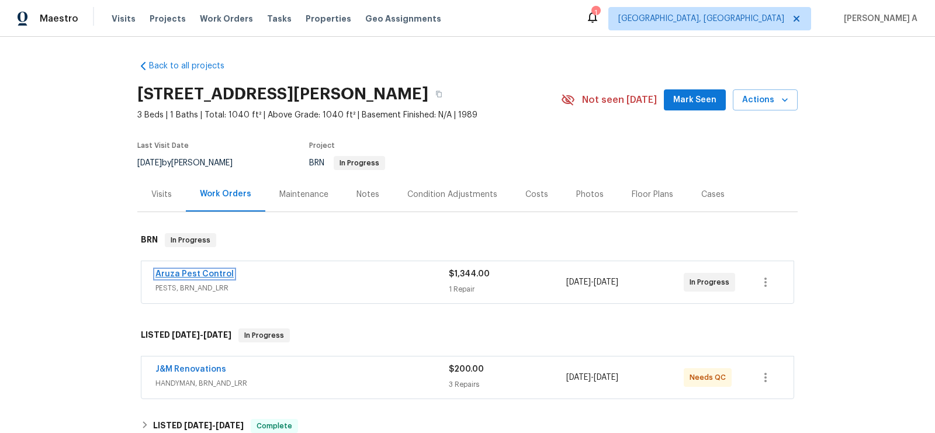
click at [213, 273] on link "Aruza Pest Control" at bounding box center [194, 274] width 78 height 8
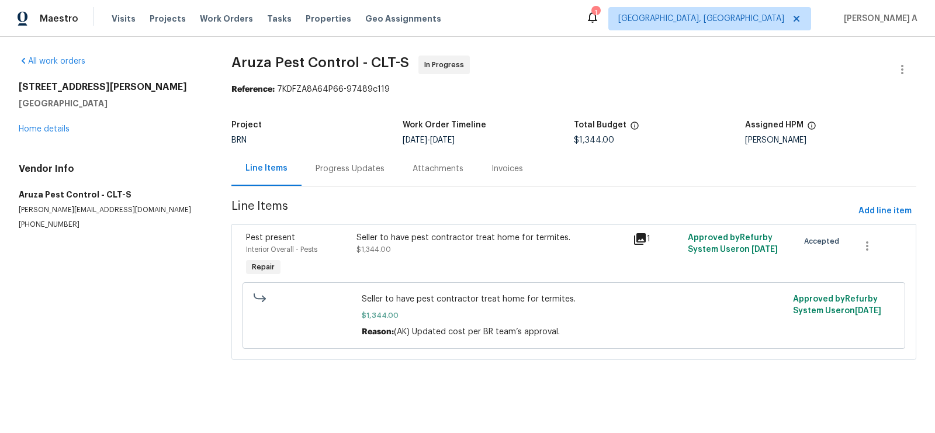
click at [317, 170] on div "Progress Updates" at bounding box center [350, 169] width 69 height 12
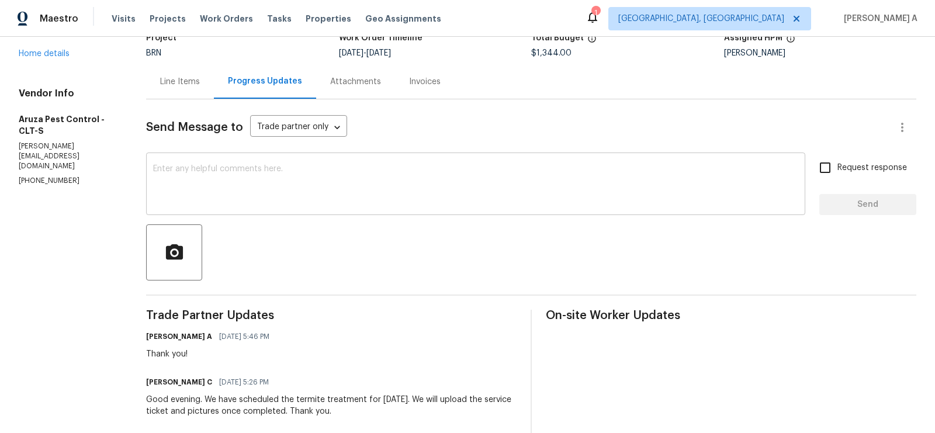
scroll to position [88, 0]
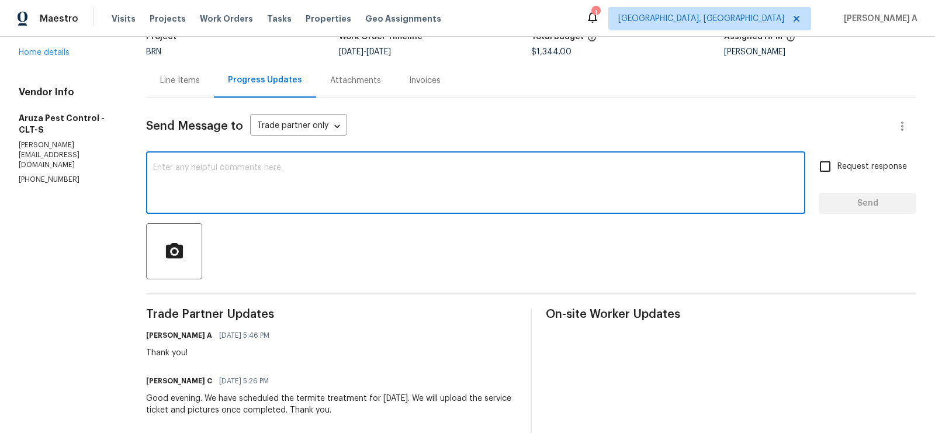
click at [401, 183] on textarea at bounding box center [475, 184] width 645 height 41
type textarea "P"
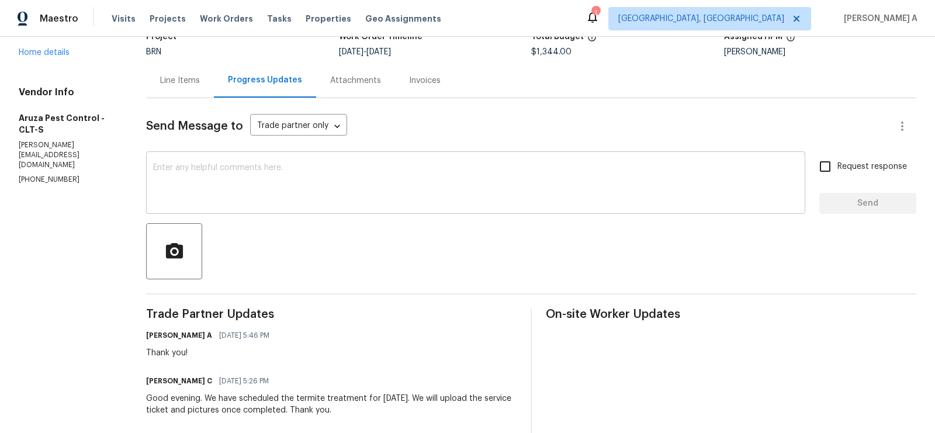
click at [265, 175] on textarea at bounding box center [475, 184] width 645 height 41
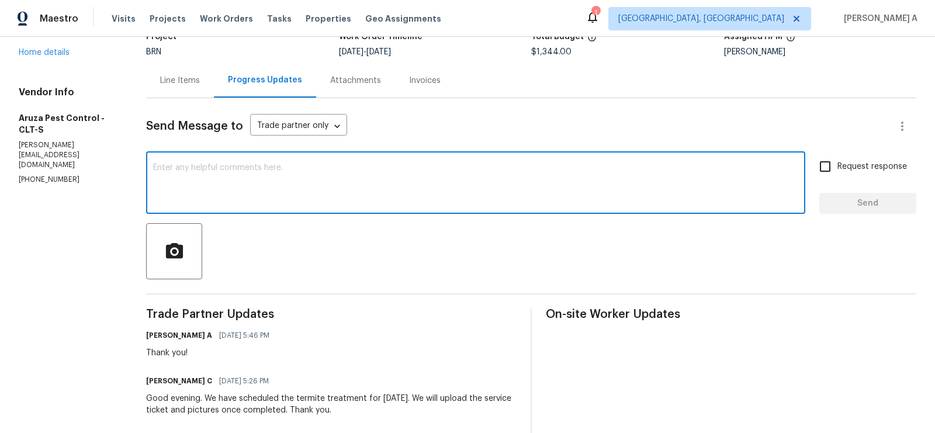
click at [265, 175] on textarea at bounding box center [475, 184] width 645 height 41
paste textarea "Could you please confirm if everything is on track for completion [DATE] as pla…"
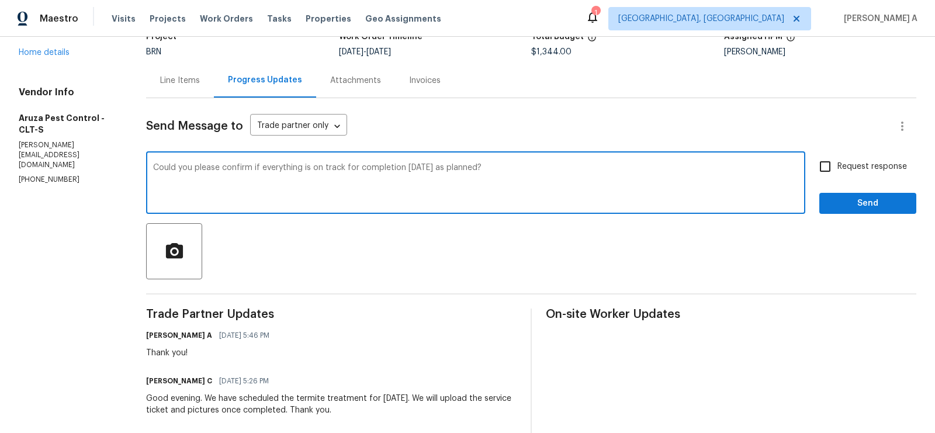
click at [412, 169] on textarea "Could you please confirm if everything is on track for completion [DATE] as pla…" at bounding box center [475, 184] width 645 height 41
type textarea "Could you please confirm if everything is on track for completion [DATE] as pla…"
click at [820, 172] on input "Request response" at bounding box center [825, 166] width 25 height 25
checkbox input "true"
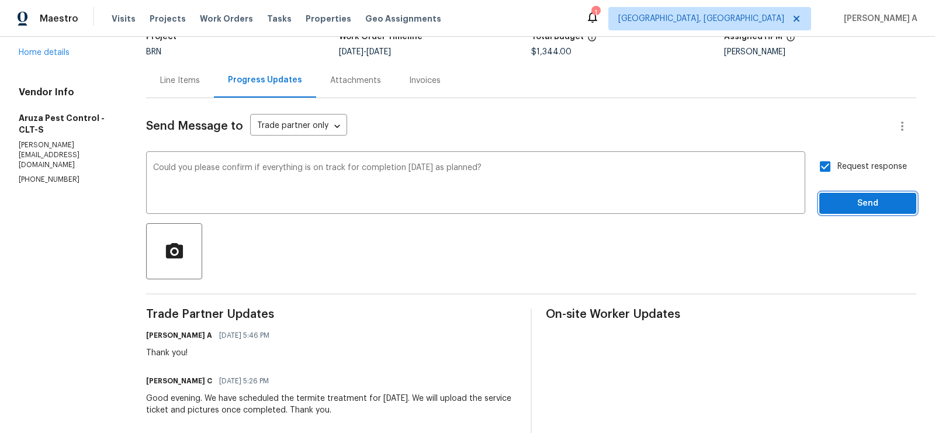
click at [855, 209] on span "Send" at bounding box center [867, 203] width 78 height 15
